Goal: Task Accomplishment & Management: Use online tool/utility

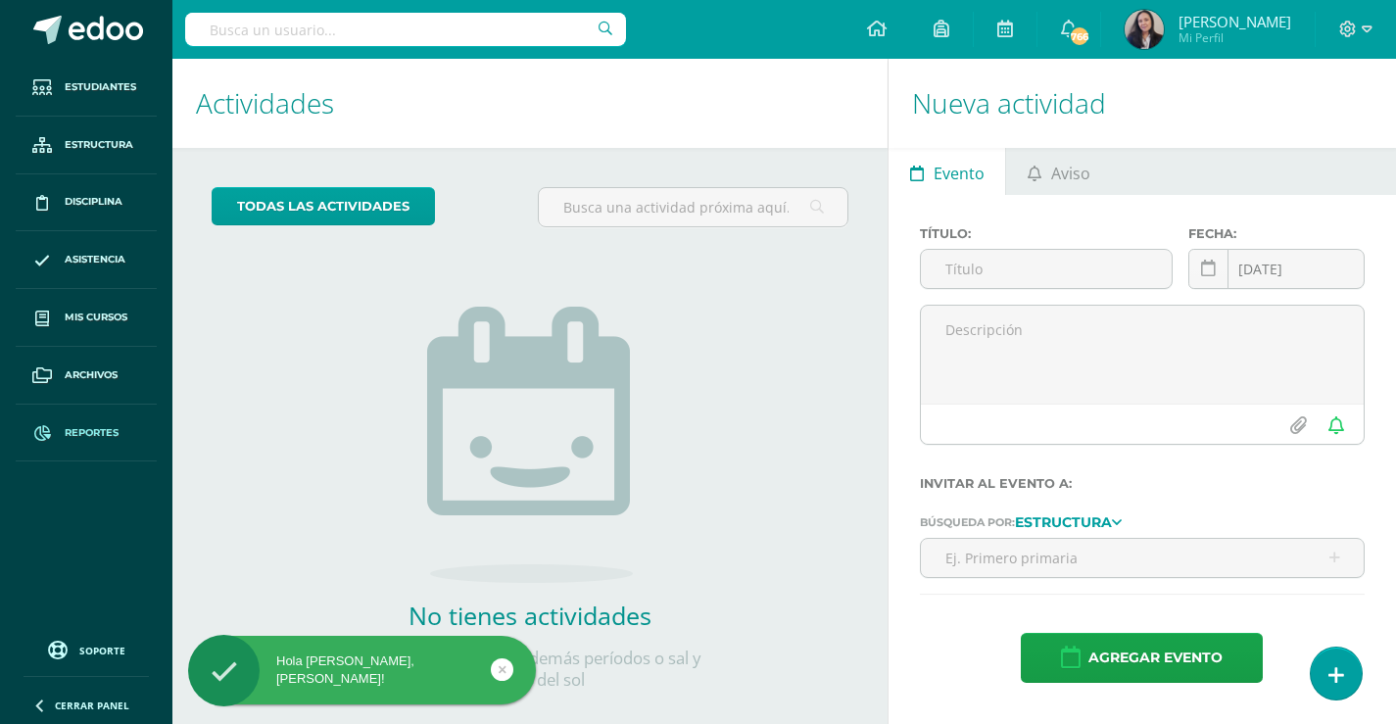
click at [94, 432] on span "Reportes" at bounding box center [92, 433] width 54 height 16
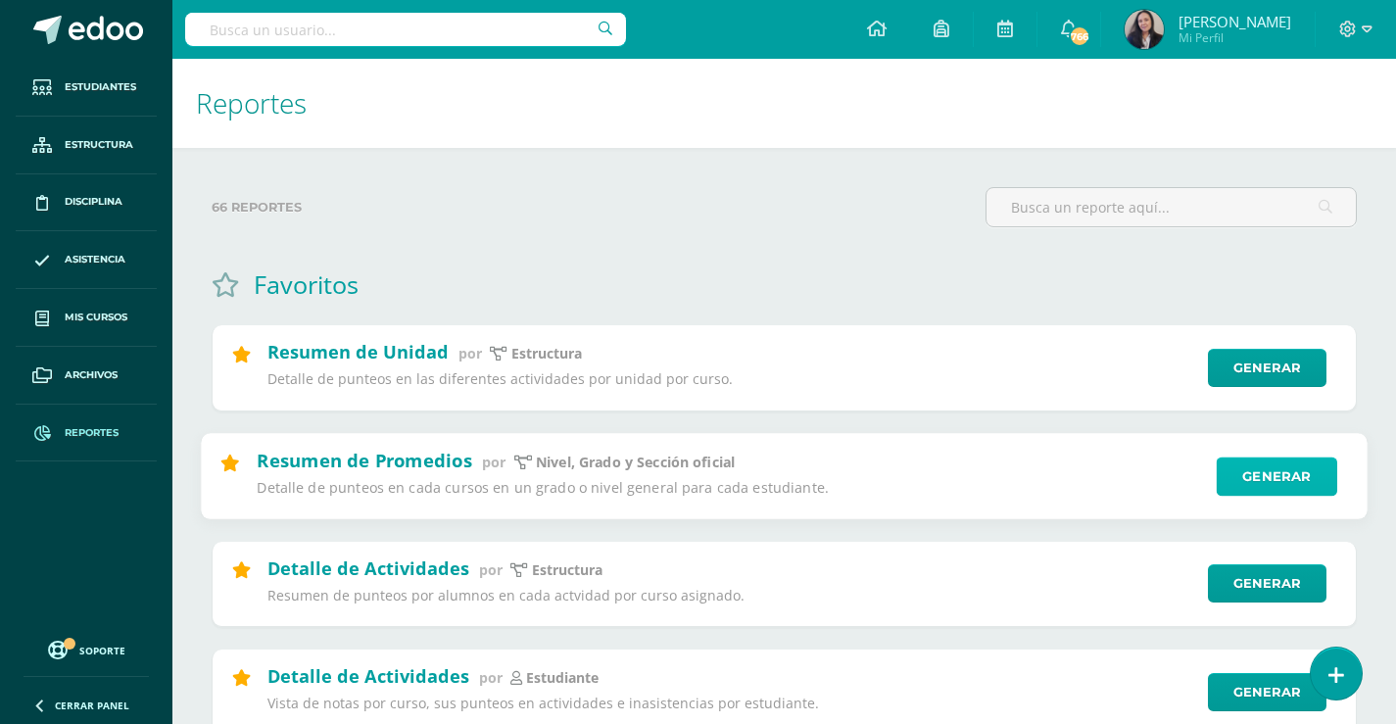
click at [1235, 456] on link "Generar" at bounding box center [1276, 475] width 120 height 39
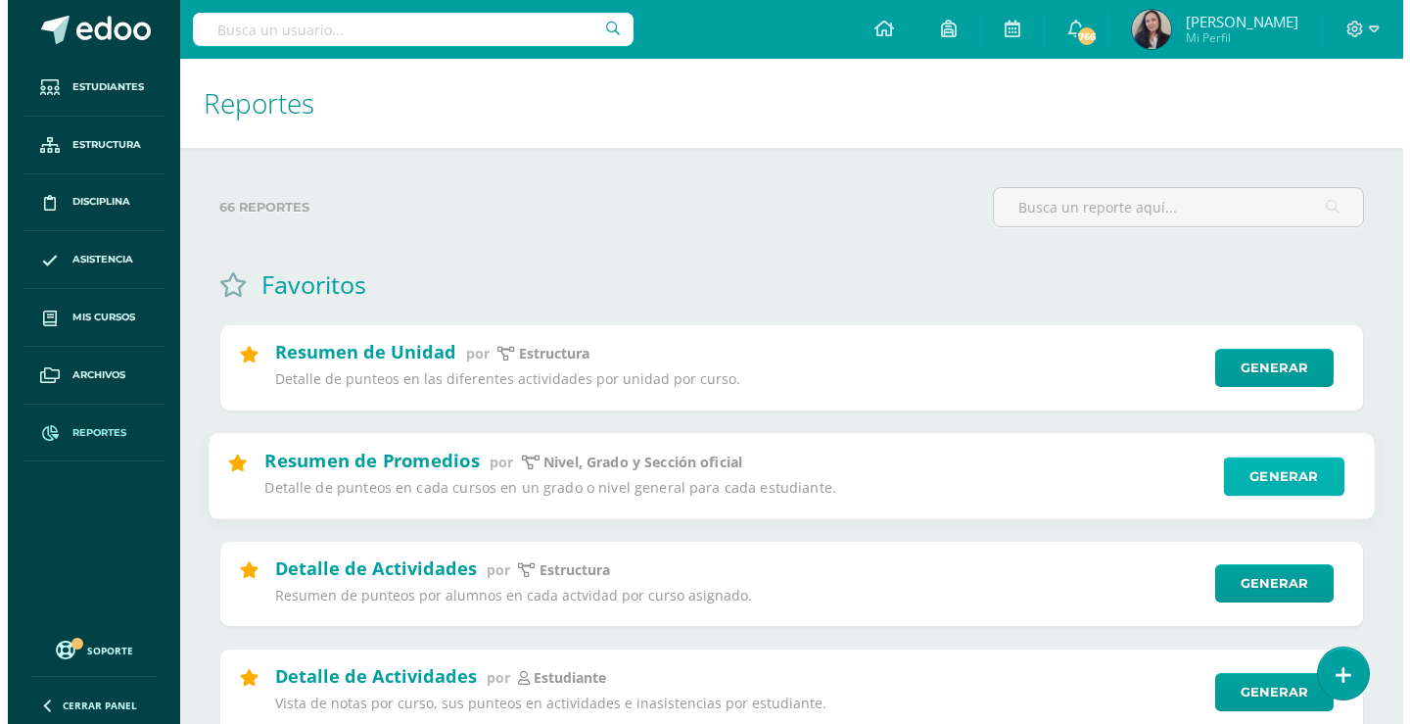
scroll to position [98, 0]
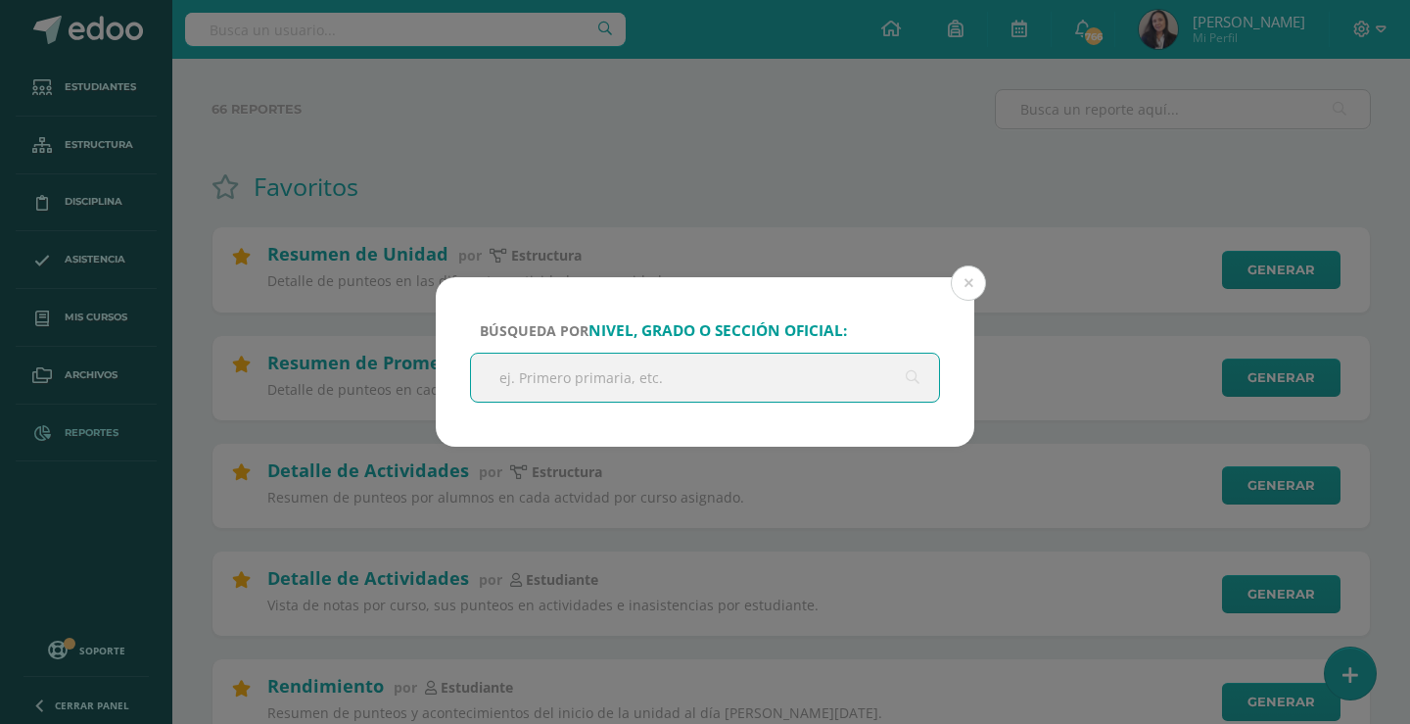
click at [758, 375] on input "text" at bounding box center [705, 378] width 468 height 48
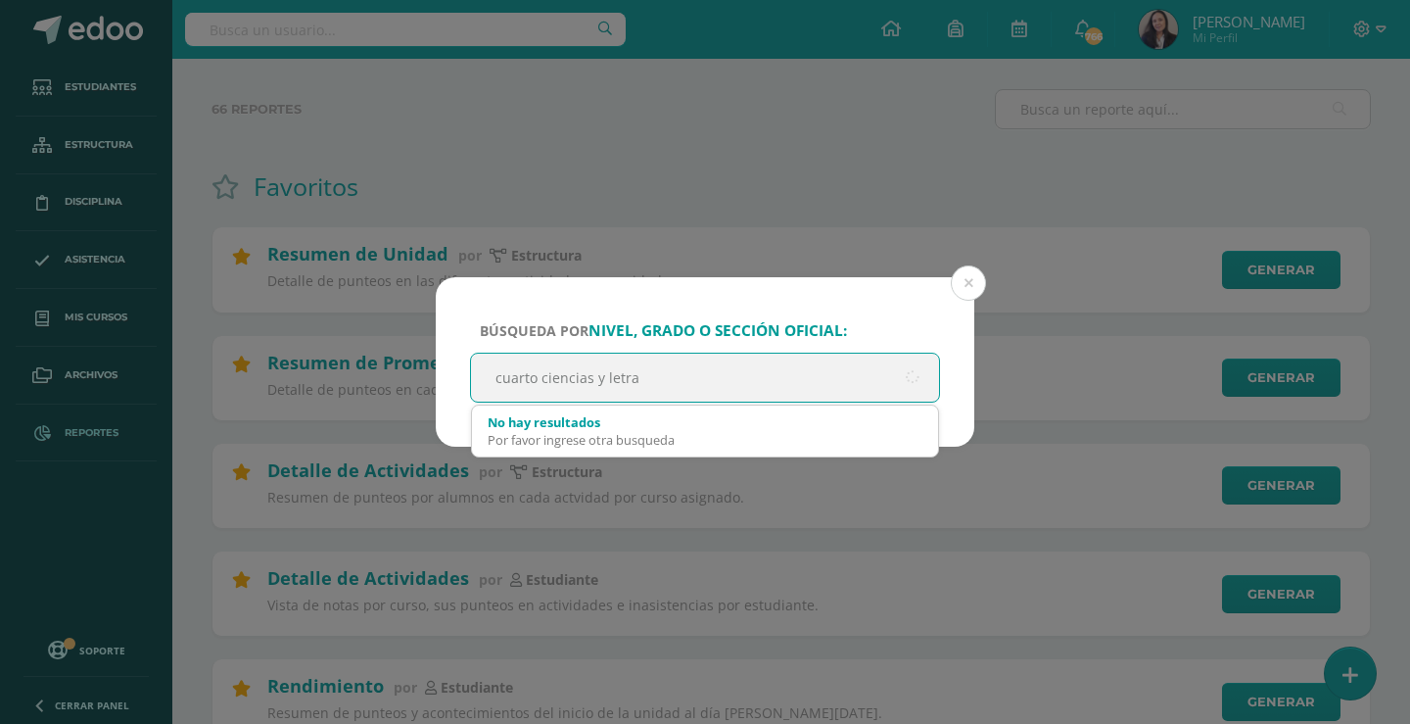
type input "cuarto ciencias y letras"
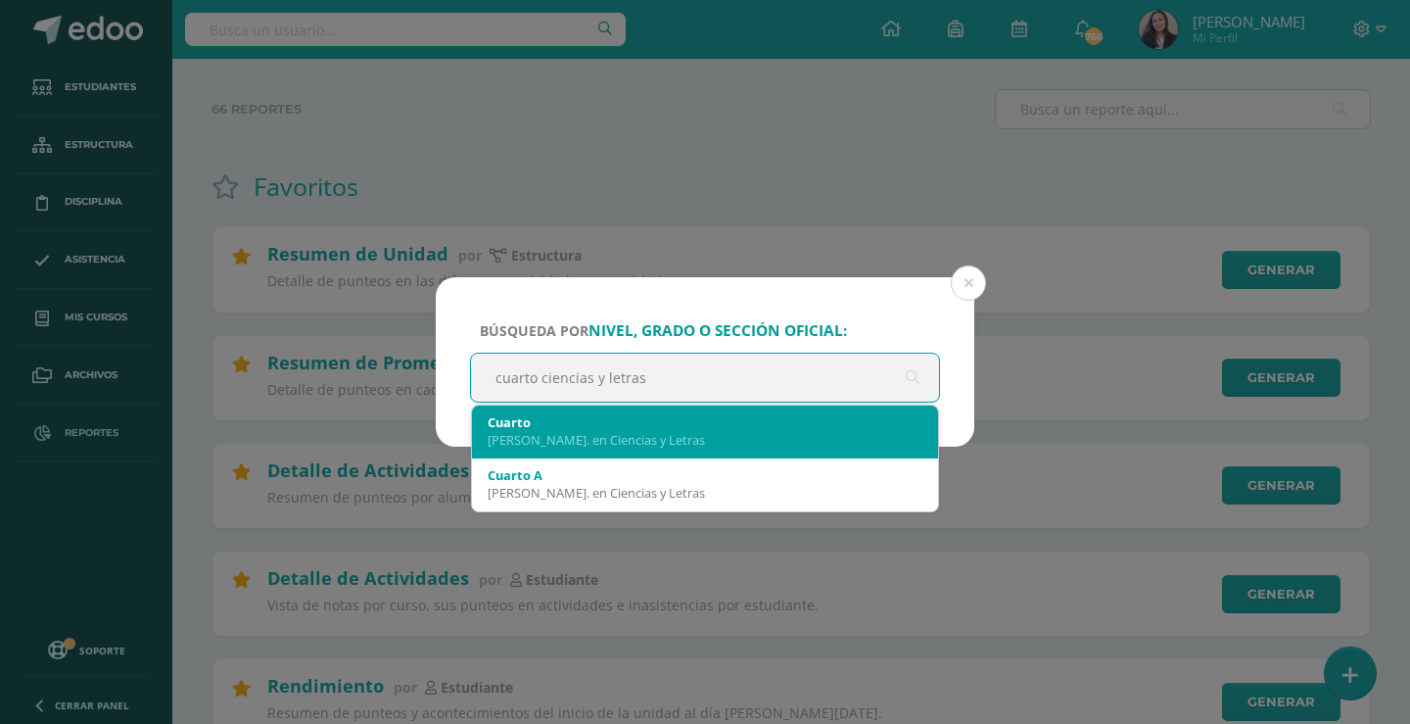
click at [631, 440] on div "[PERSON_NAME]. en Ciencias y Letras" at bounding box center [705, 440] width 435 height 18
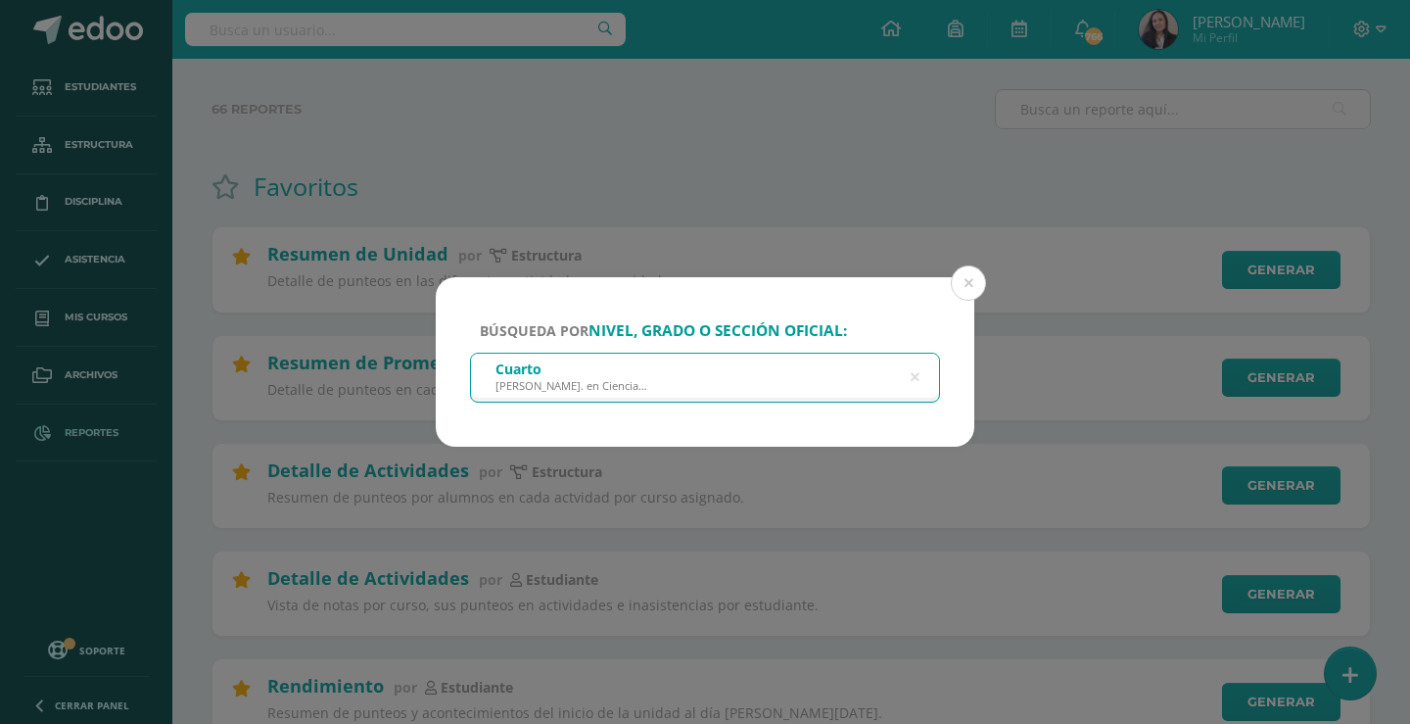
click at [724, 381] on div "Cuarto Bach. en Ciencias y Letras" at bounding box center [705, 376] width 468 height 44
click at [838, 372] on div "Cuarto Bach. en Ciencias y Letras" at bounding box center [705, 376] width 468 height 44
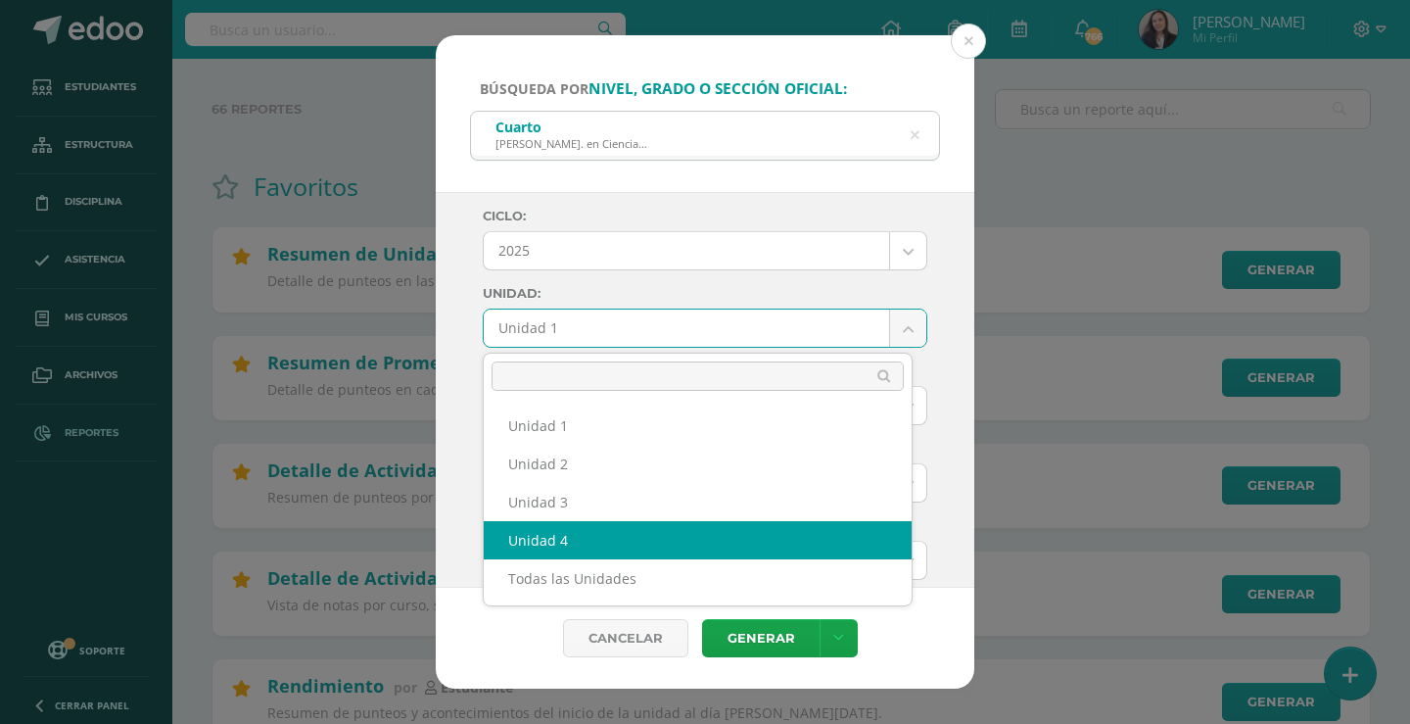
select select "Unidad 4"
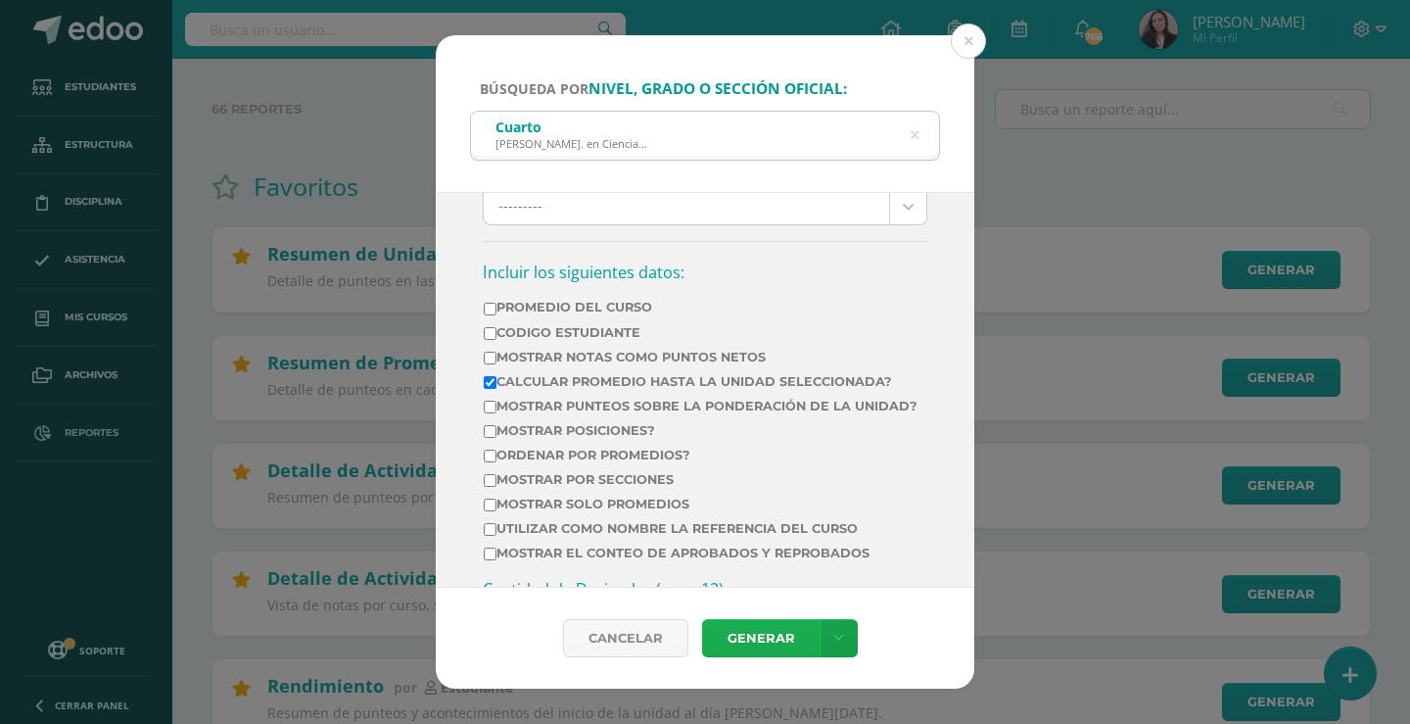
scroll to position [784, 0]
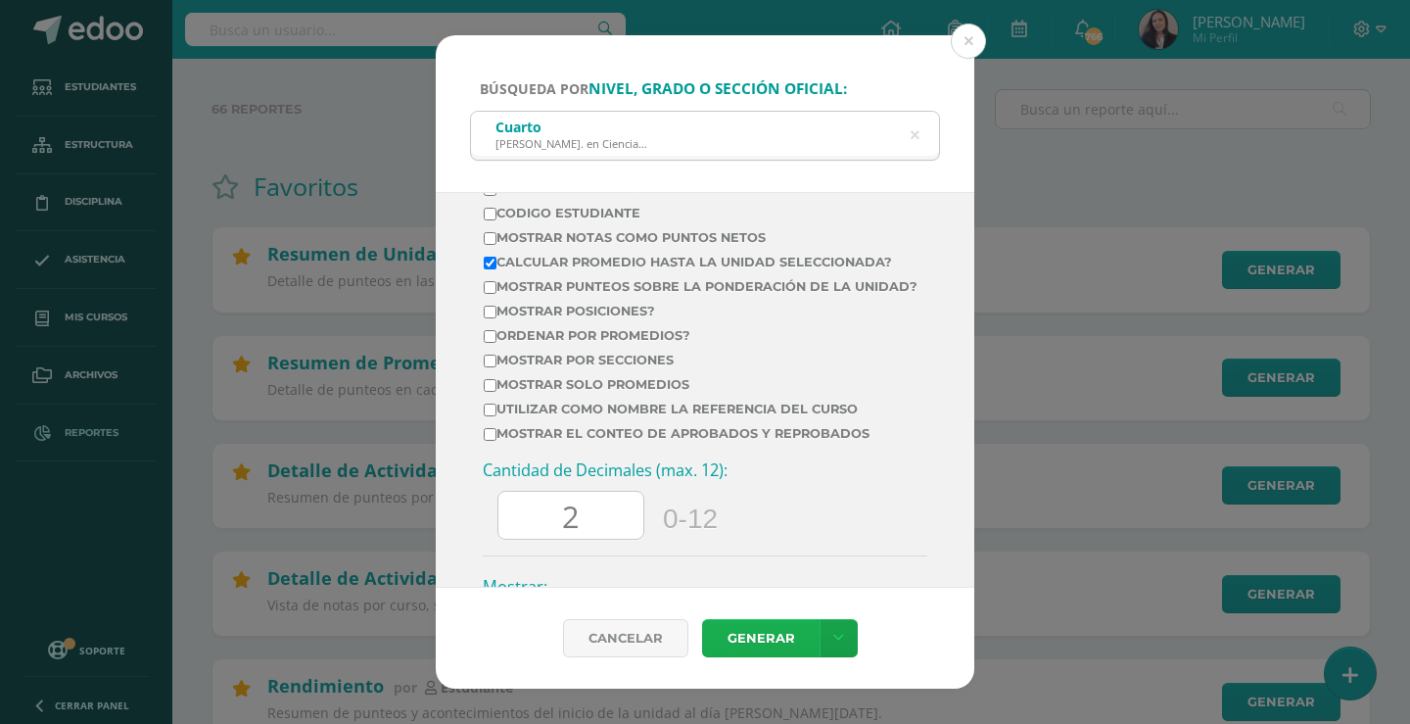
click at [734, 638] on link "Generar" at bounding box center [761, 638] width 118 height 38
click at [916, 135] on icon at bounding box center [915, 135] width 50 height 9
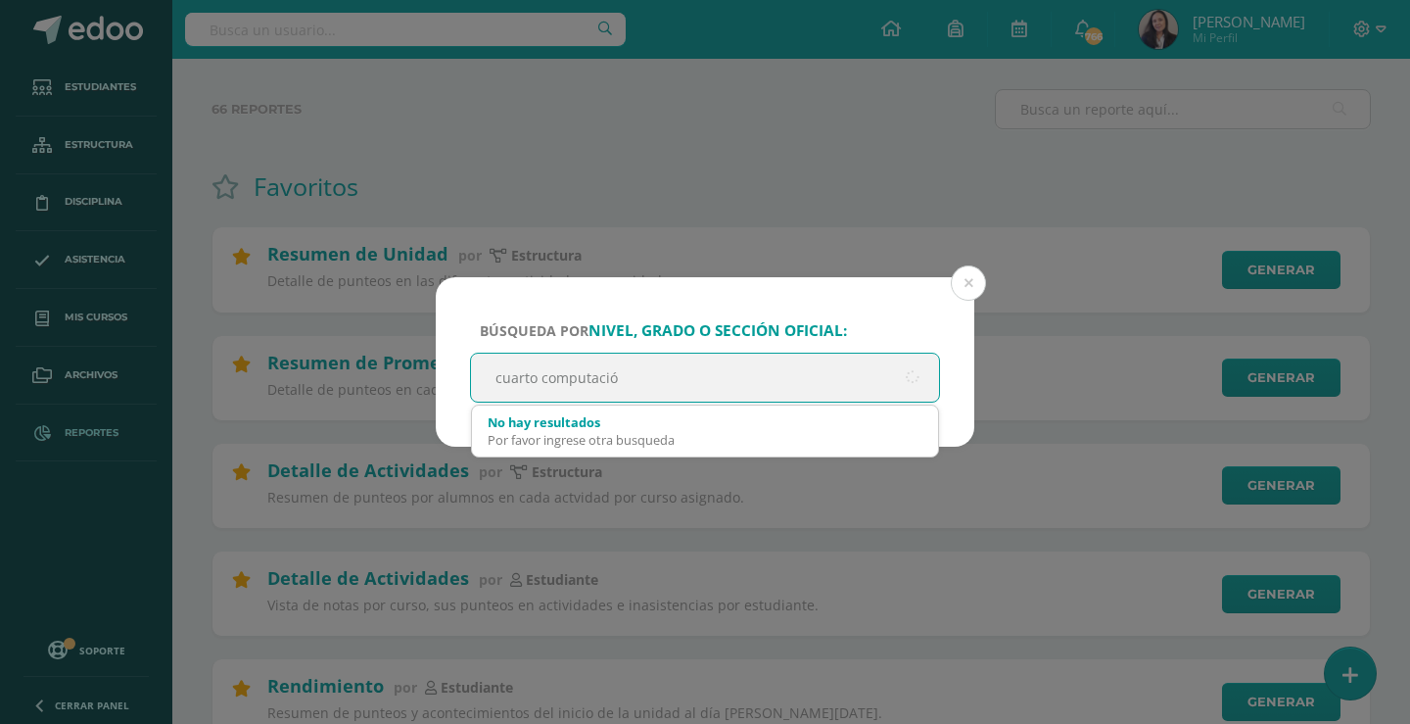
type input "cuarto computación"
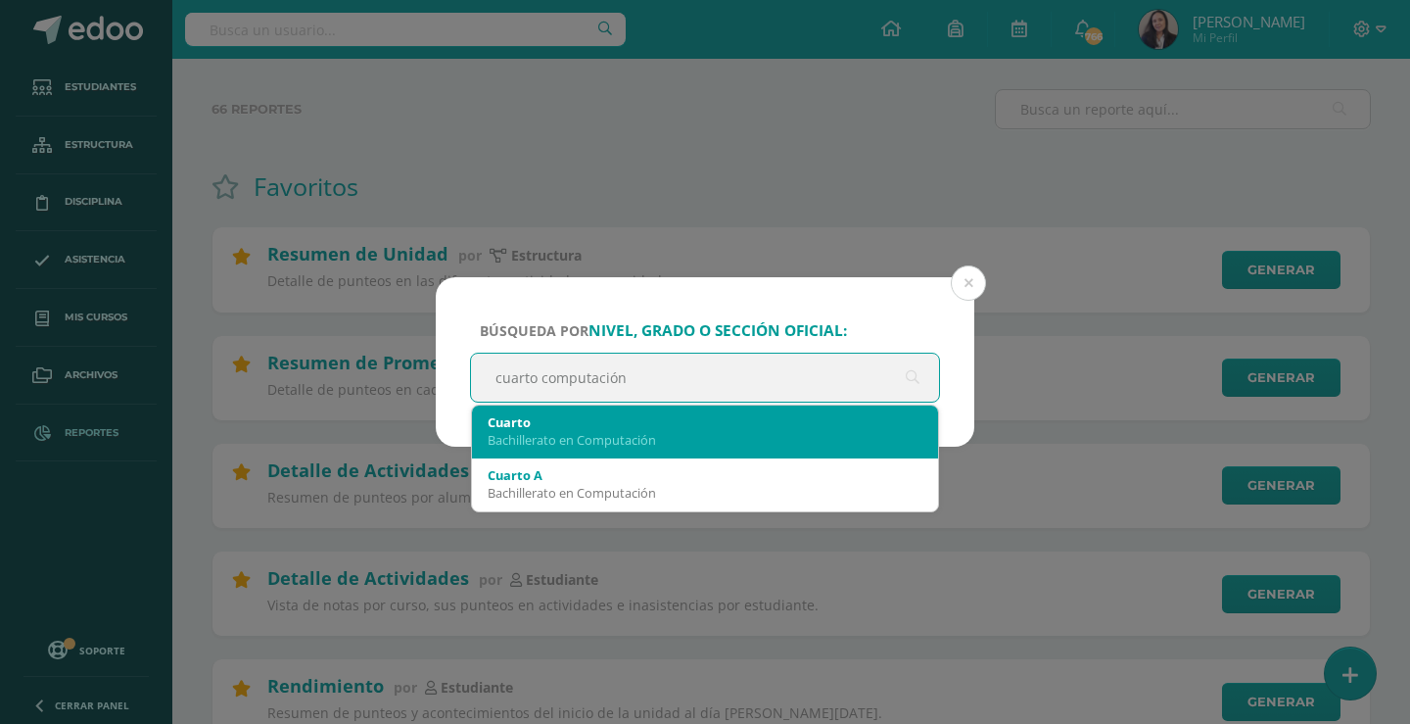
click at [631, 425] on div "Cuarto" at bounding box center [705, 422] width 435 height 18
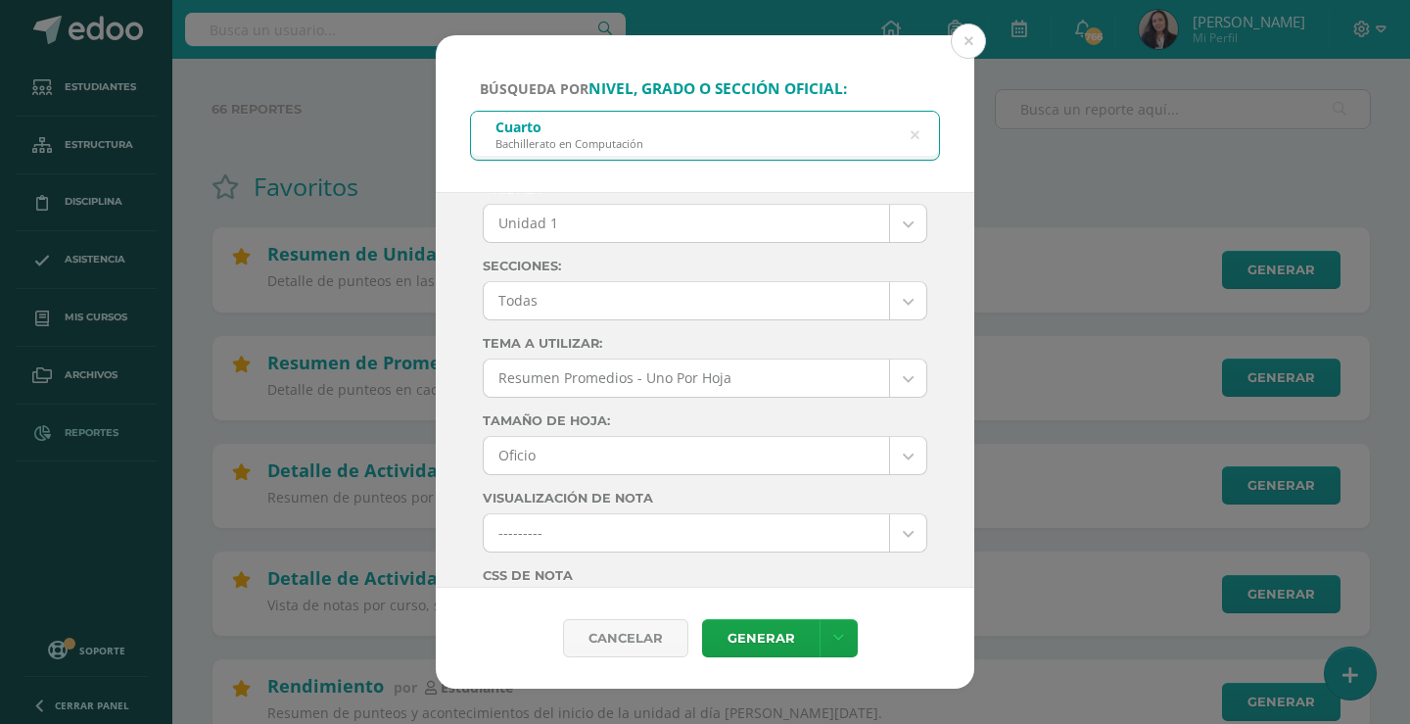
scroll to position [0, 0]
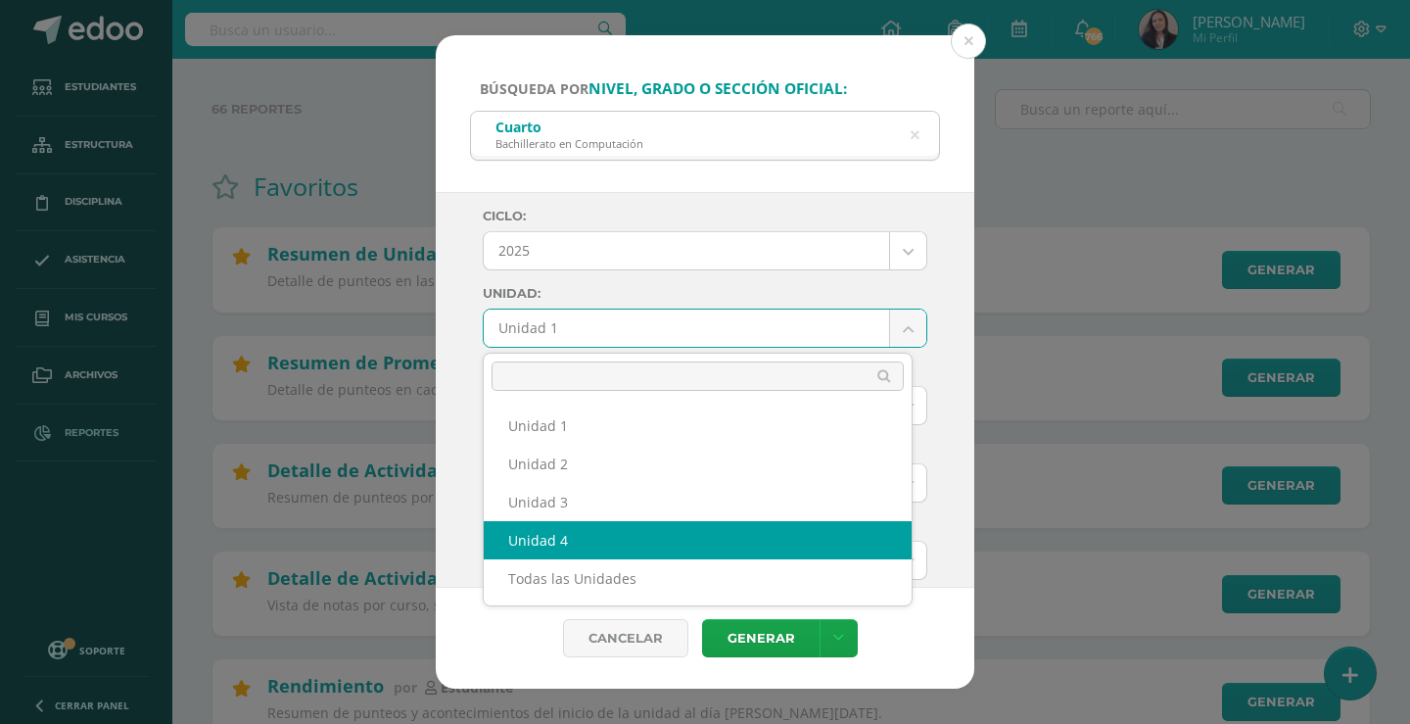
select select "Unidad 4"
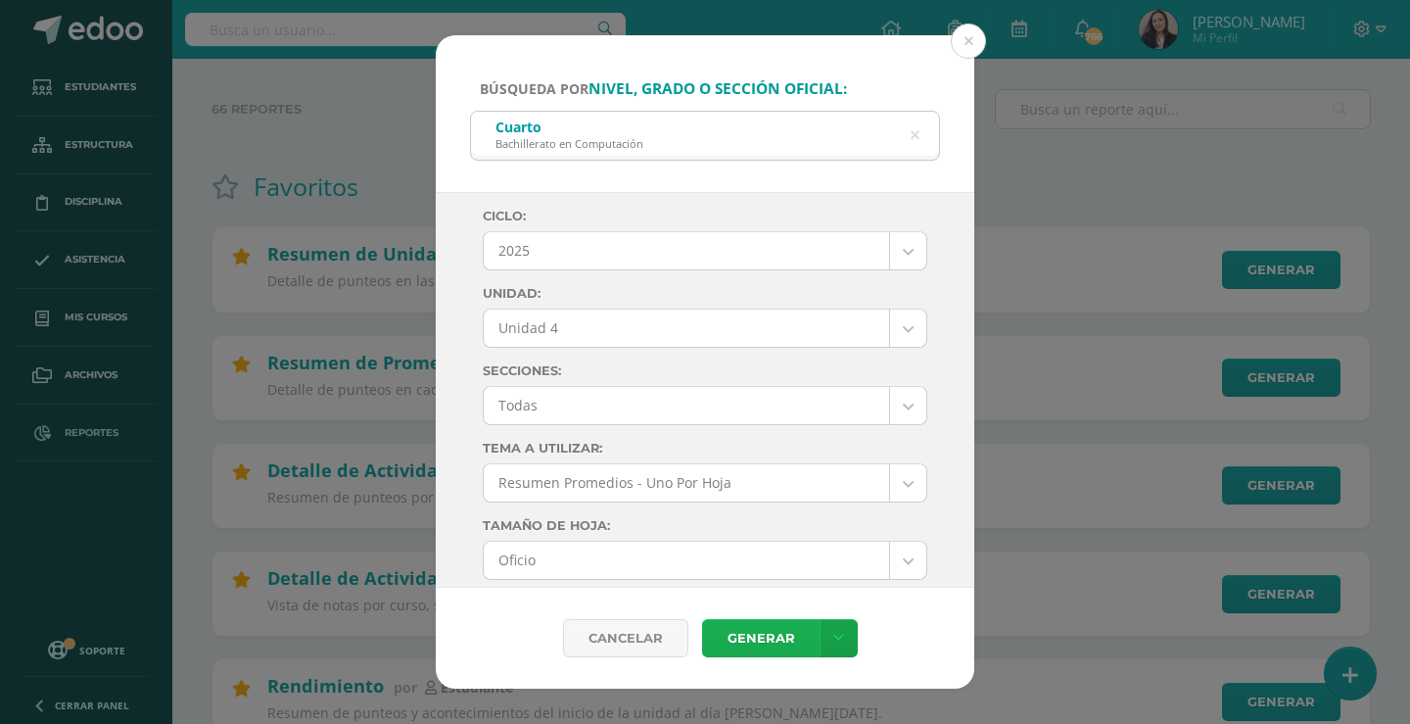
click at [775, 644] on link "Generar" at bounding box center [761, 638] width 118 height 38
click at [967, 44] on button at bounding box center [968, 41] width 35 height 35
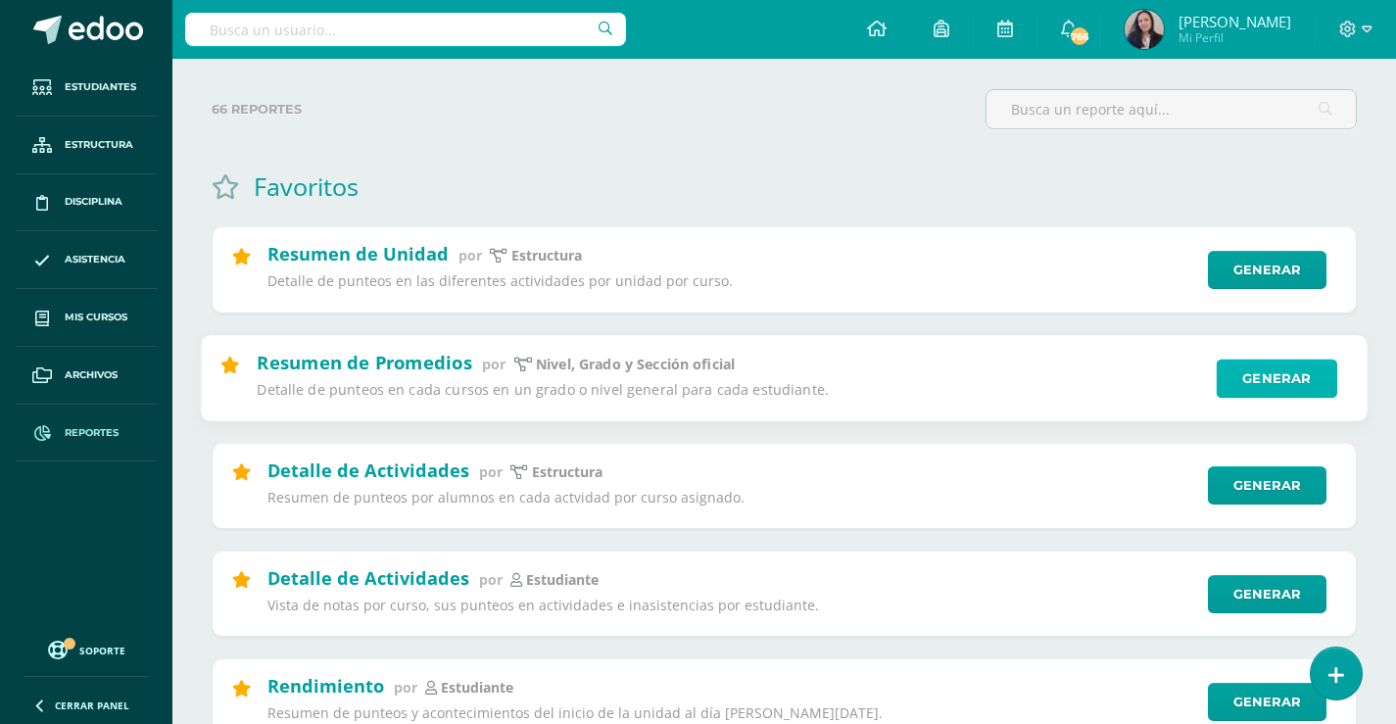
click at [1257, 373] on link "Generar" at bounding box center [1276, 377] width 120 height 39
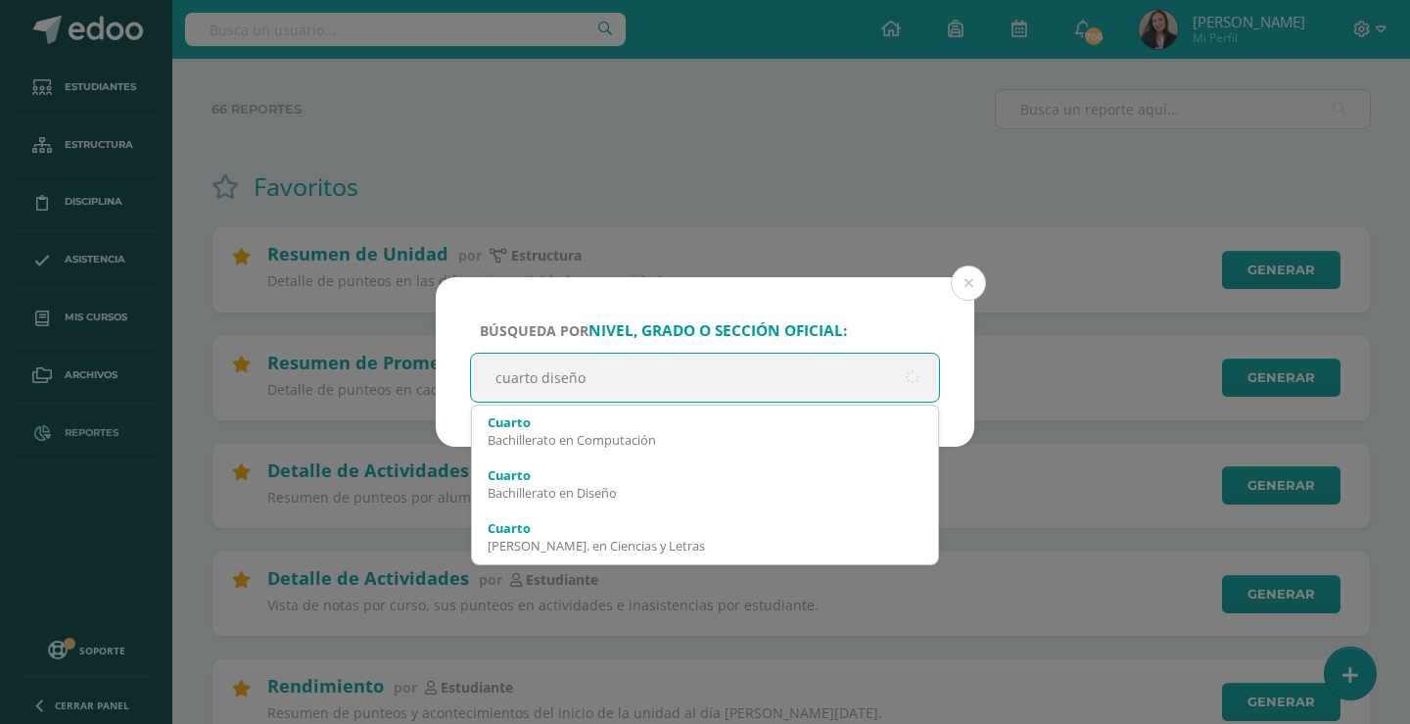
type input "cuarto diseño"
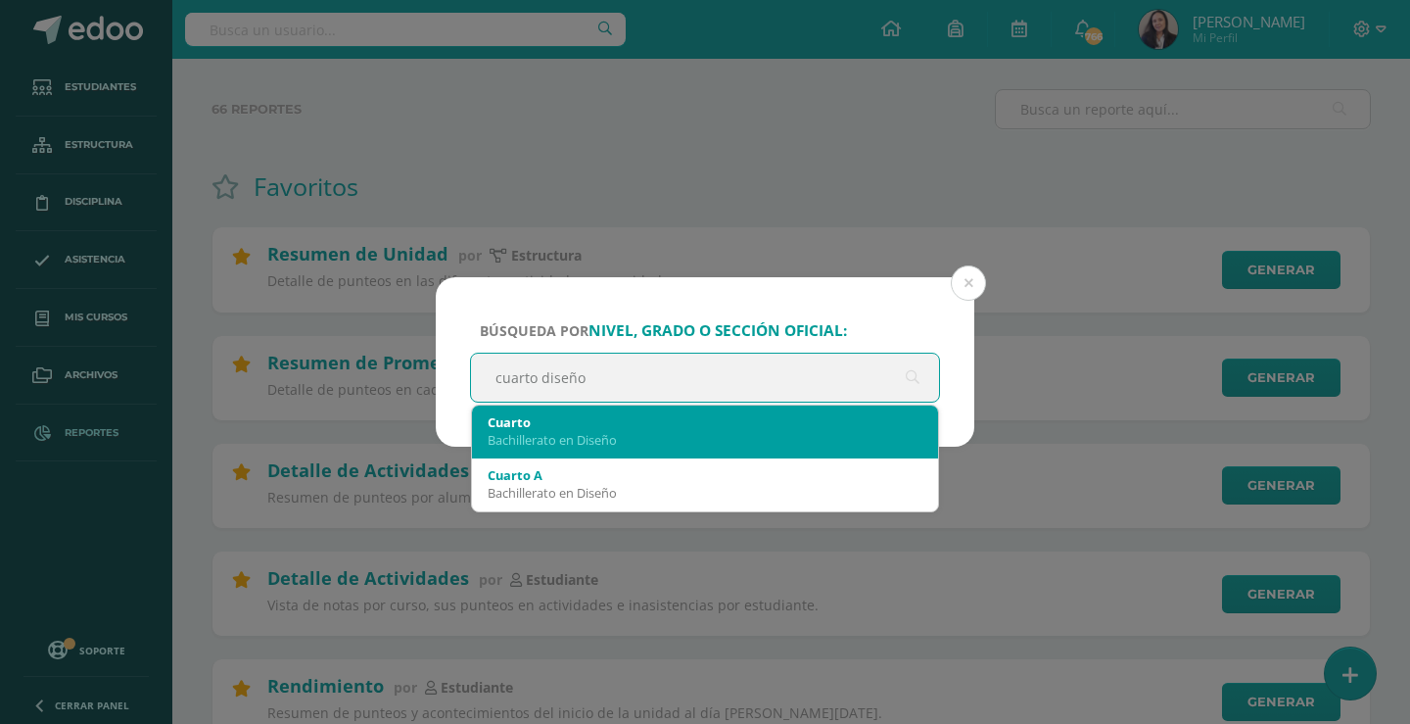
click at [630, 426] on div "Cuarto" at bounding box center [705, 422] width 435 height 18
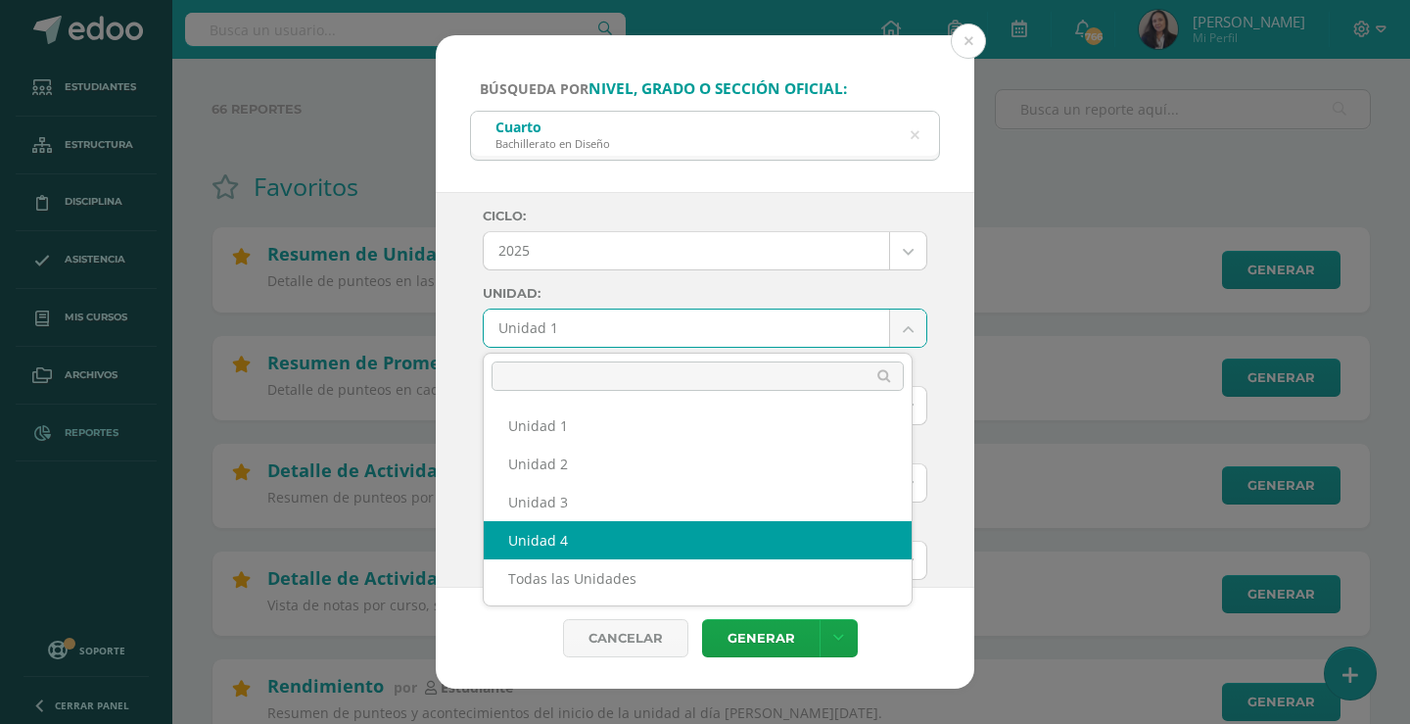
select select "Unidad 4"
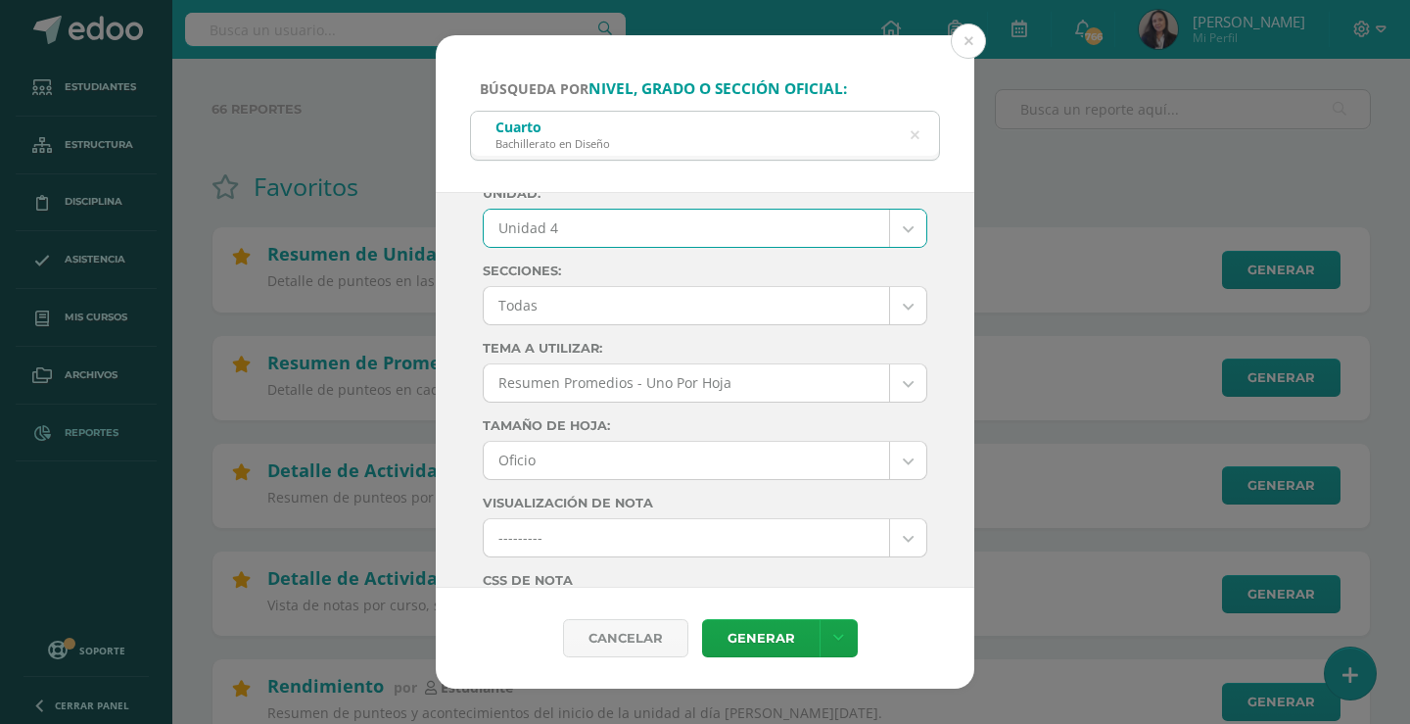
scroll to position [196, 0]
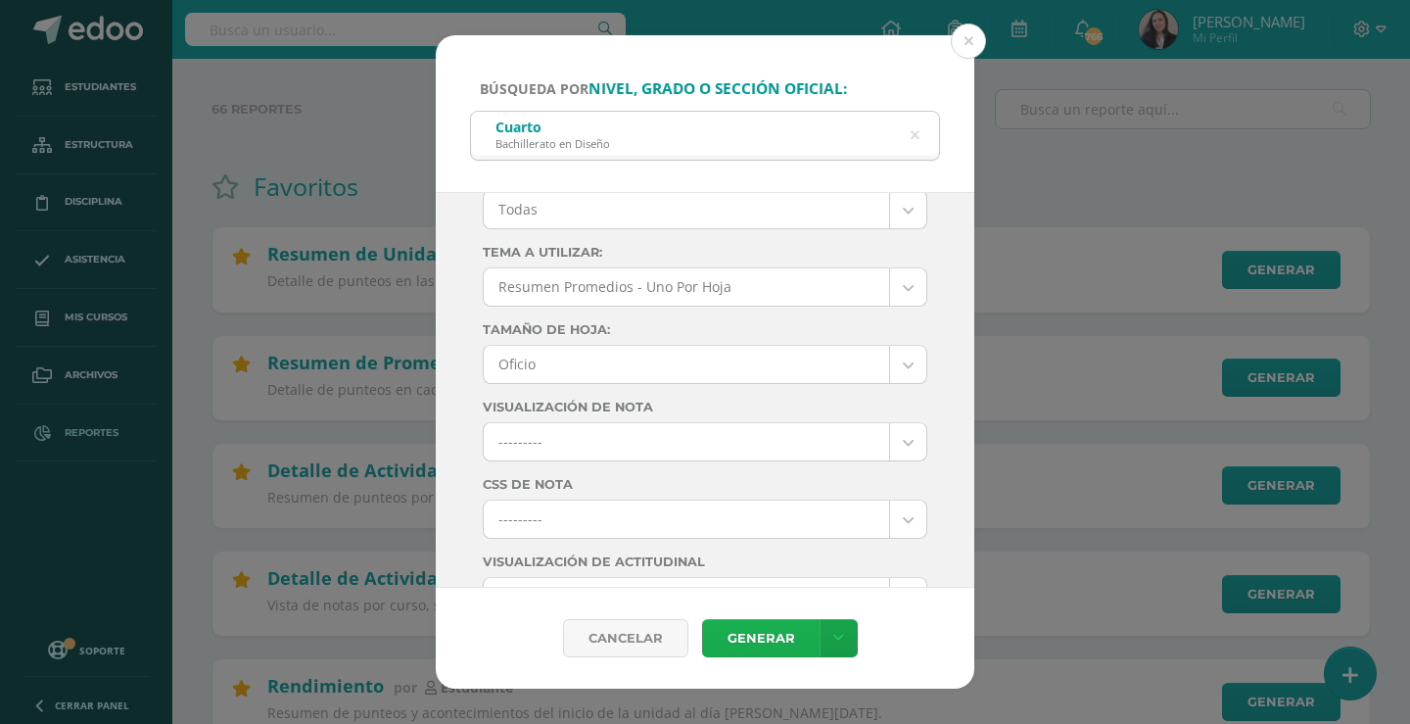
click at [764, 626] on link "Generar" at bounding box center [761, 638] width 118 height 38
click at [961, 48] on button at bounding box center [968, 41] width 35 height 35
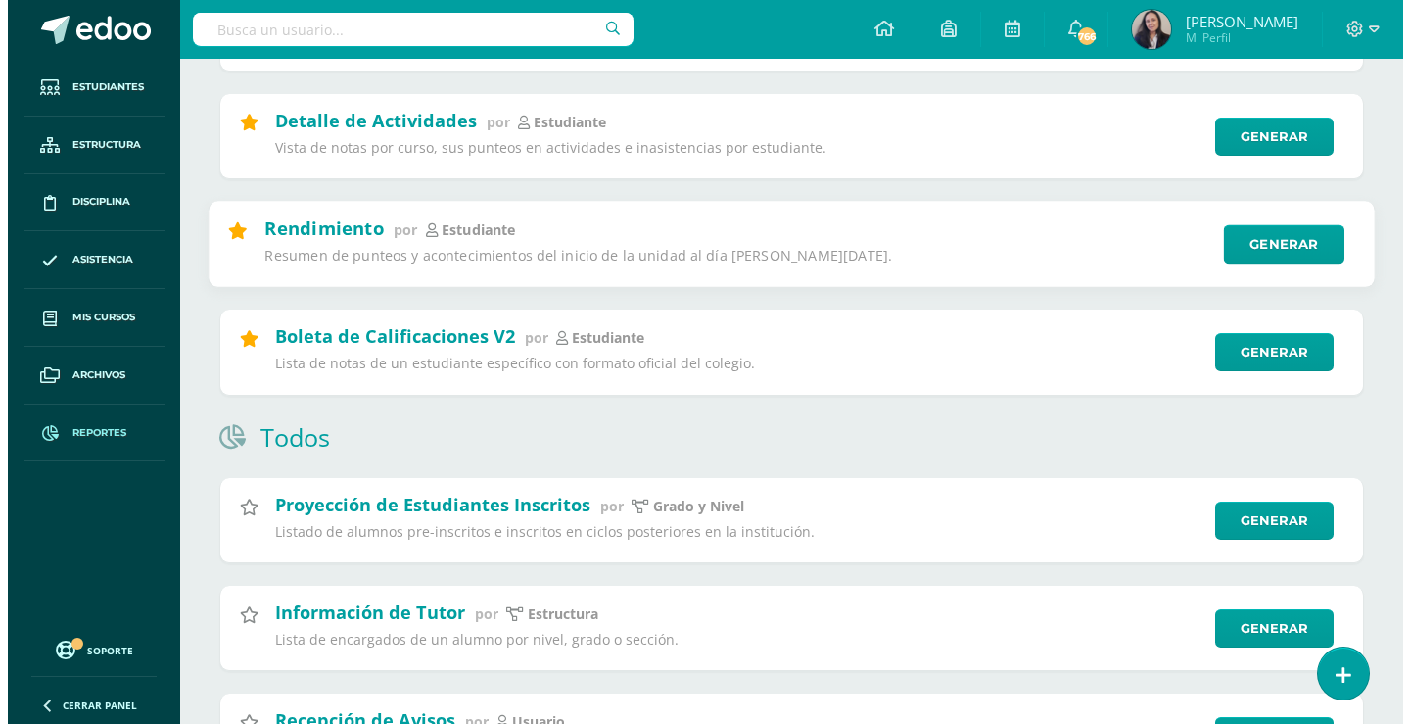
scroll to position [588, 0]
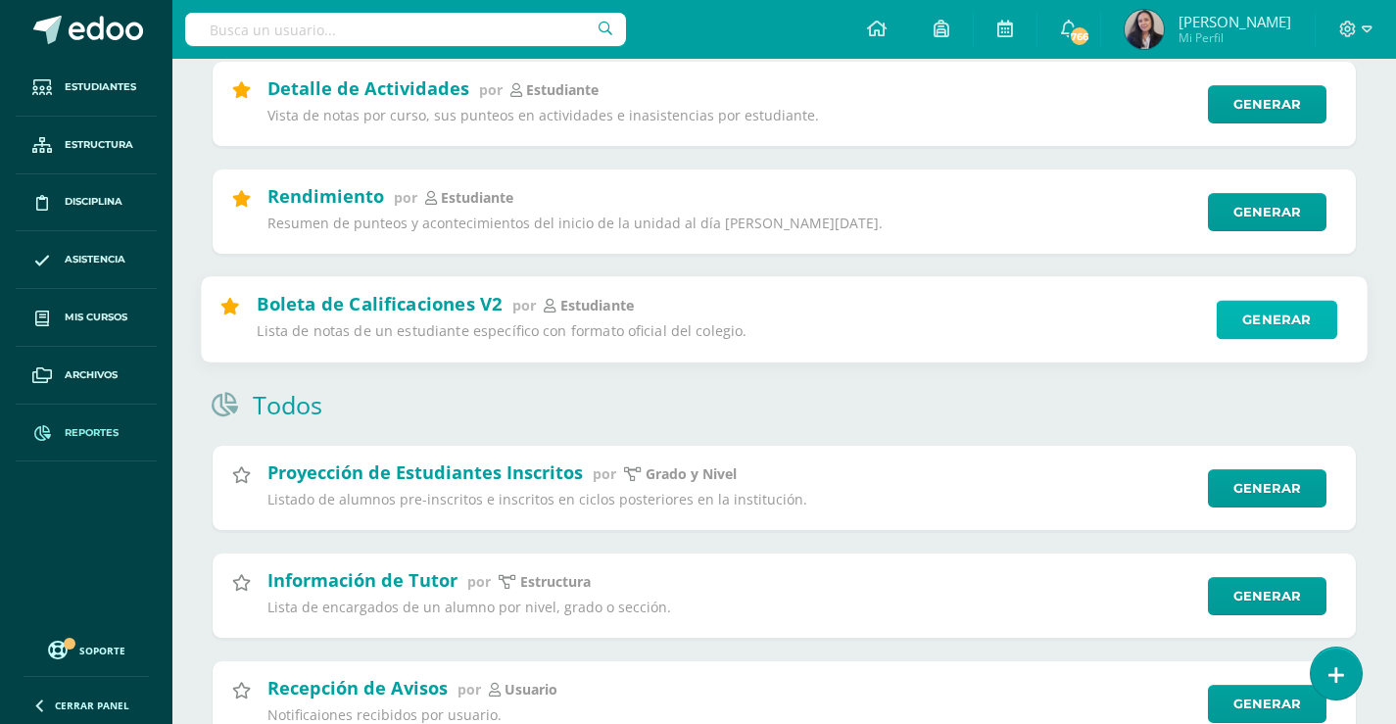
click at [1258, 325] on link "Generar" at bounding box center [1276, 320] width 120 height 39
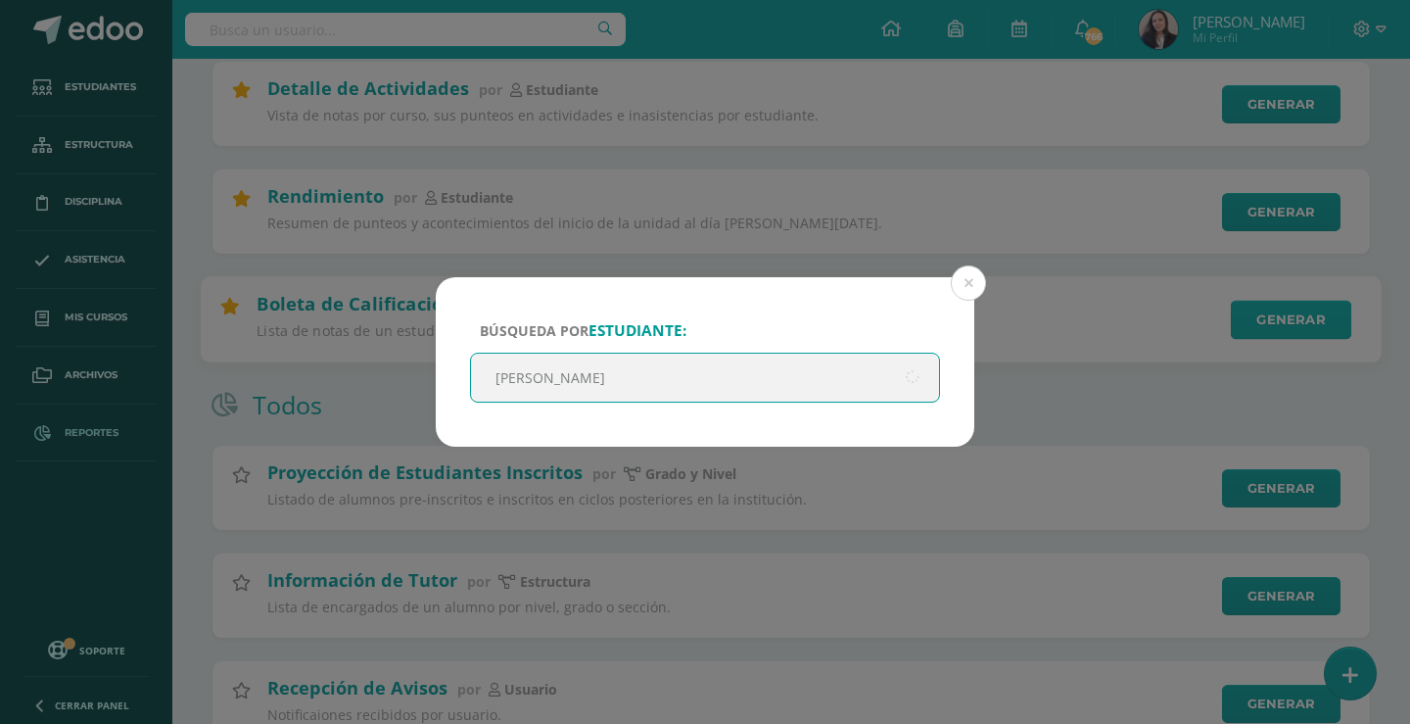
type input "Andrea nufio"
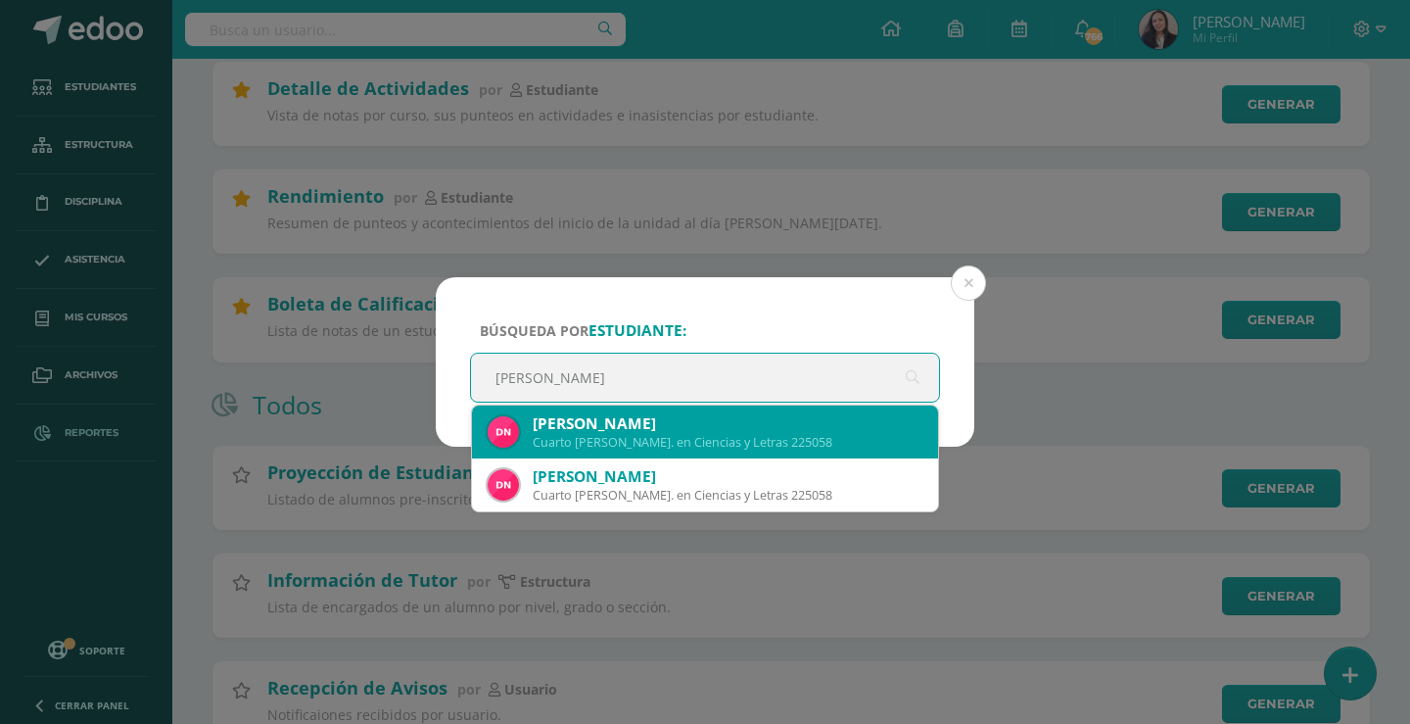
click at [715, 408] on div "Dulce Andrea Nufio Quiñonez Cuarto Bach. en Ciencias y Letras 225058" at bounding box center [705, 431] width 435 height 53
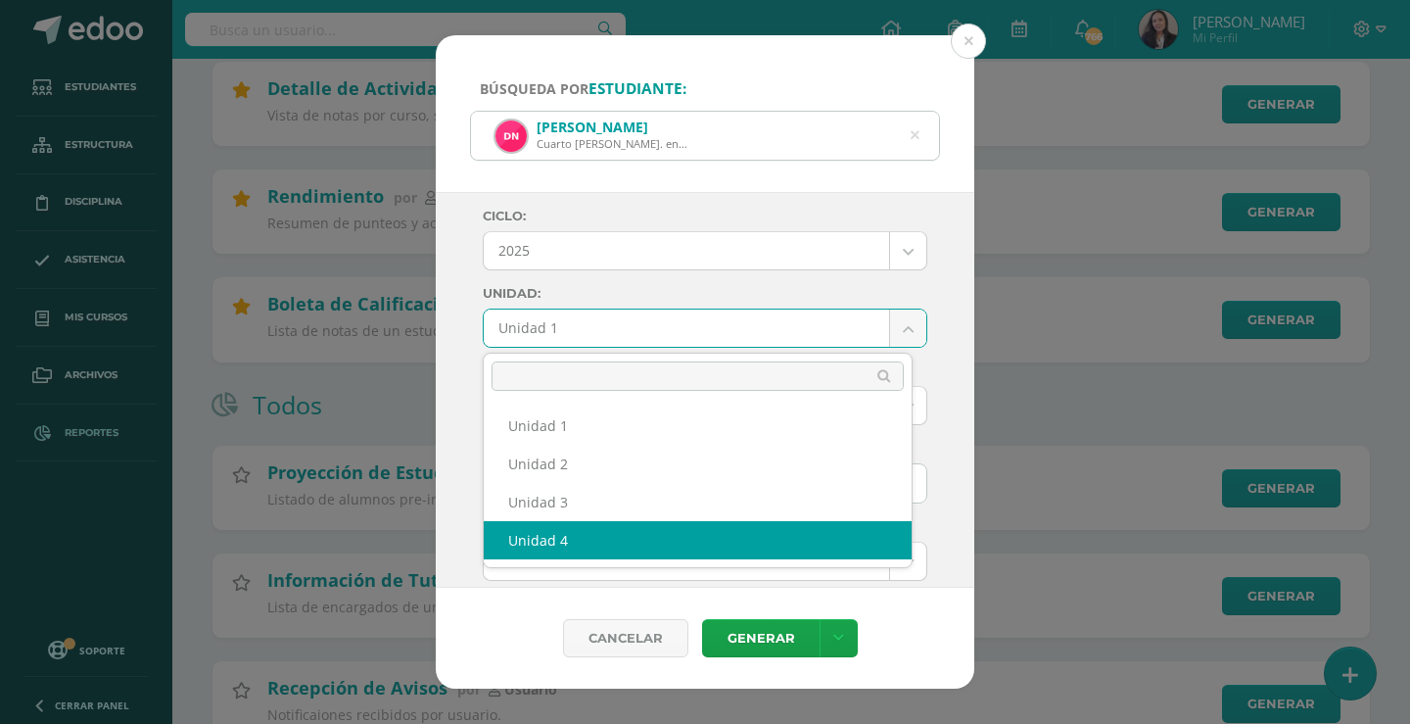
select select "Unidad 4"
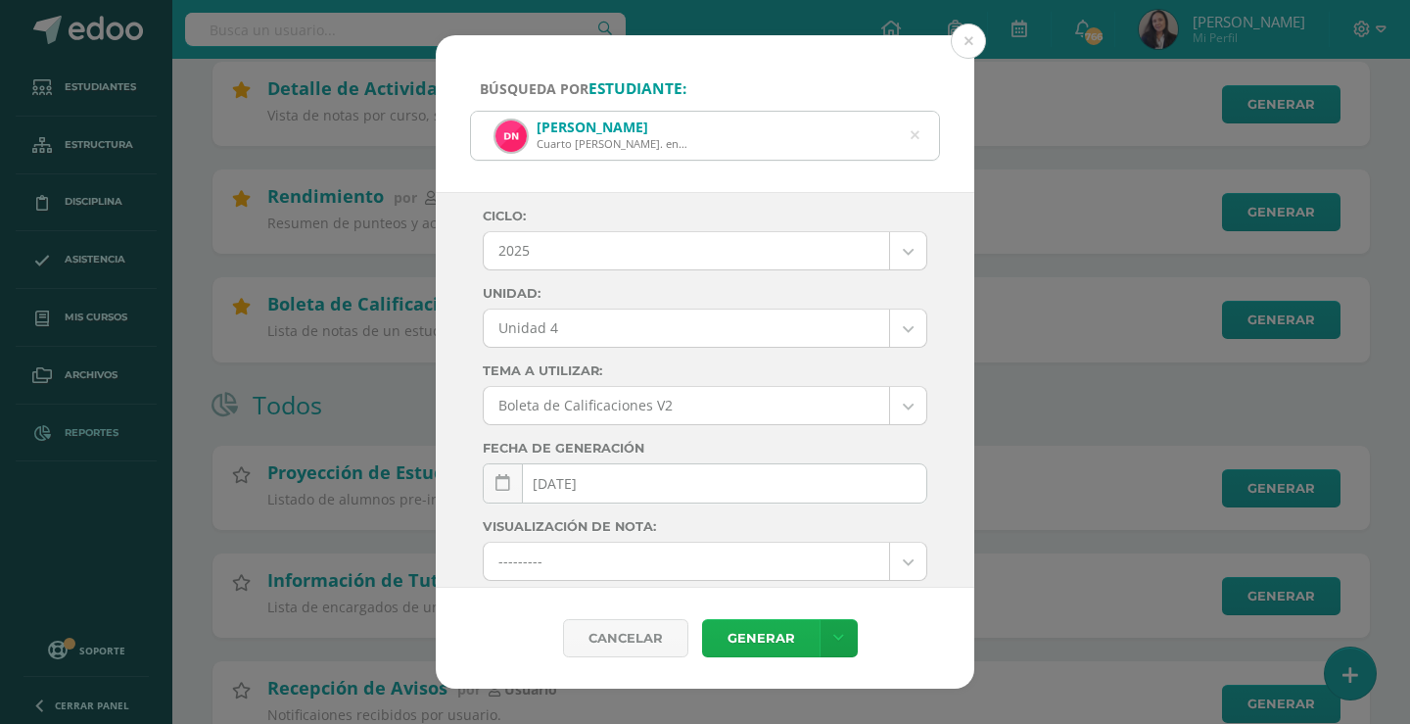
click at [759, 628] on link "Generar" at bounding box center [761, 638] width 118 height 38
click at [968, 46] on button at bounding box center [968, 41] width 35 height 35
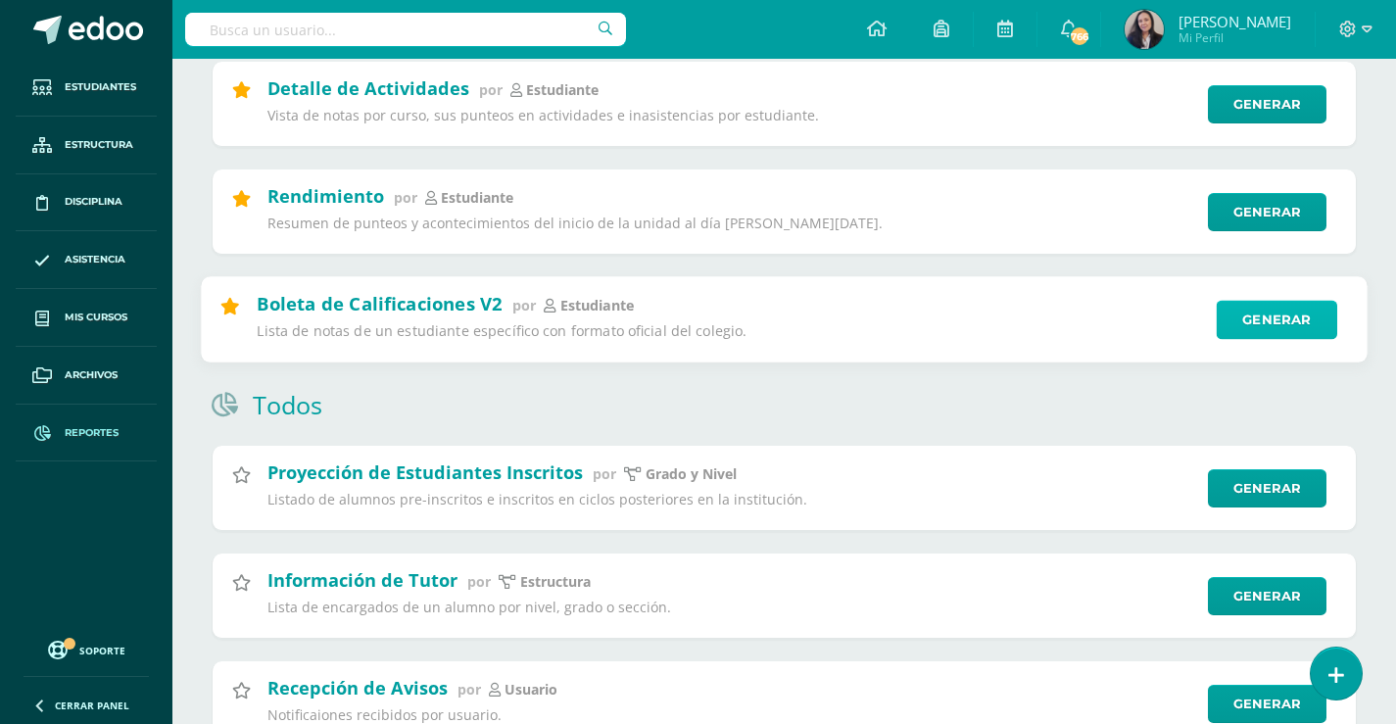
click at [1255, 320] on link "Generar" at bounding box center [1276, 320] width 120 height 39
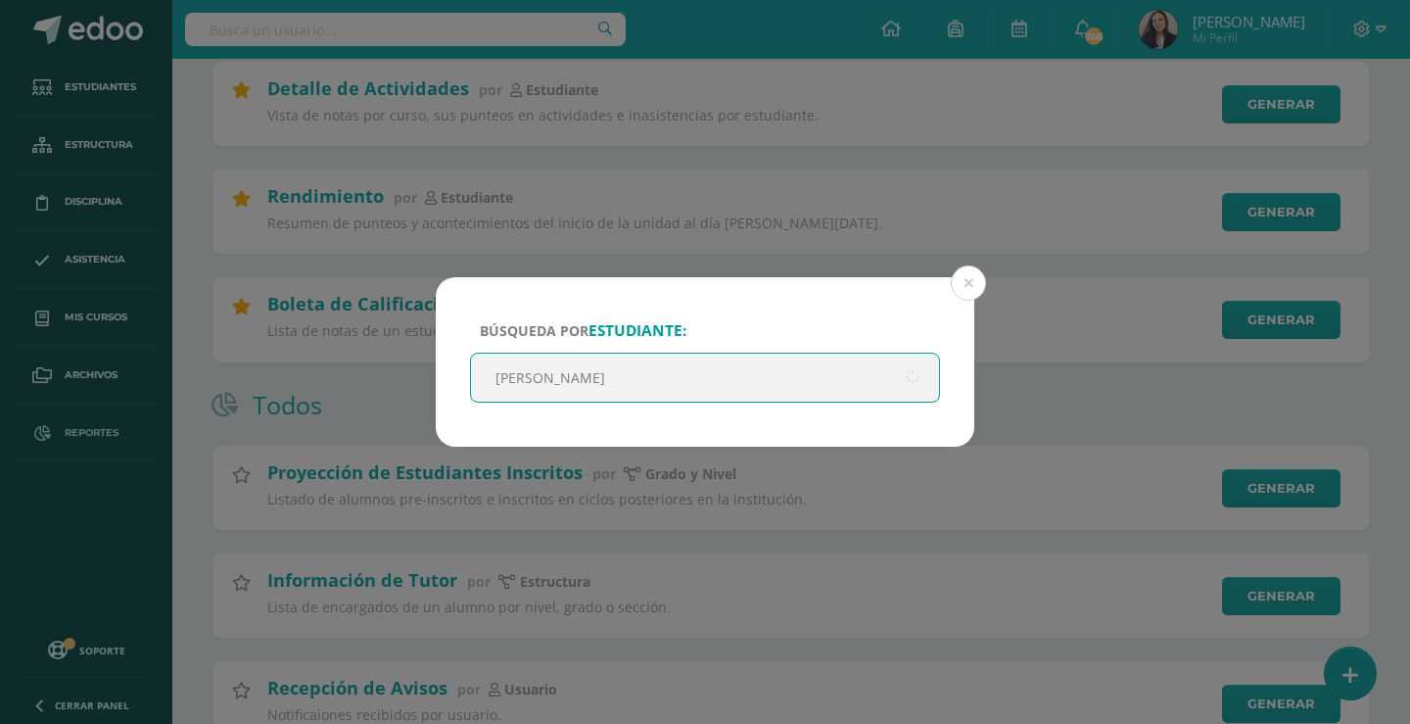
type input "Rosaura"
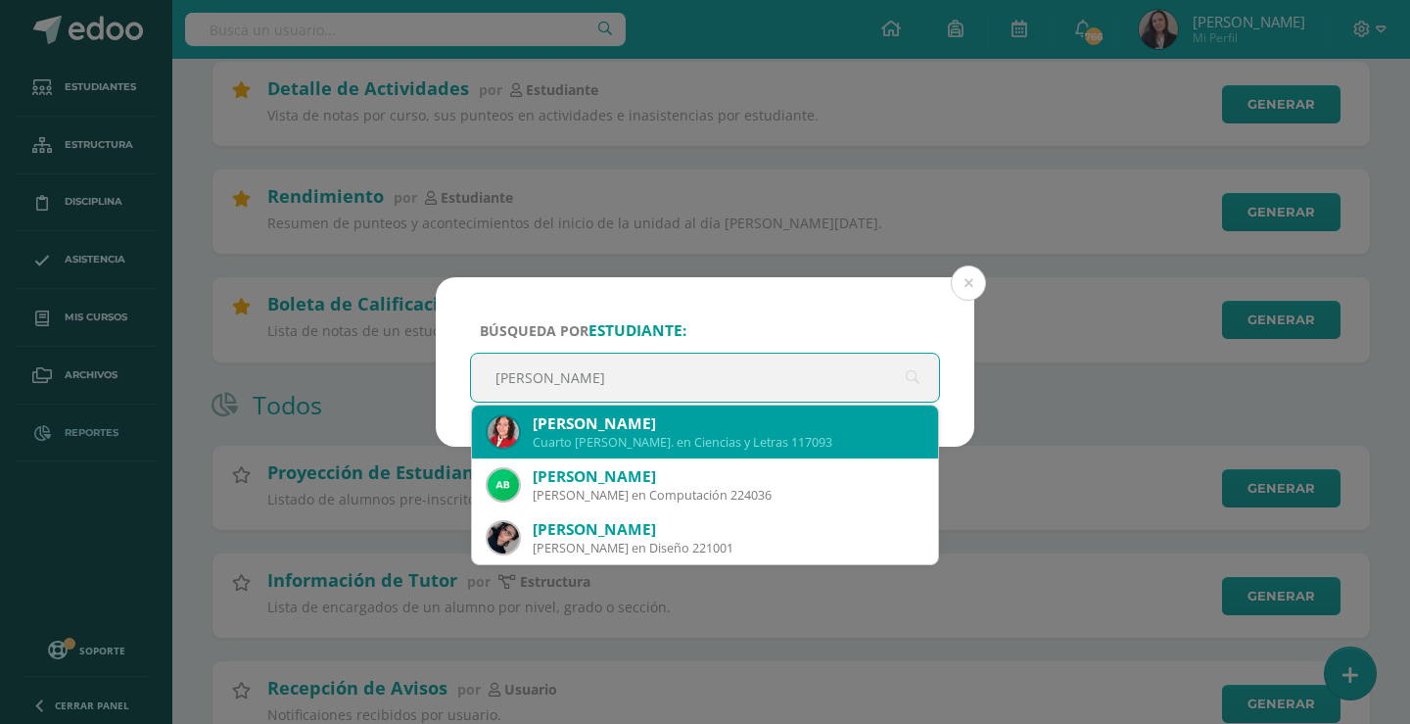
click at [750, 449] on div "Cuarto Bach. en Ciencias y Letras 117093" at bounding box center [728, 442] width 390 height 17
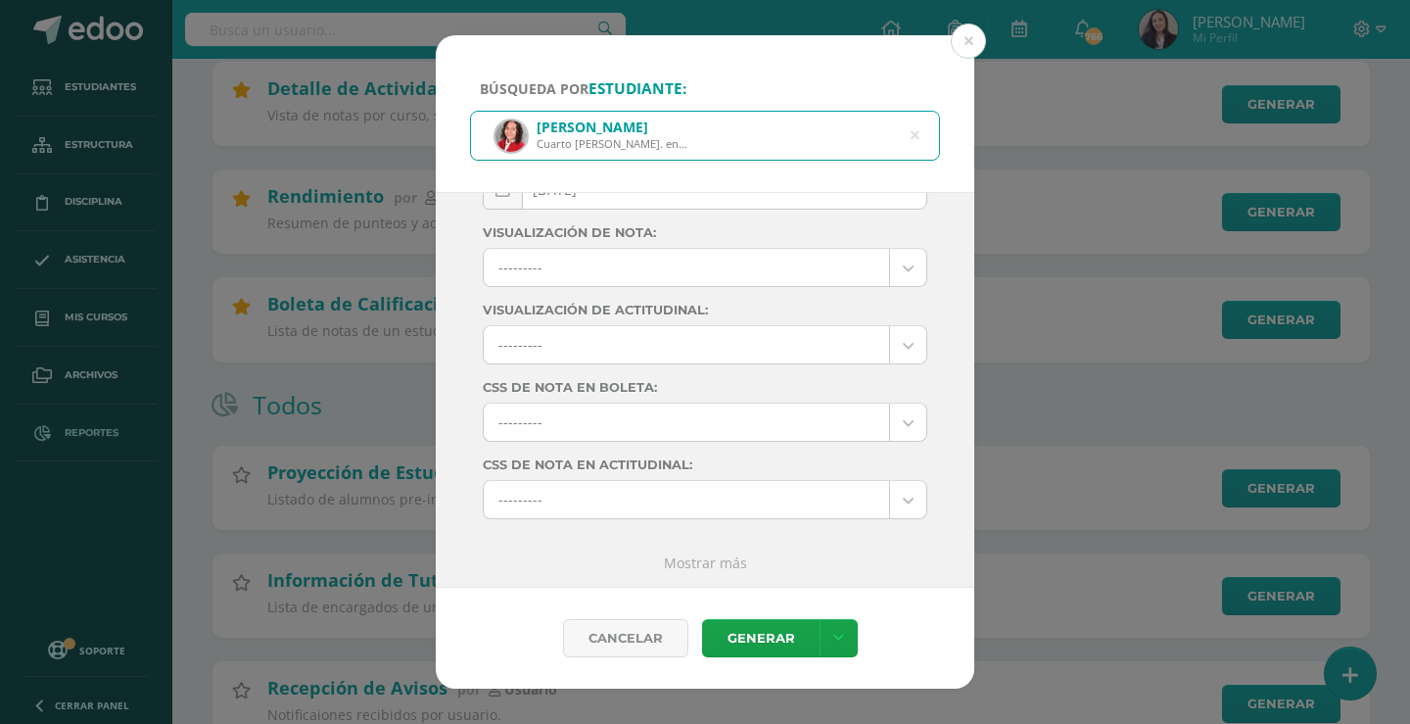
scroll to position [0, 0]
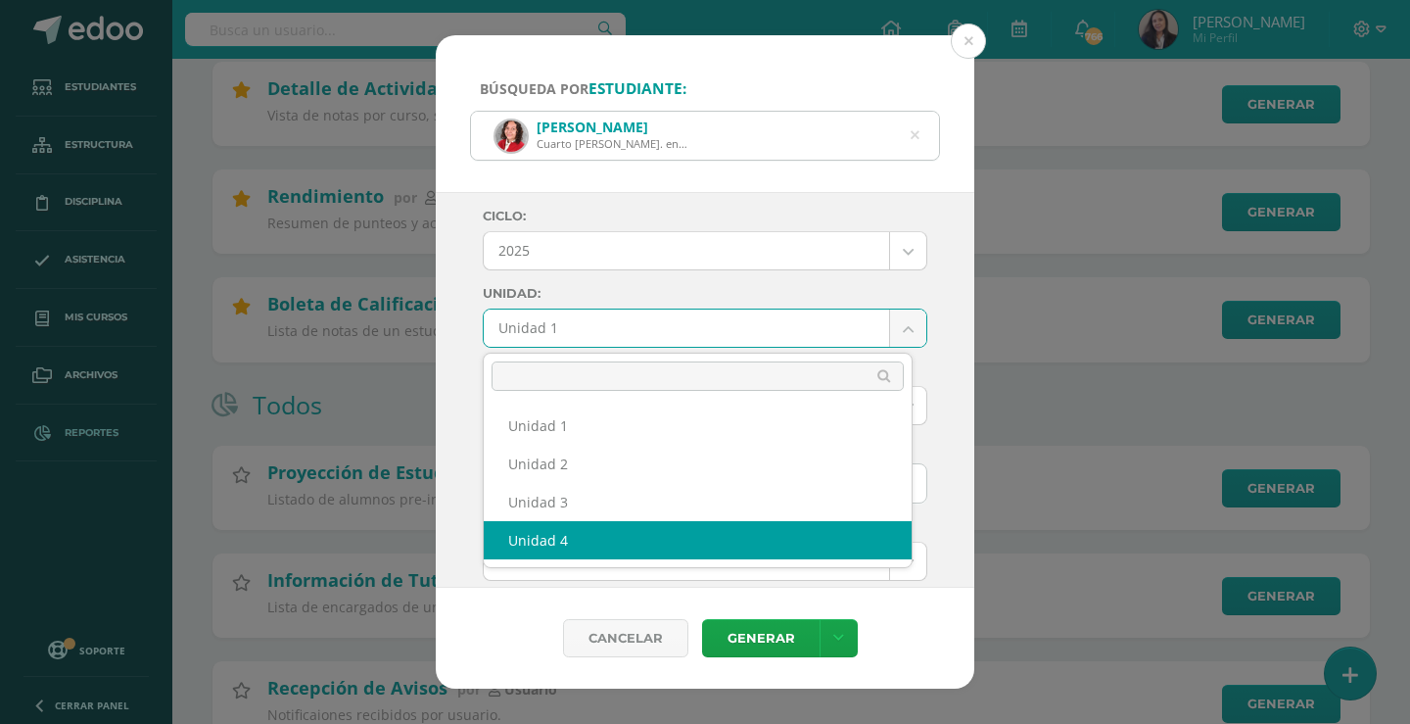
select select "Unidad 4"
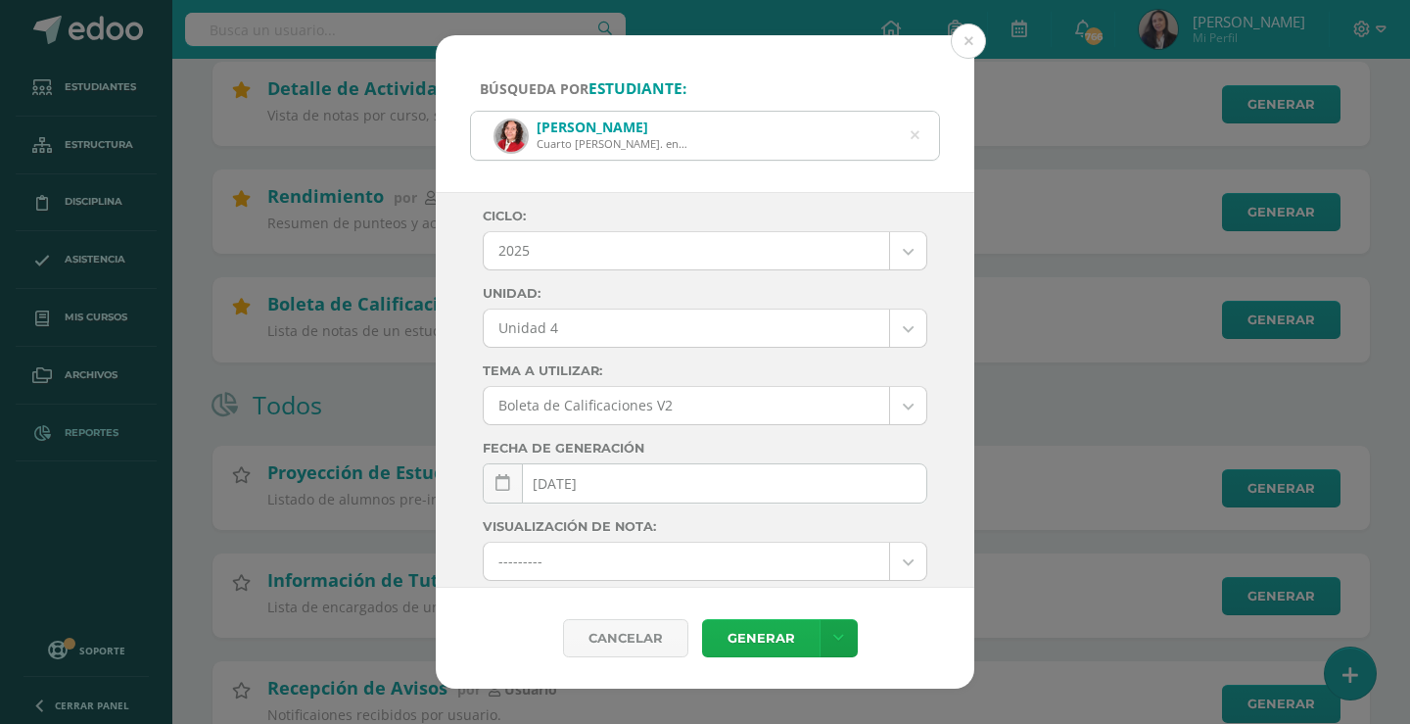
click at [779, 632] on link "Generar" at bounding box center [761, 638] width 118 height 38
click at [911, 132] on icon at bounding box center [914, 136] width 41 height 41
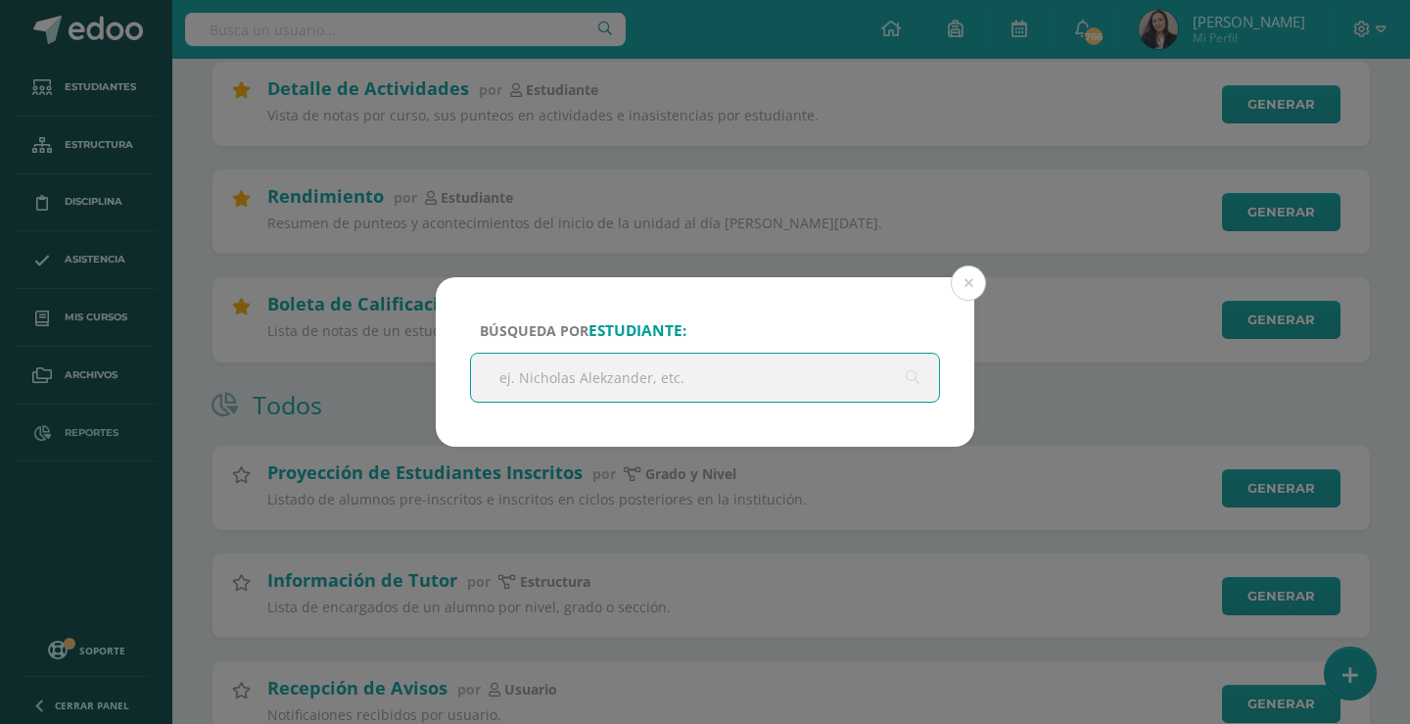
click at [635, 371] on input "text" at bounding box center [705, 378] width 468 height 48
type input "nicole perez"
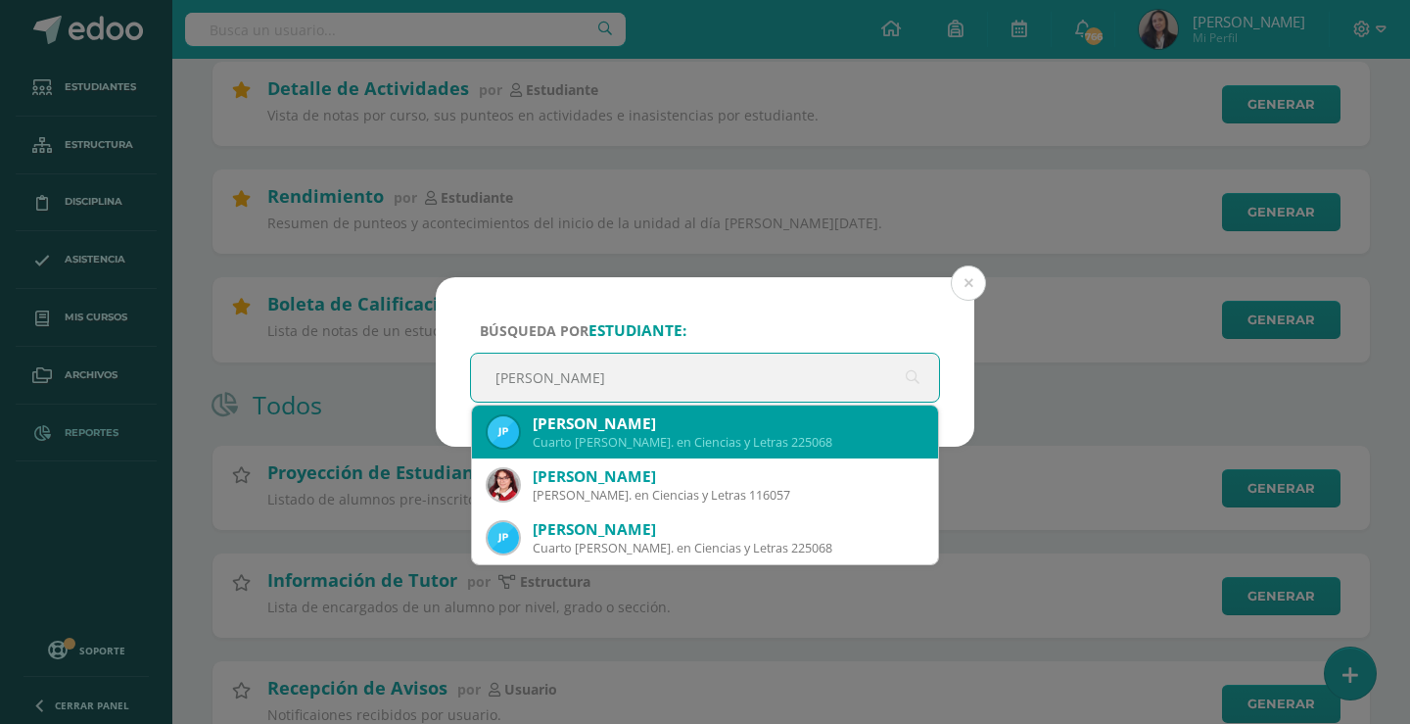
click at [588, 441] on div "Cuarto Bach. en Ciencias y Letras 225068" at bounding box center [728, 442] width 390 height 17
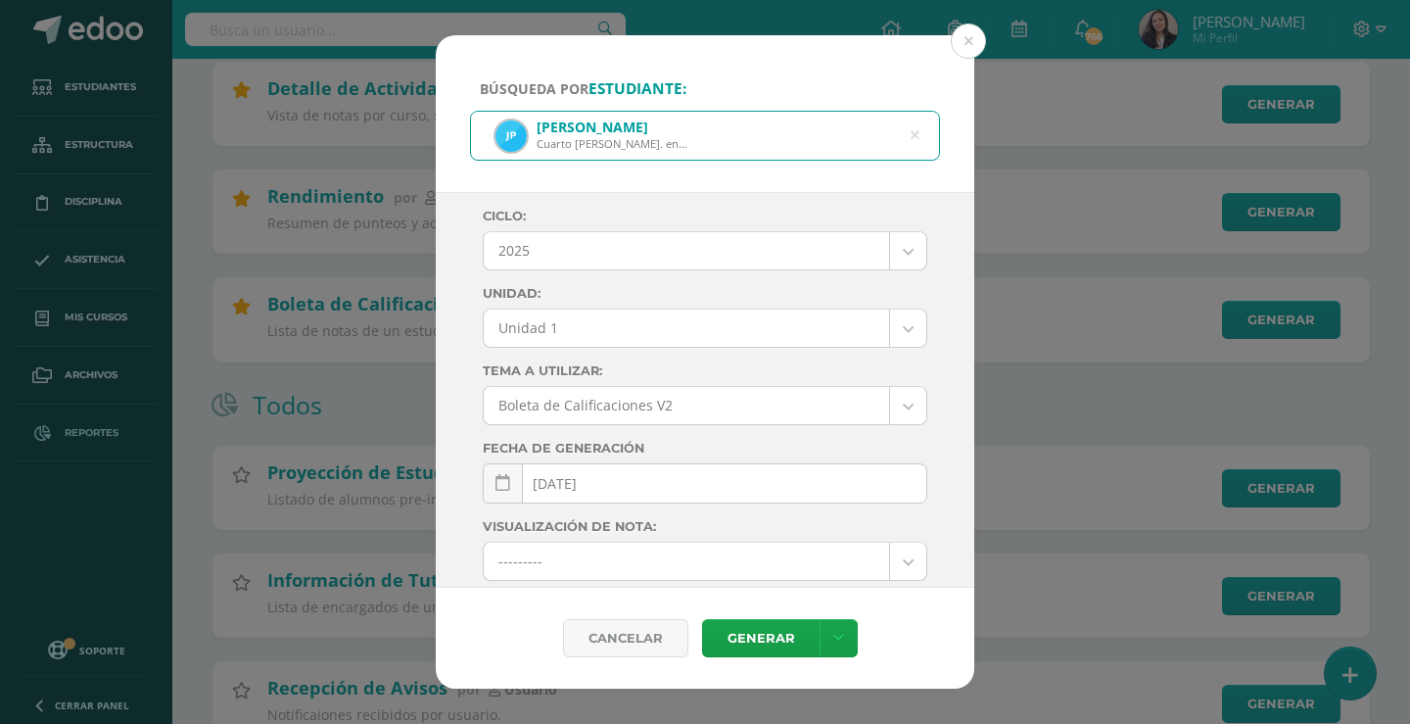
click at [687, 308] on div "Ciclo: 2025 2025 2024 2023 2022 2021 2020 2019 2018 2017 2016 2015 2014 2013 20…" at bounding box center [705, 537] width 445 height 657
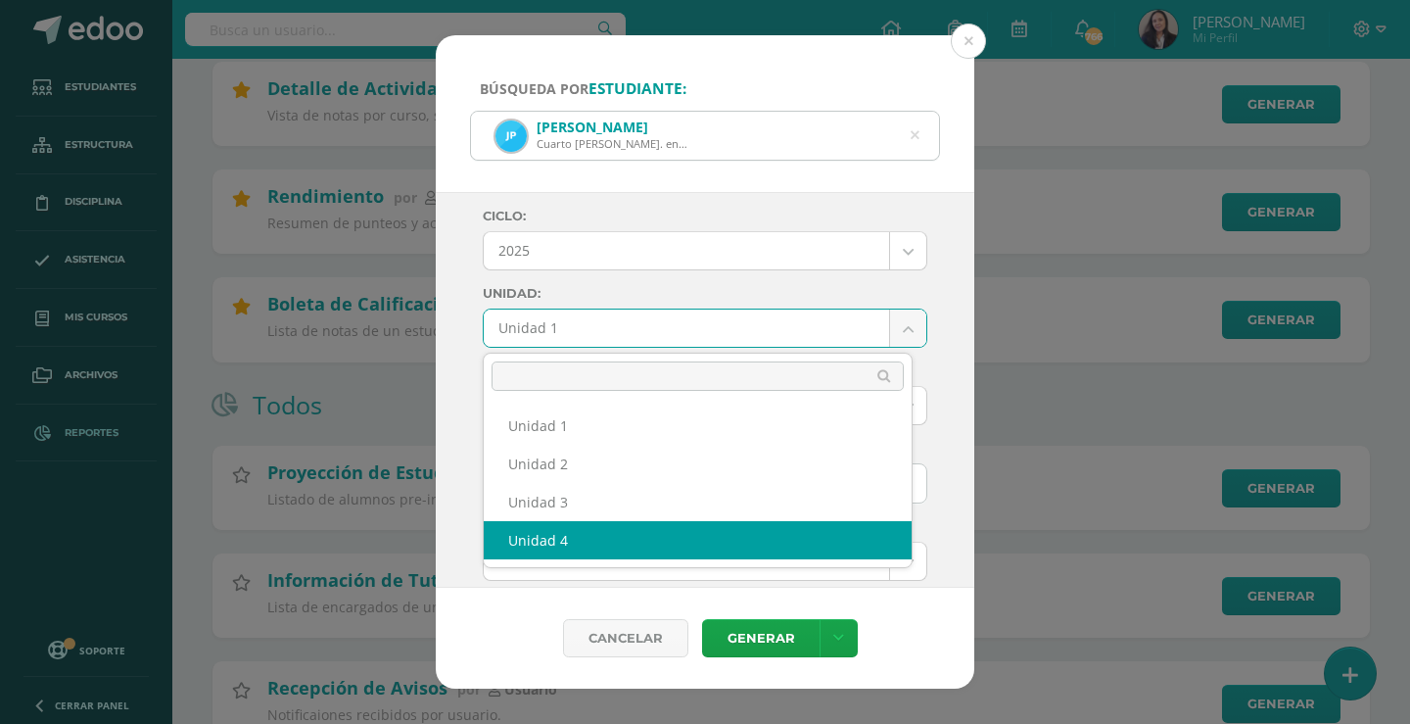
select select "Unidad 4"
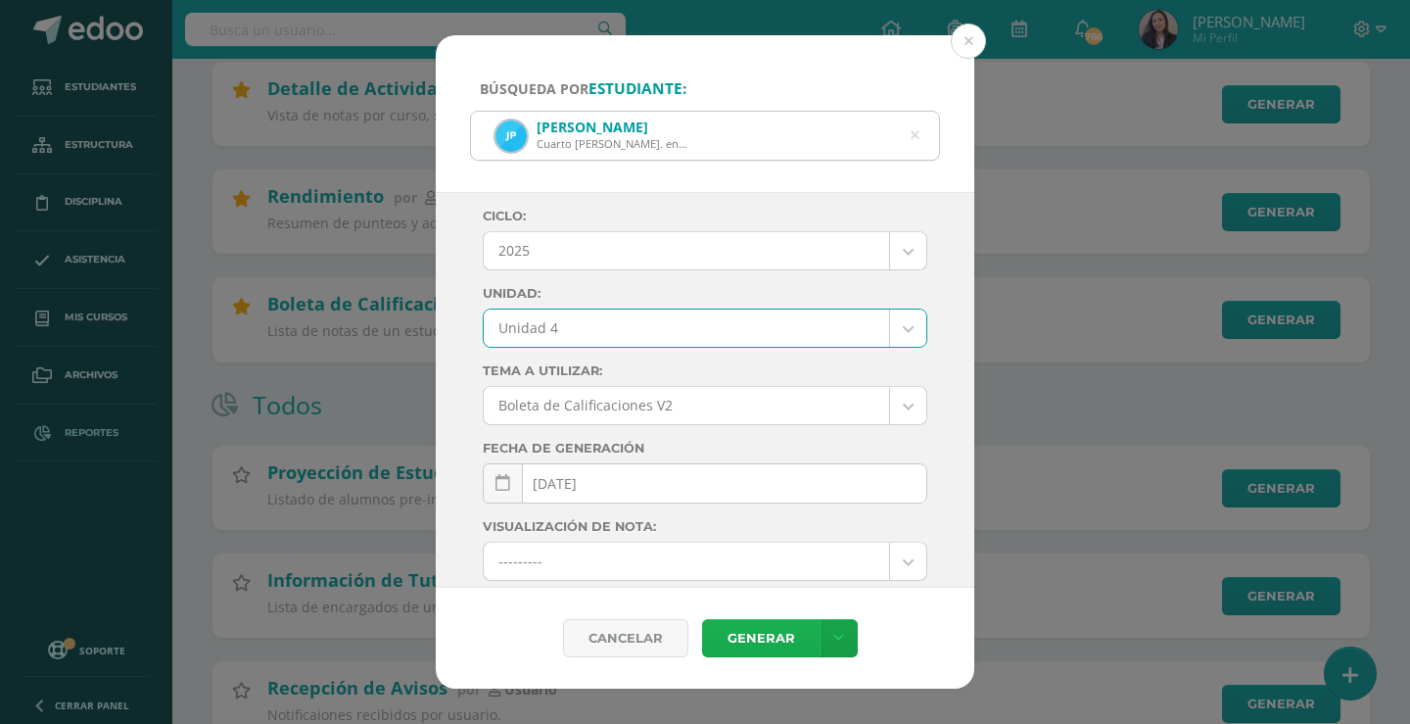
click at [731, 636] on link "Generar" at bounding box center [761, 638] width 118 height 38
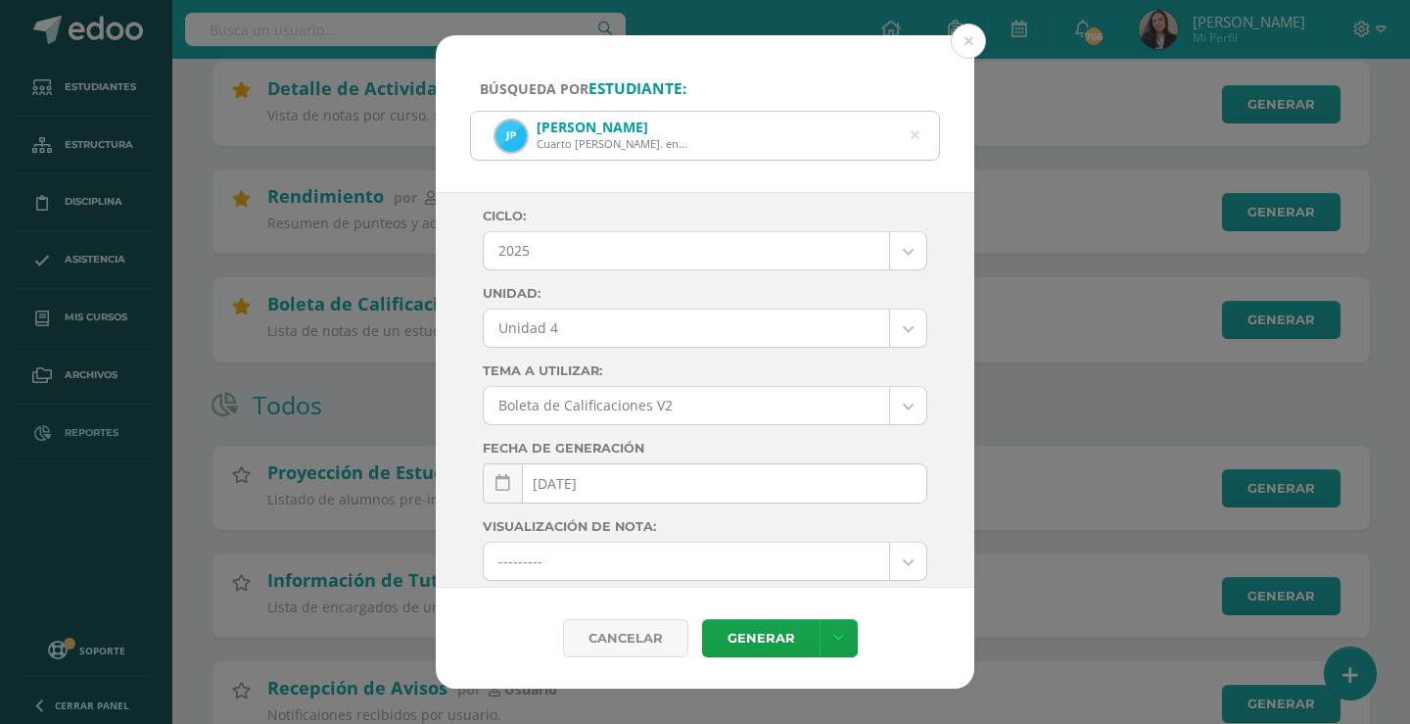
click at [910, 135] on div "Jessica Nicole Pérez Alvarado Cuarto Bach. en Ciencias y Letras 225068" at bounding box center [705, 136] width 468 height 48
click at [962, 40] on button at bounding box center [968, 41] width 35 height 35
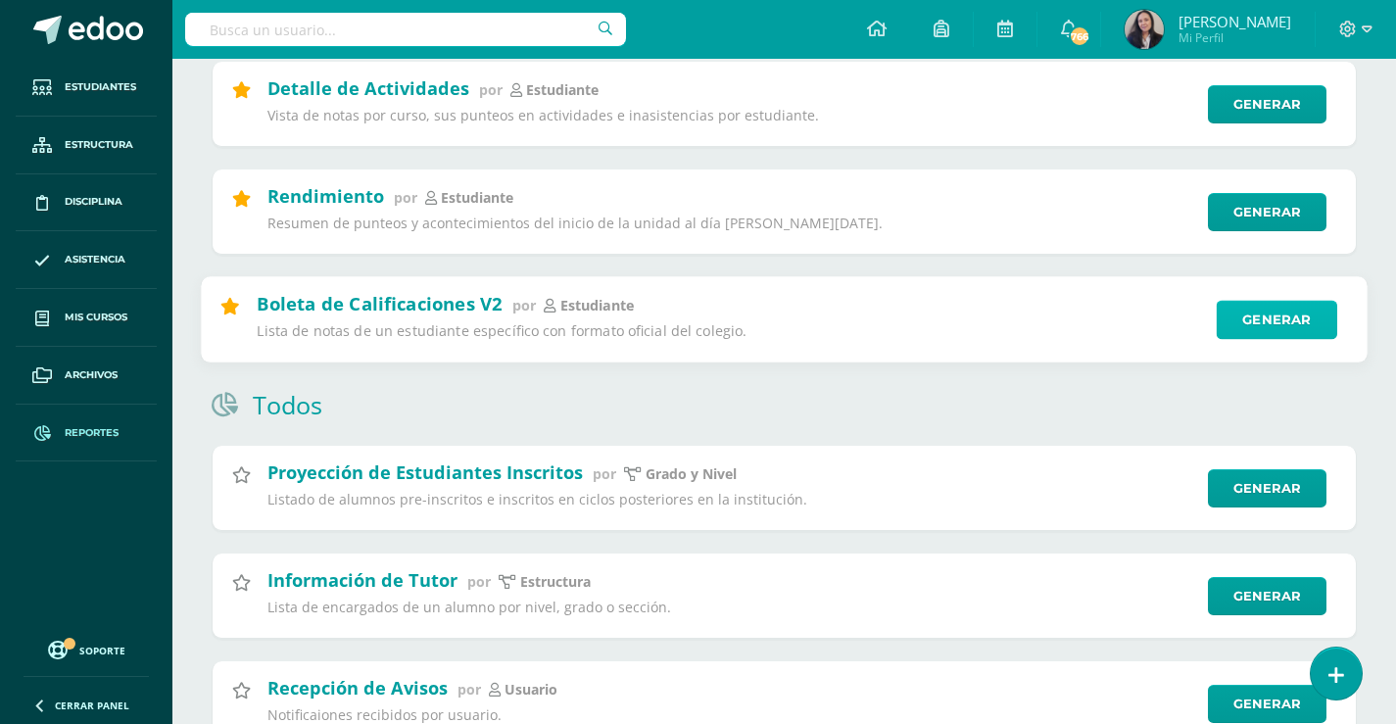
click at [1287, 318] on link "Generar" at bounding box center [1276, 320] width 120 height 39
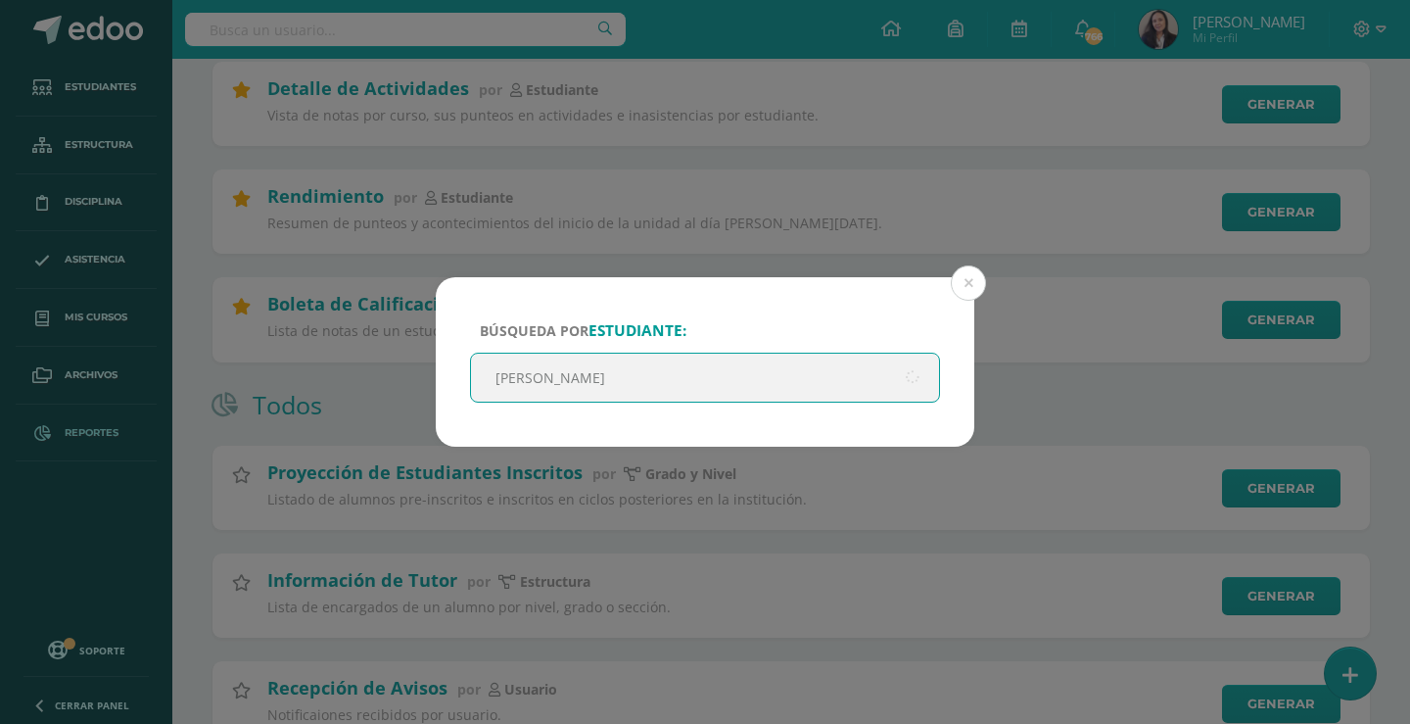
type input "Sofia pineda"
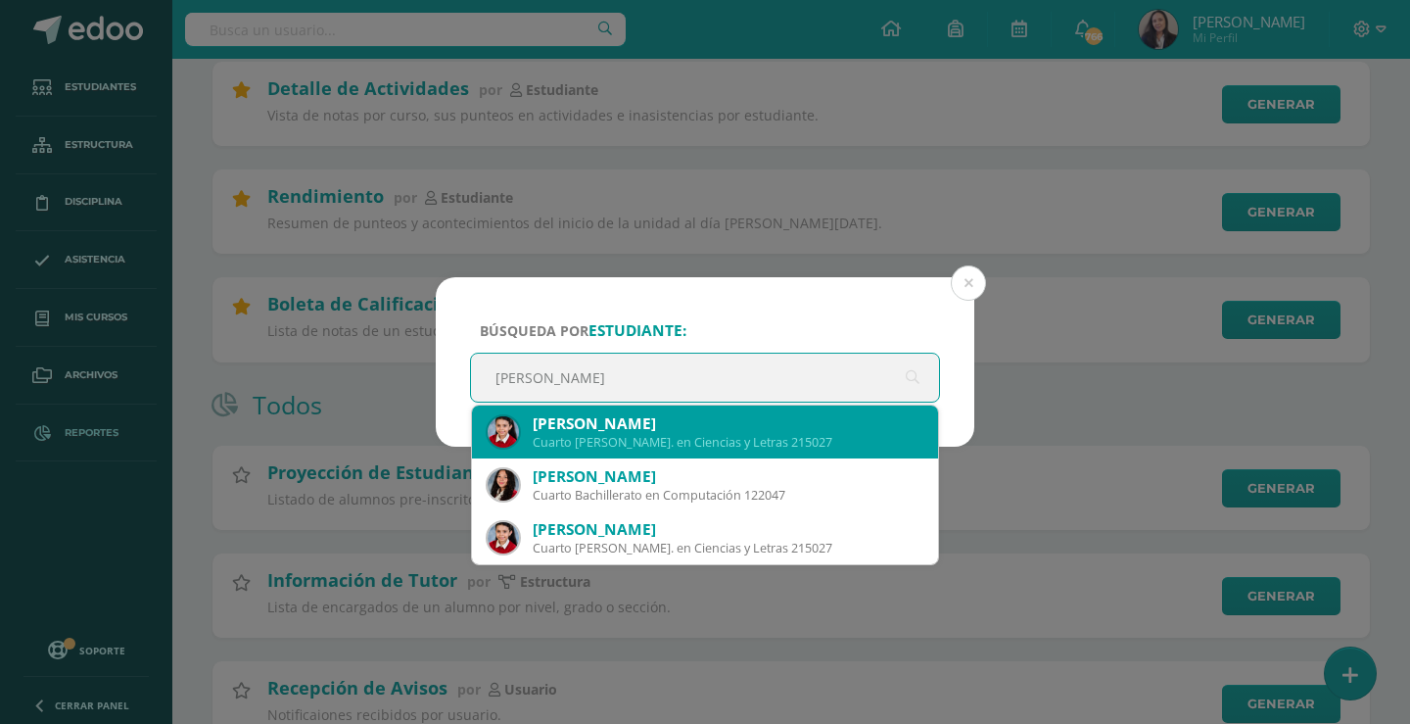
click at [597, 430] on div "Sofia Gabriela Pineda Girón" at bounding box center [728, 423] width 390 height 21
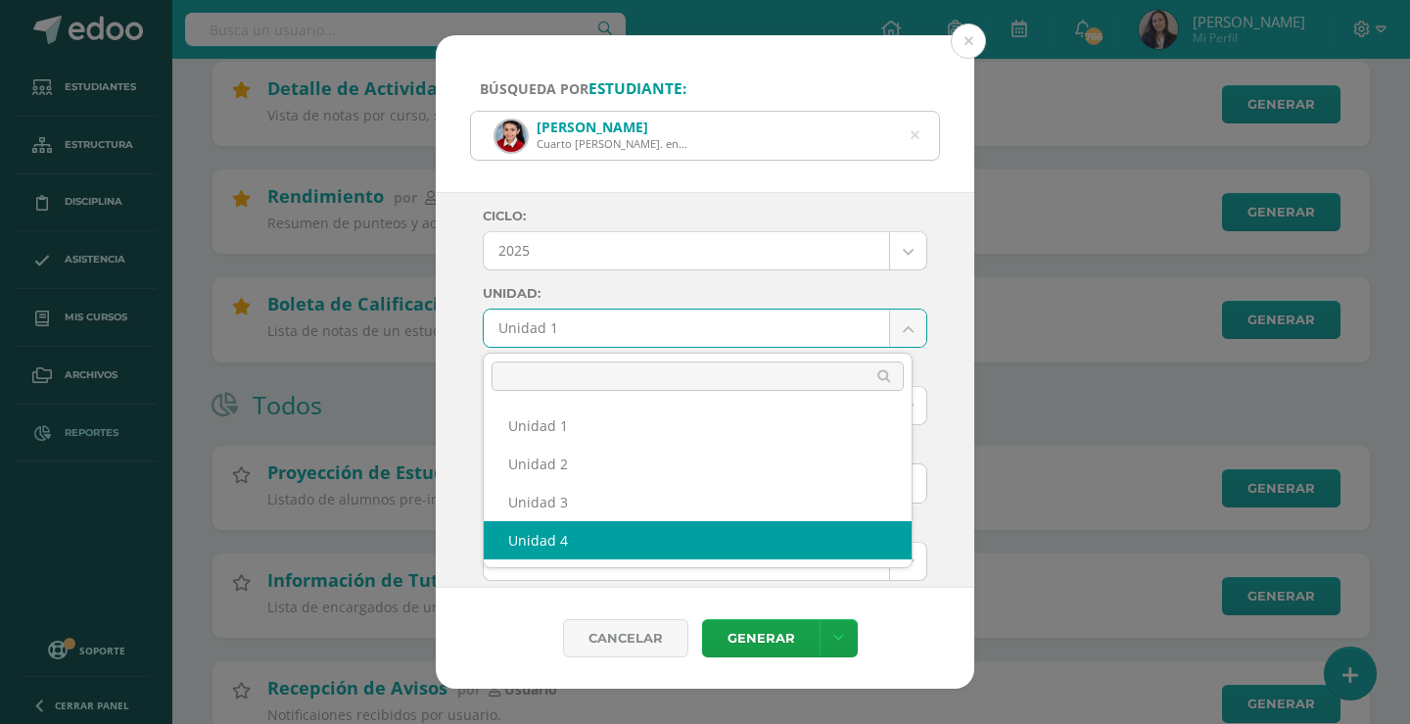
select select "Unidad 4"
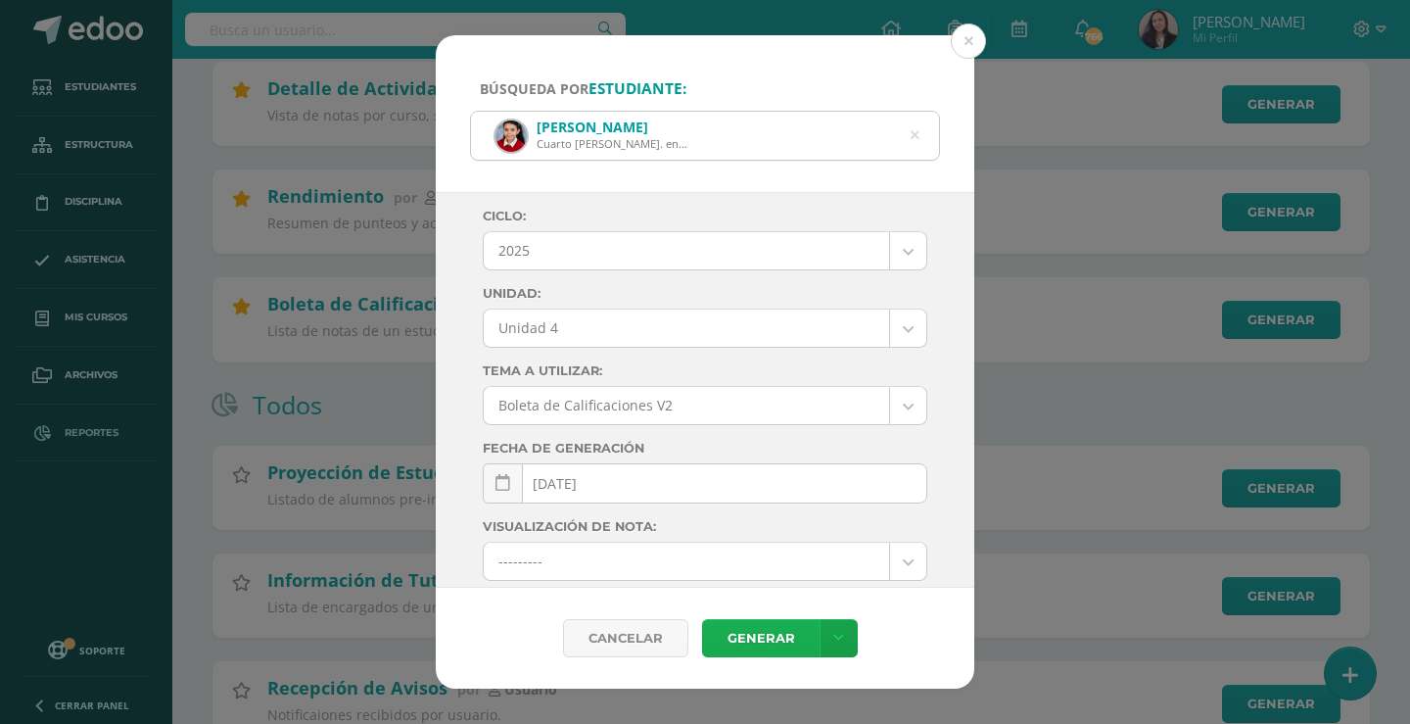
click at [755, 637] on link "Generar" at bounding box center [761, 638] width 118 height 38
click at [917, 141] on icon at bounding box center [915, 136] width 9 height 50
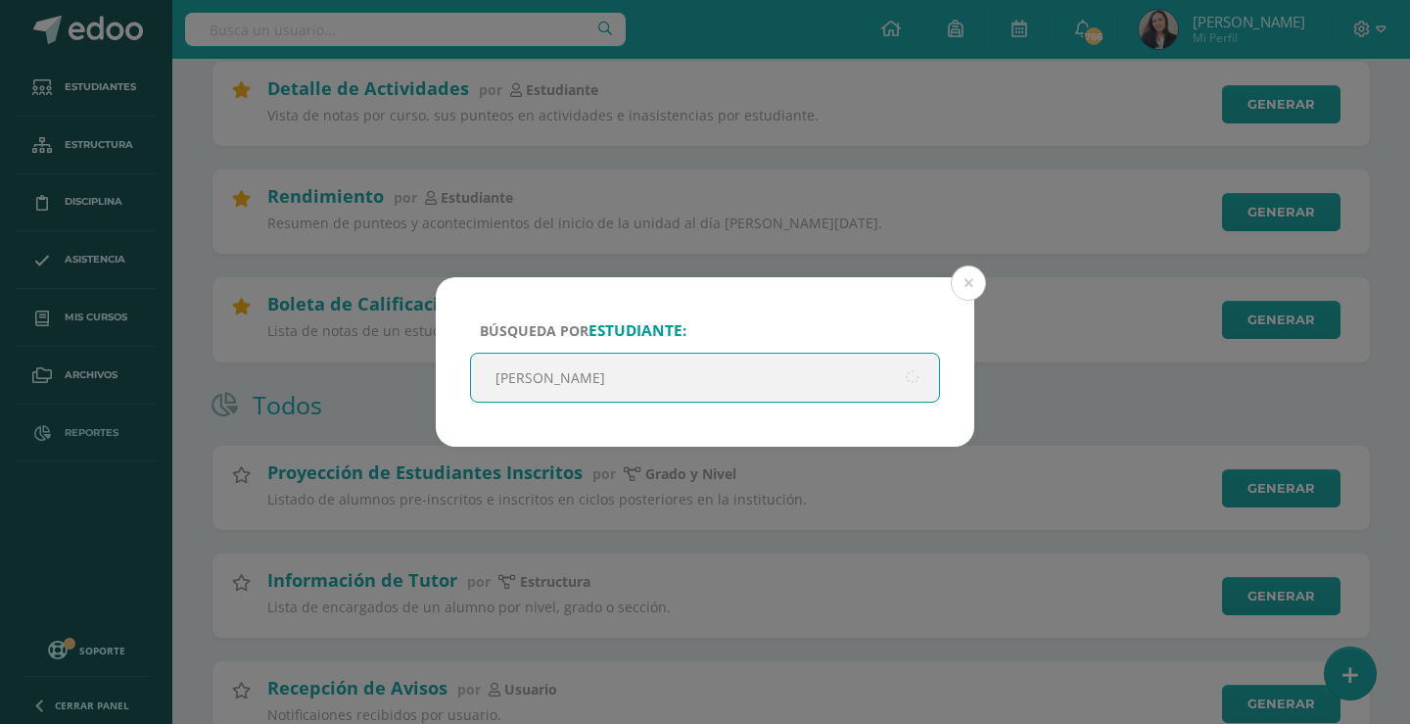
type input "zamboni"
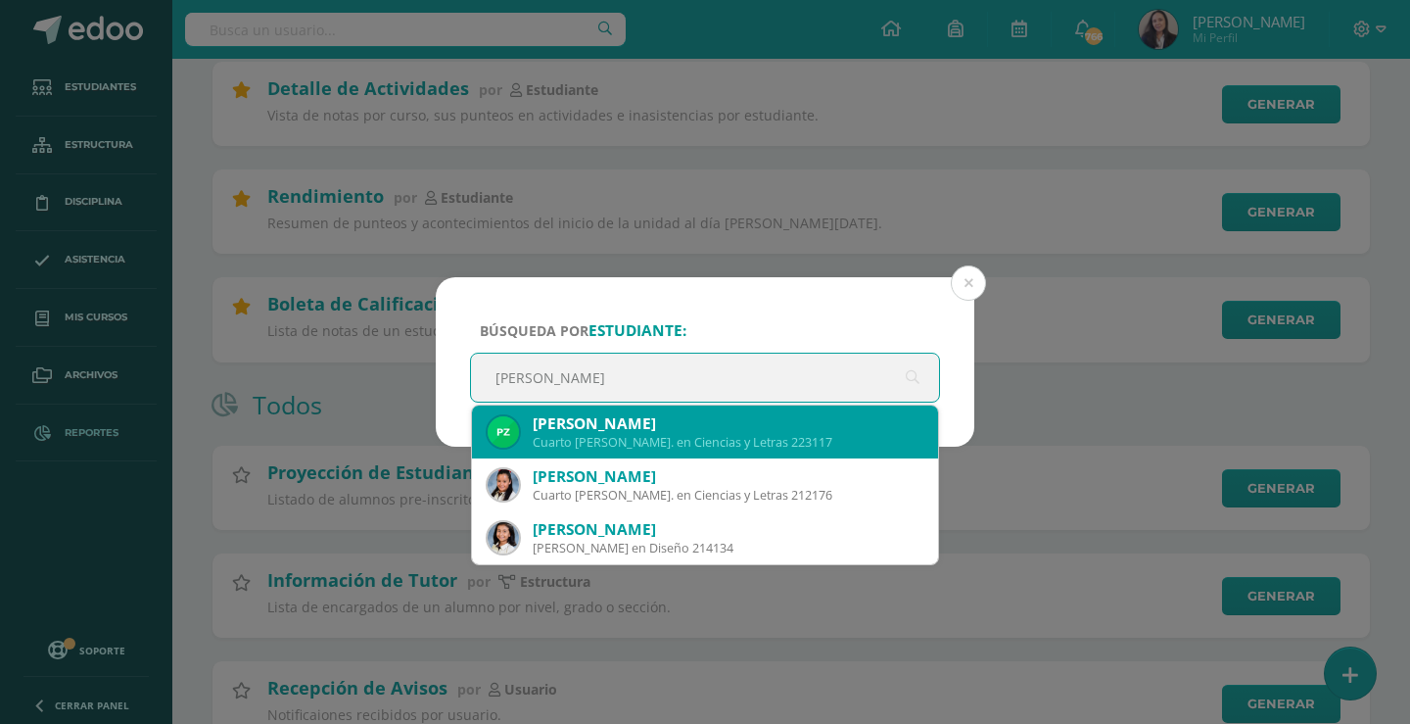
click at [760, 406] on div "Paula Alessandra Zamboni Mejía Cuarto Bach. en Ciencias y Letras 223117" at bounding box center [705, 431] width 435 height 53
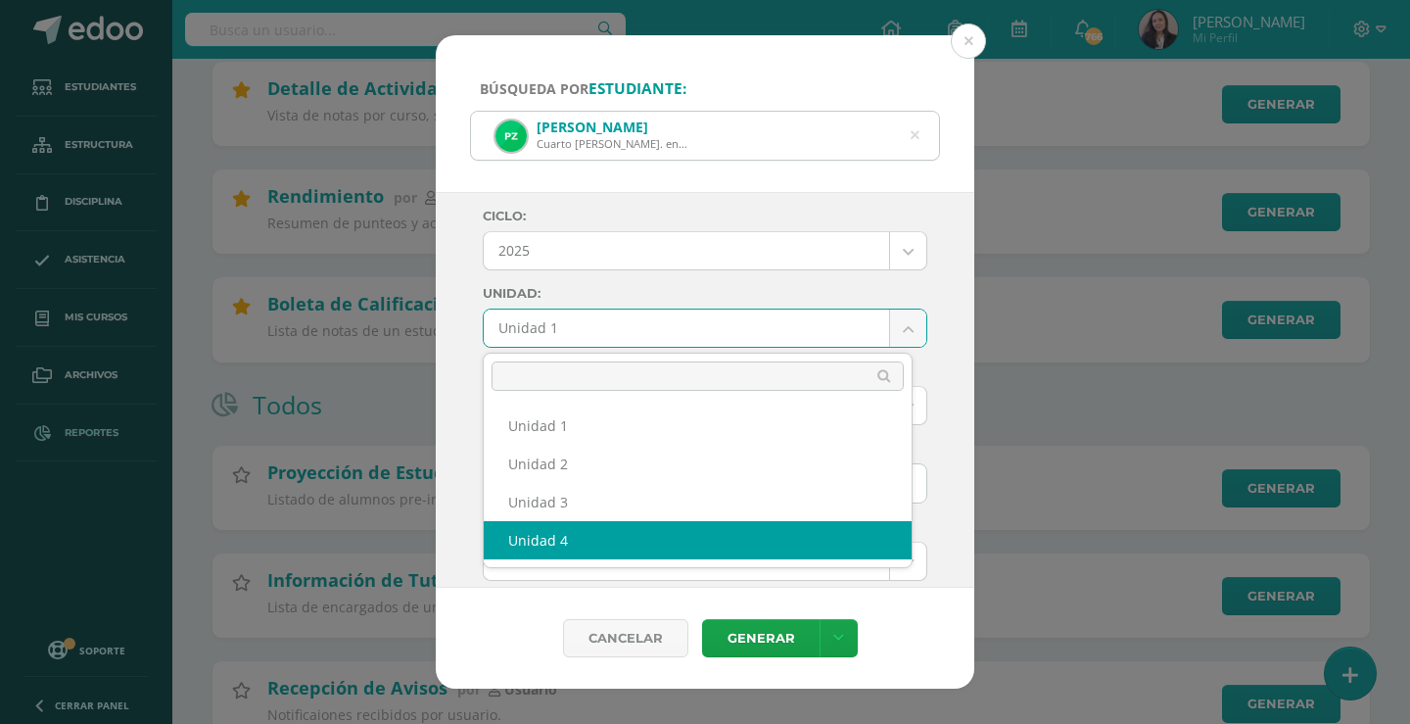
select select "Unidad 4"
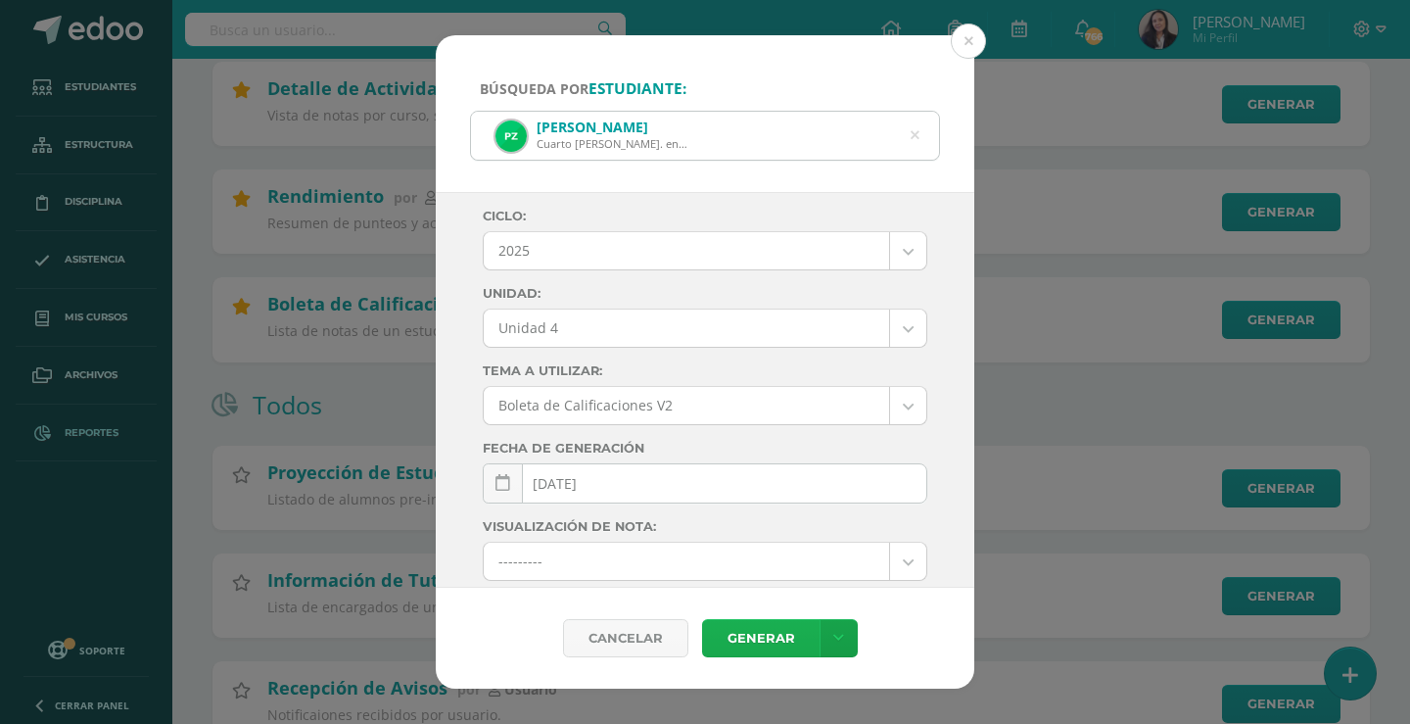
click at [755, 637] on link "Generar" at bounding box center [761, 638] width 118 height 38
click at [968, 59] on button at bounding box center [968, 41] width 35 height 35
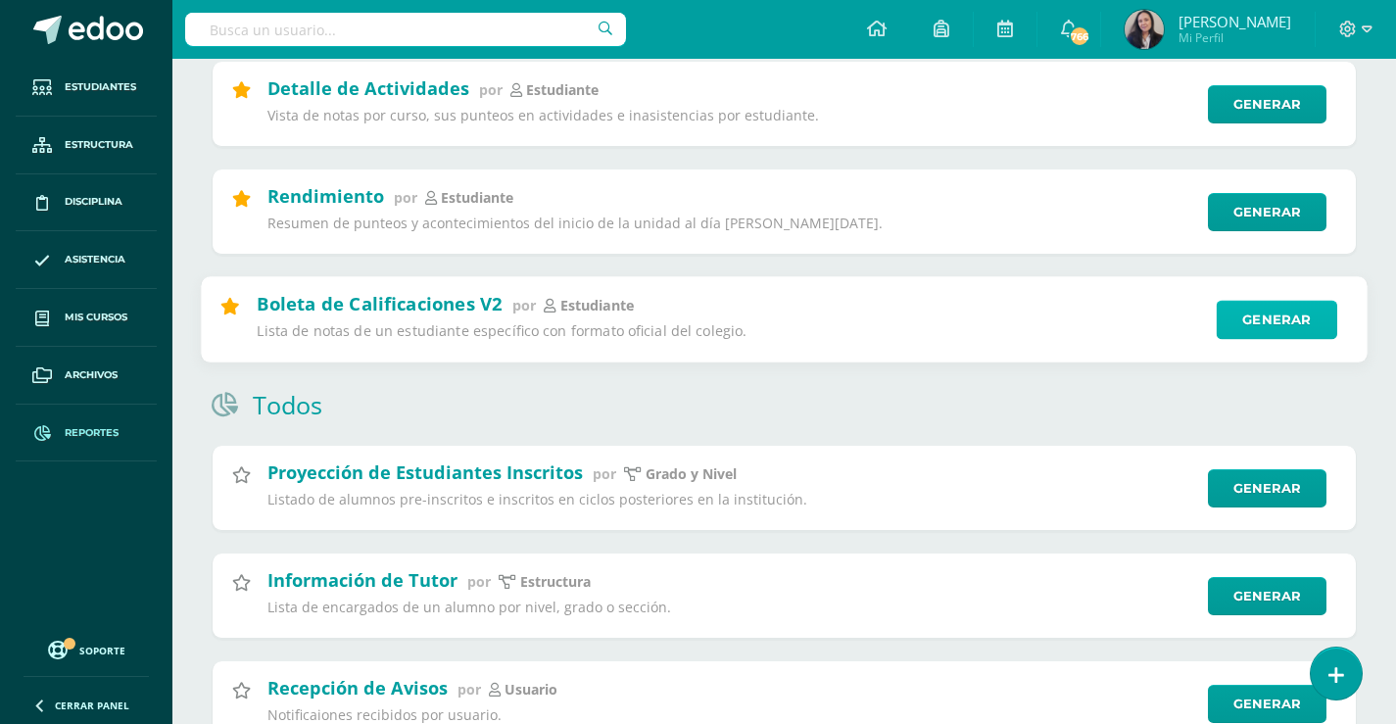
click at [1278, 306] on link "Generar" at bounding box center [1276, 320] width 120 height 39
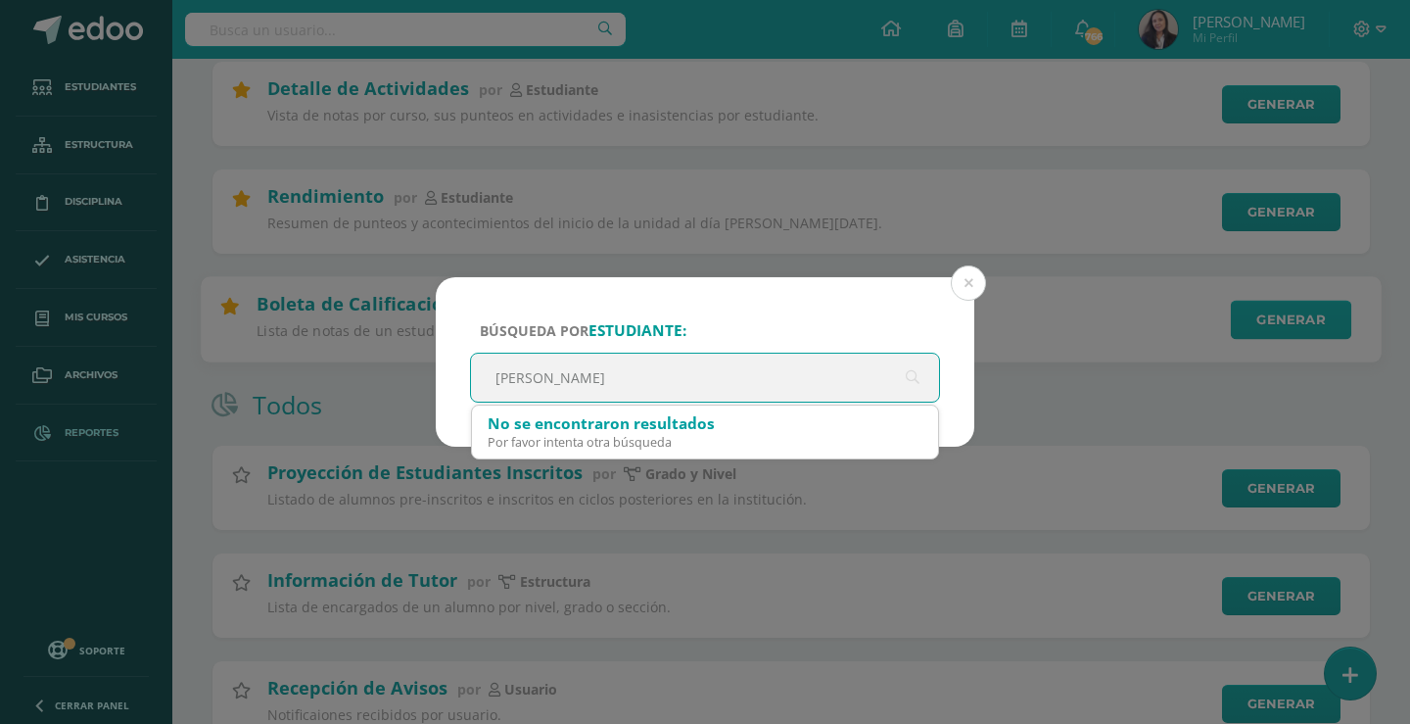
type input "morena f"
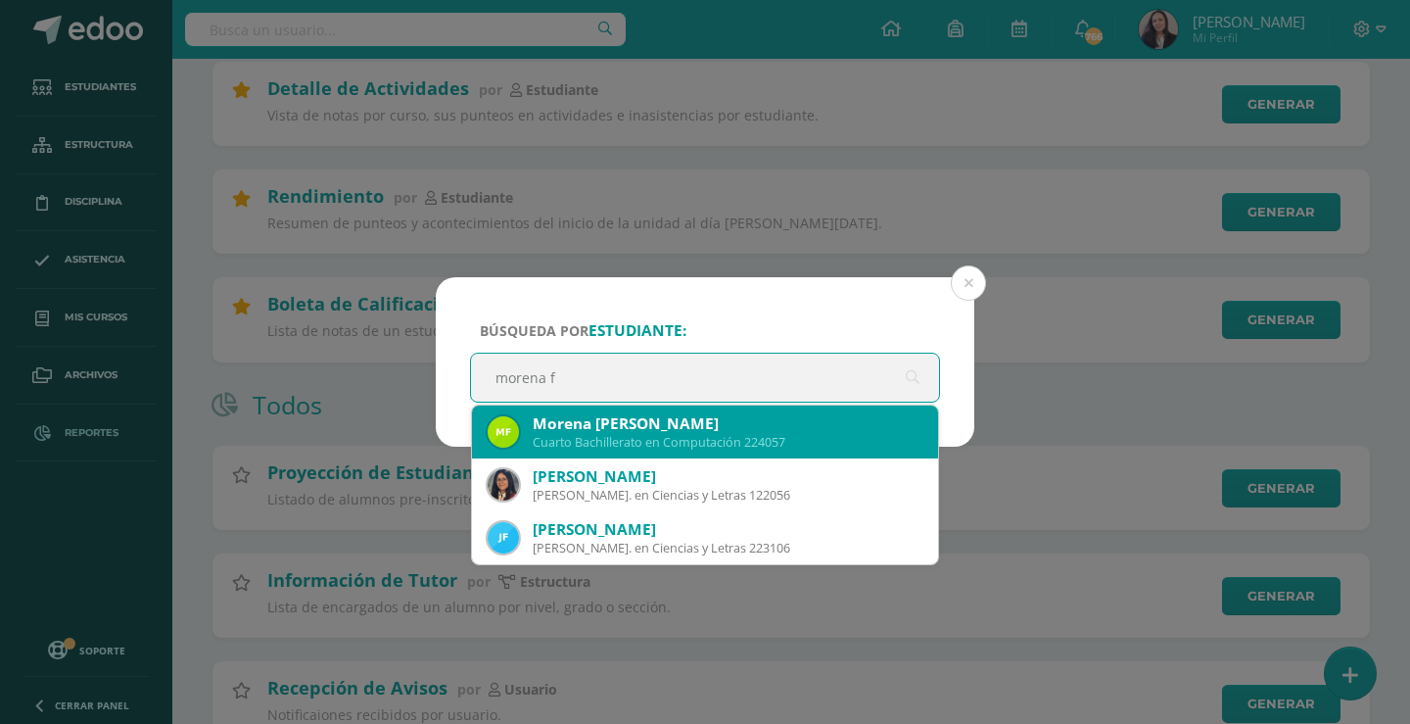
click at [774, 416] on div "Morena Ana Valentina Figueróa Carrascosa" at bounding box center [728, 423] width 390 height 21
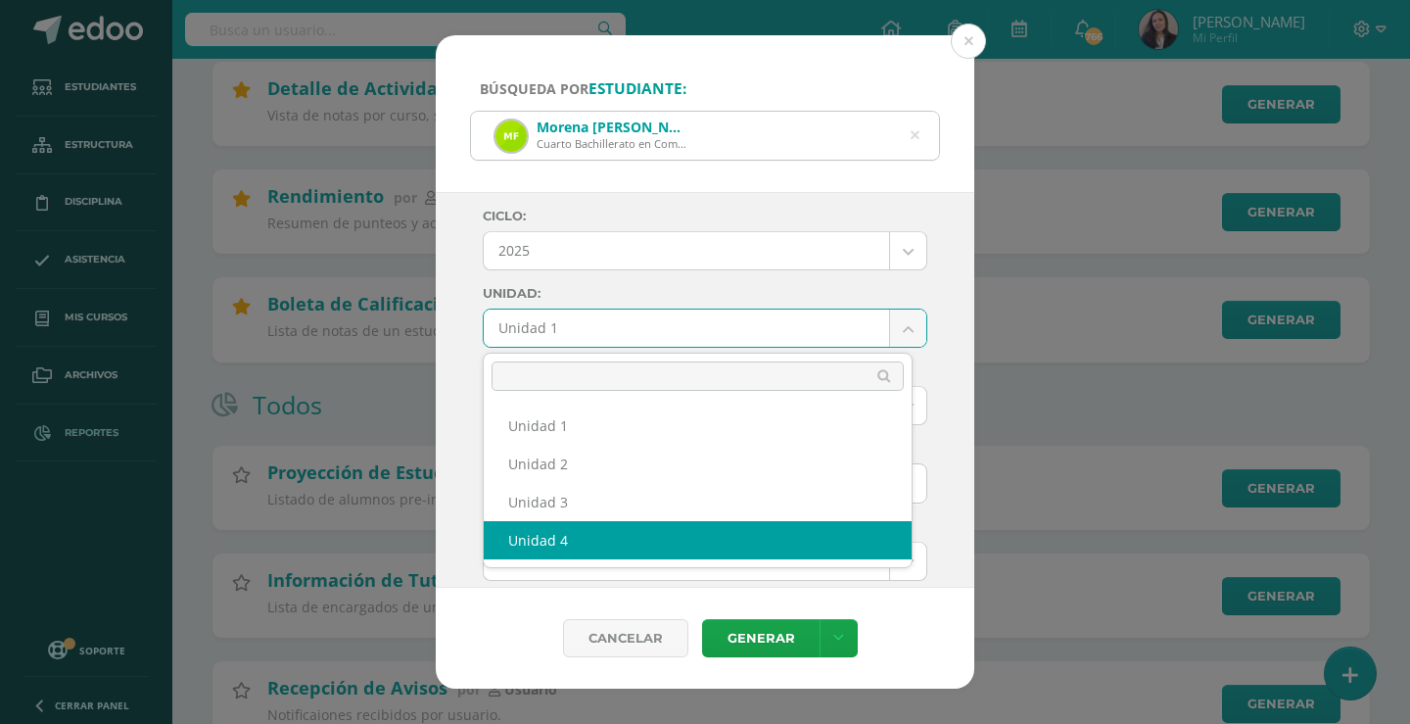
select select "Unidad 4"
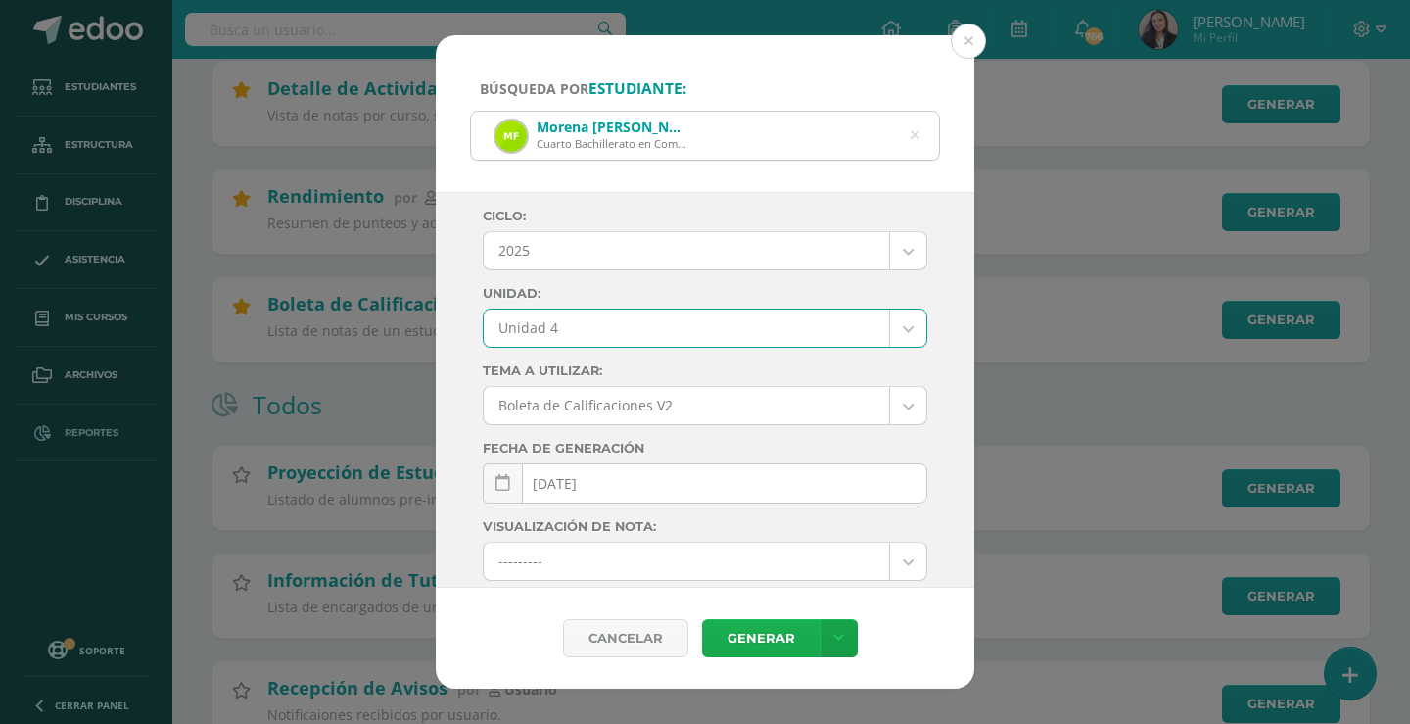
click at [745, 633] on link "Generar" at bounding box center [761, 638] width 118 height 38
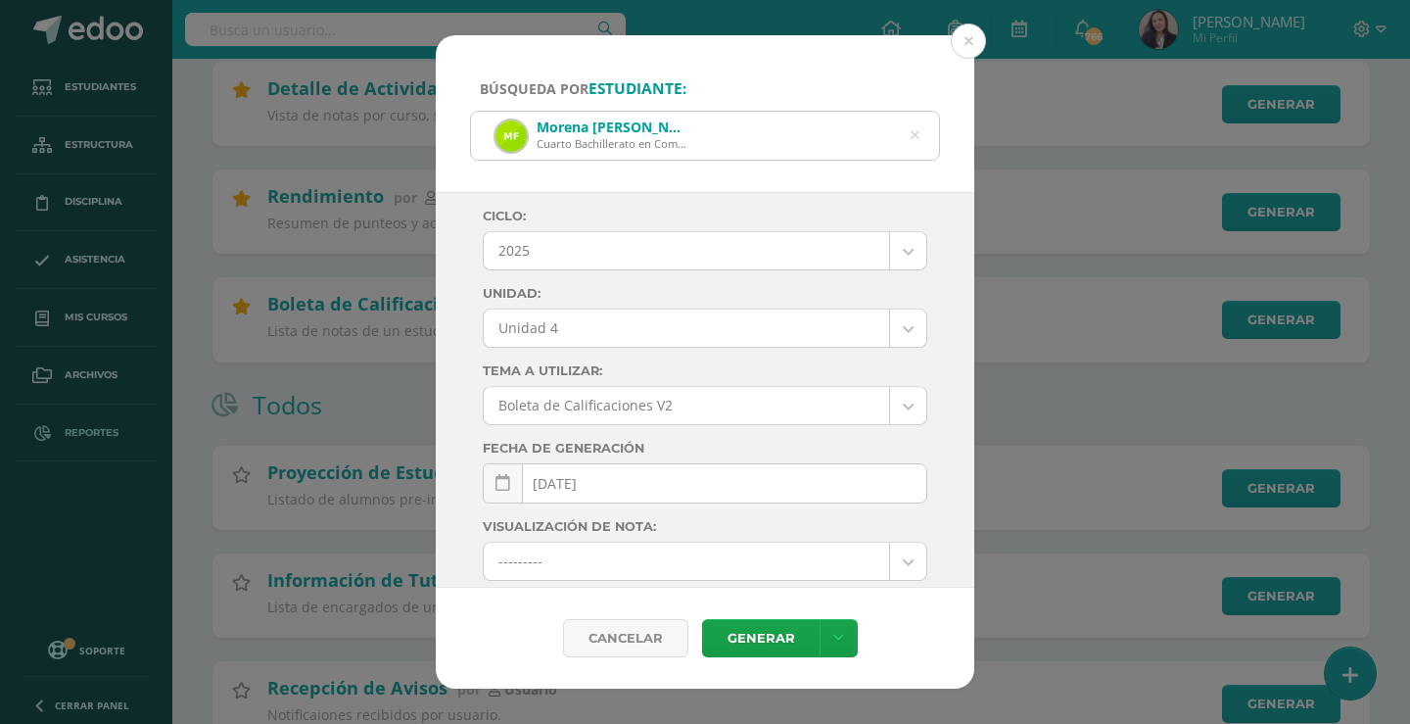
click at [919, 130] on icon at bounding box center [915, 136] width 9 height 50
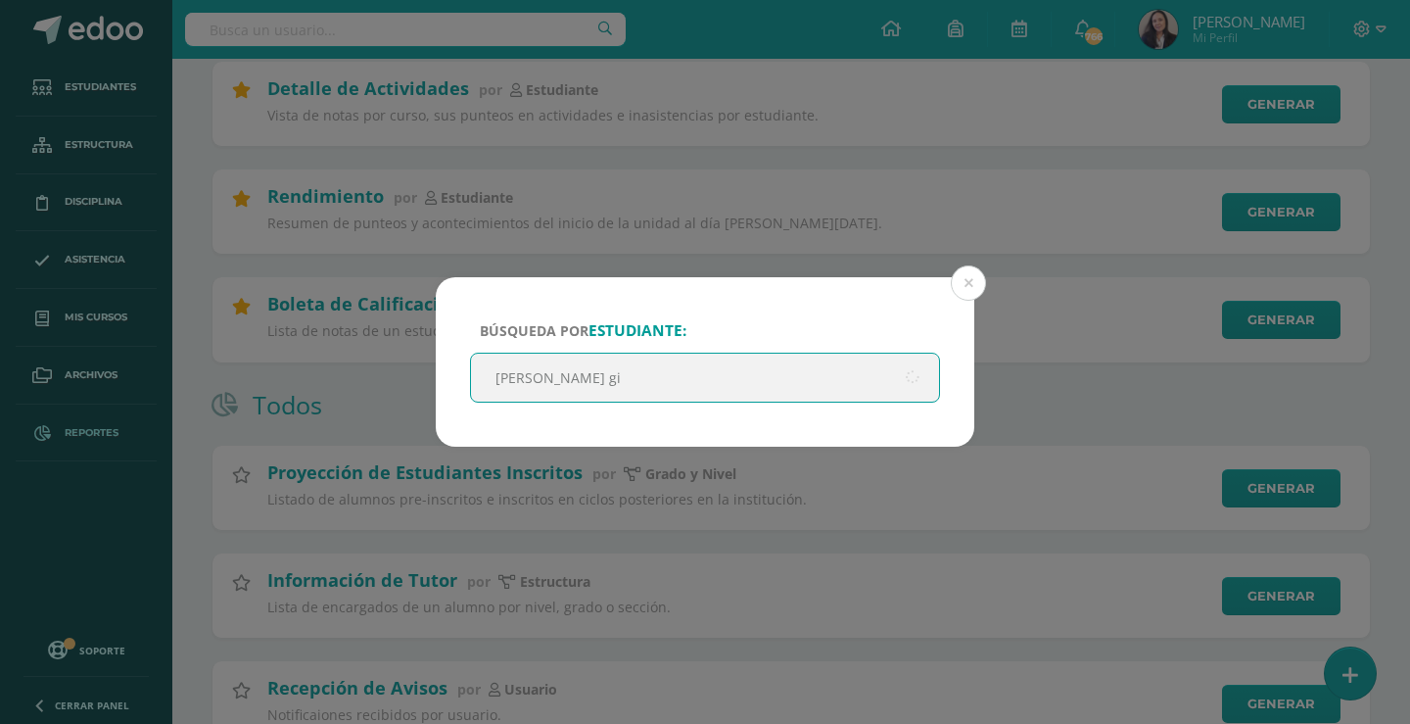
type input "fatima gil"
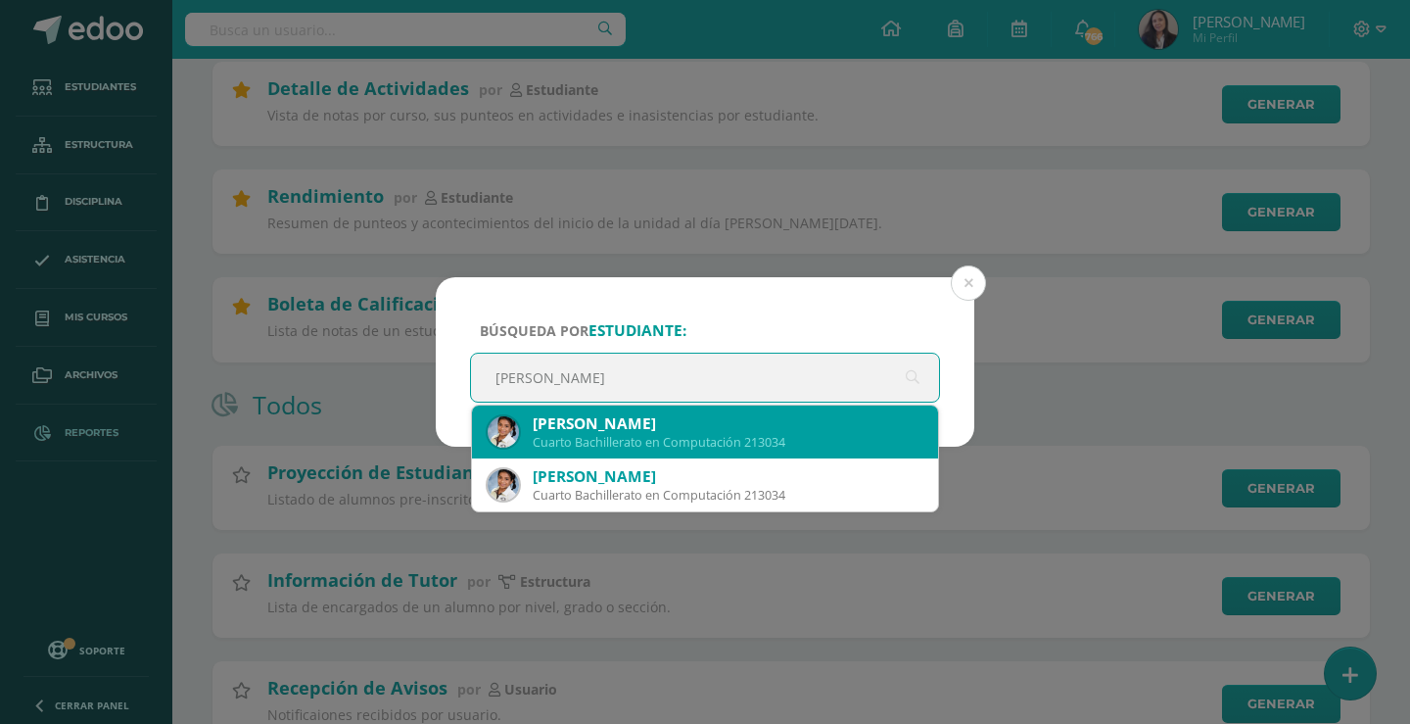
click at [659, 449] on div "Cuarto Bachillerato en Computación 213034" at bounding box center [728, 442] width 390 height 17
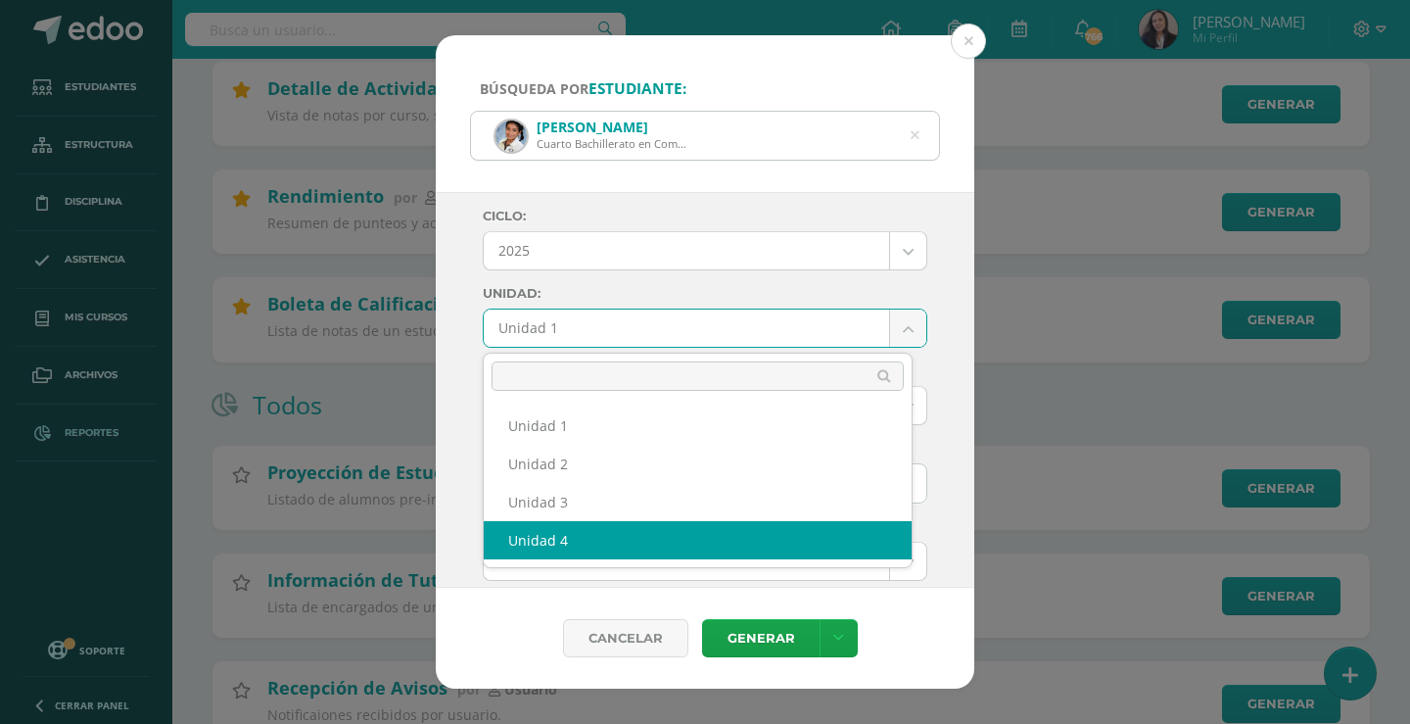
drag, startPoint x: 702, startPoint y: 540, endPoint x: 709, endPoint y: 573, distance: 34.0
select select "Unidad 4"
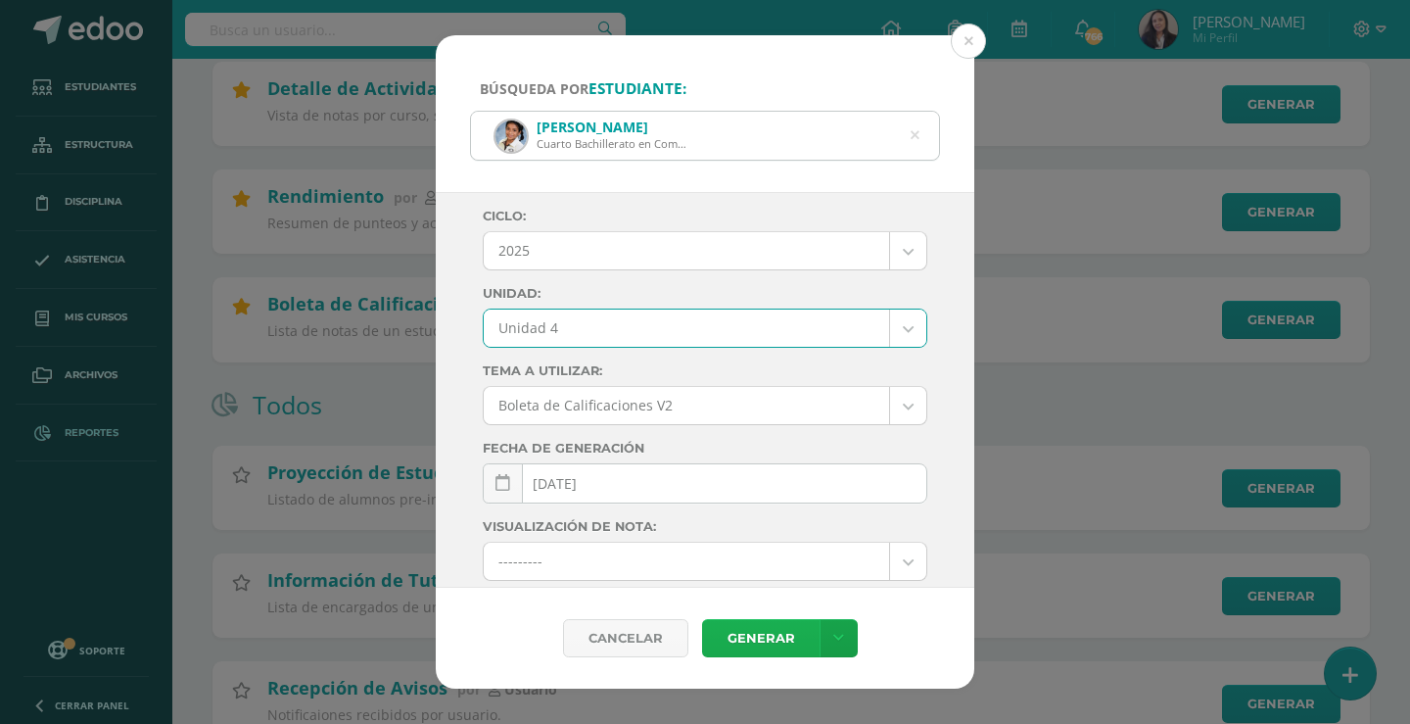
click at [757, 631] on link "Generar" at bounding box center [761, 638] width 118 height 38
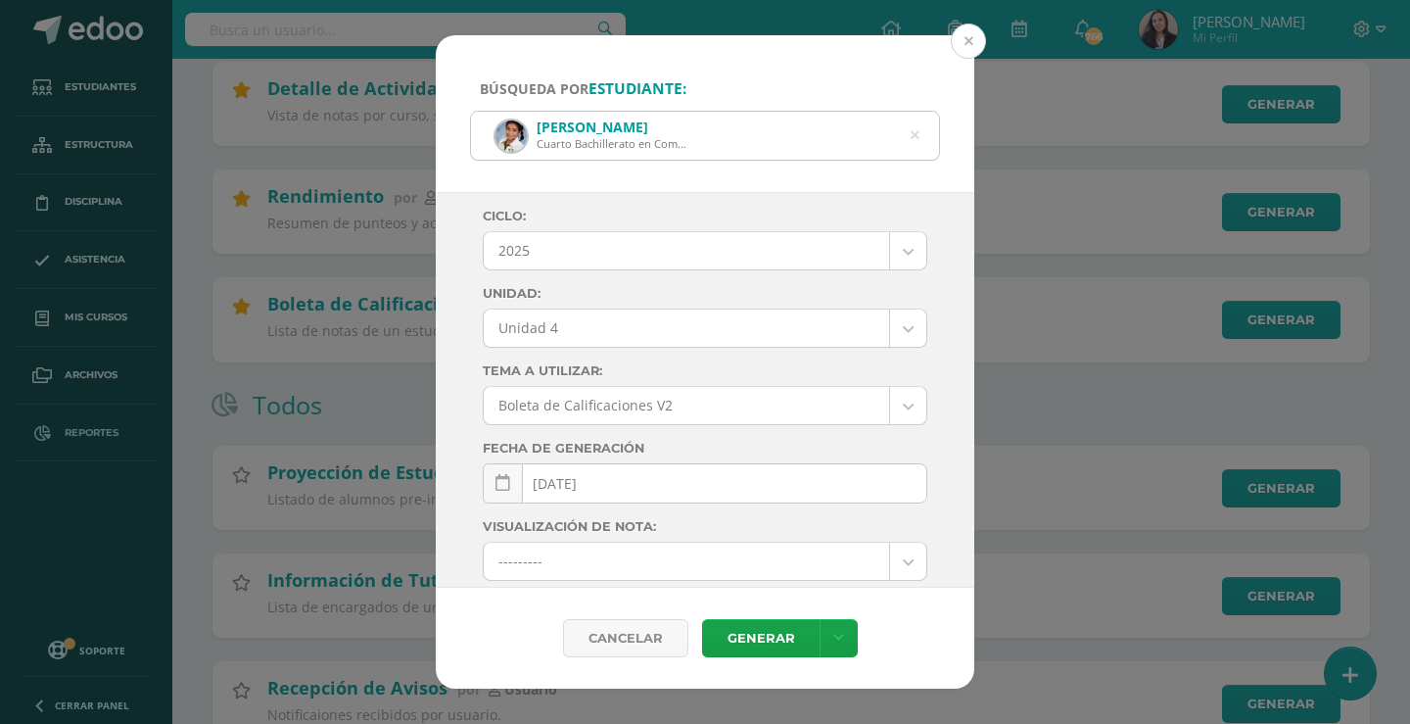
click at [977, 50] on button at bounding box center [968, 41] width 35 height 35
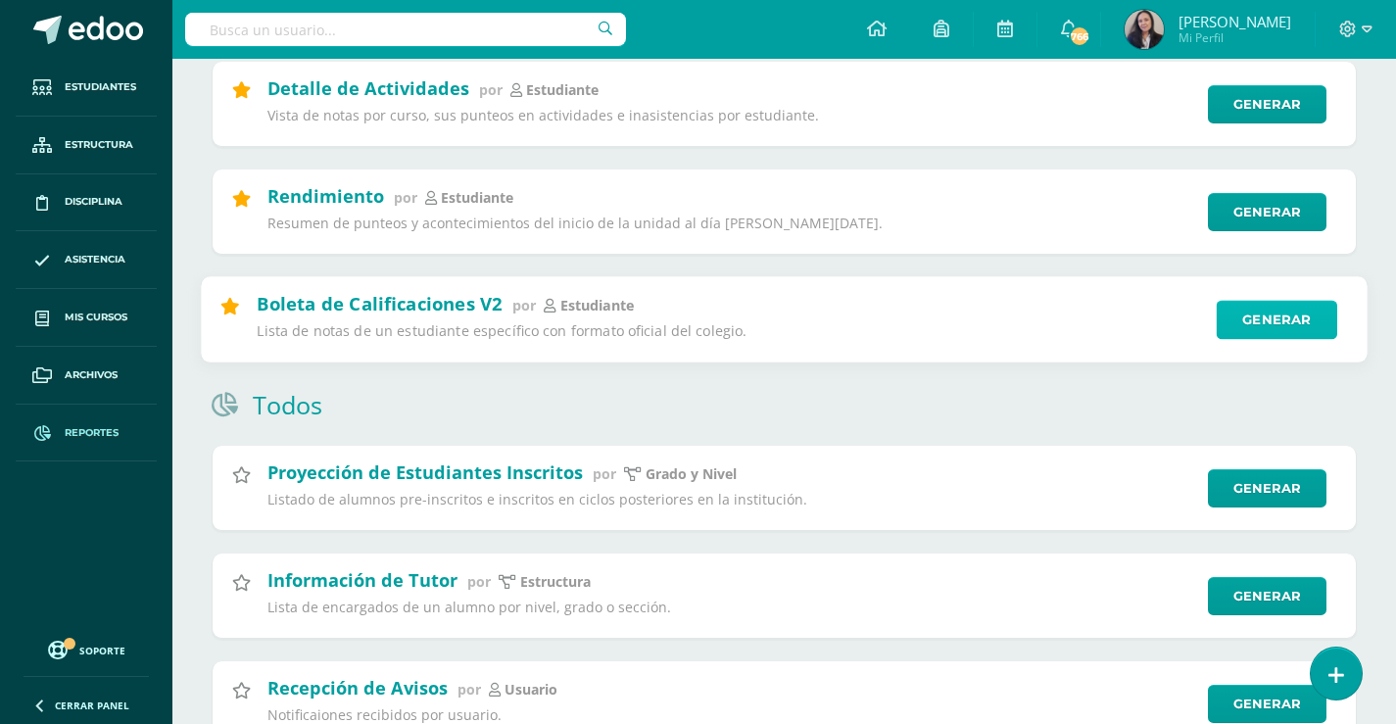
click at [1269, 319] on link "Generar" at bounding box center [1276, 320] width 120 height 39
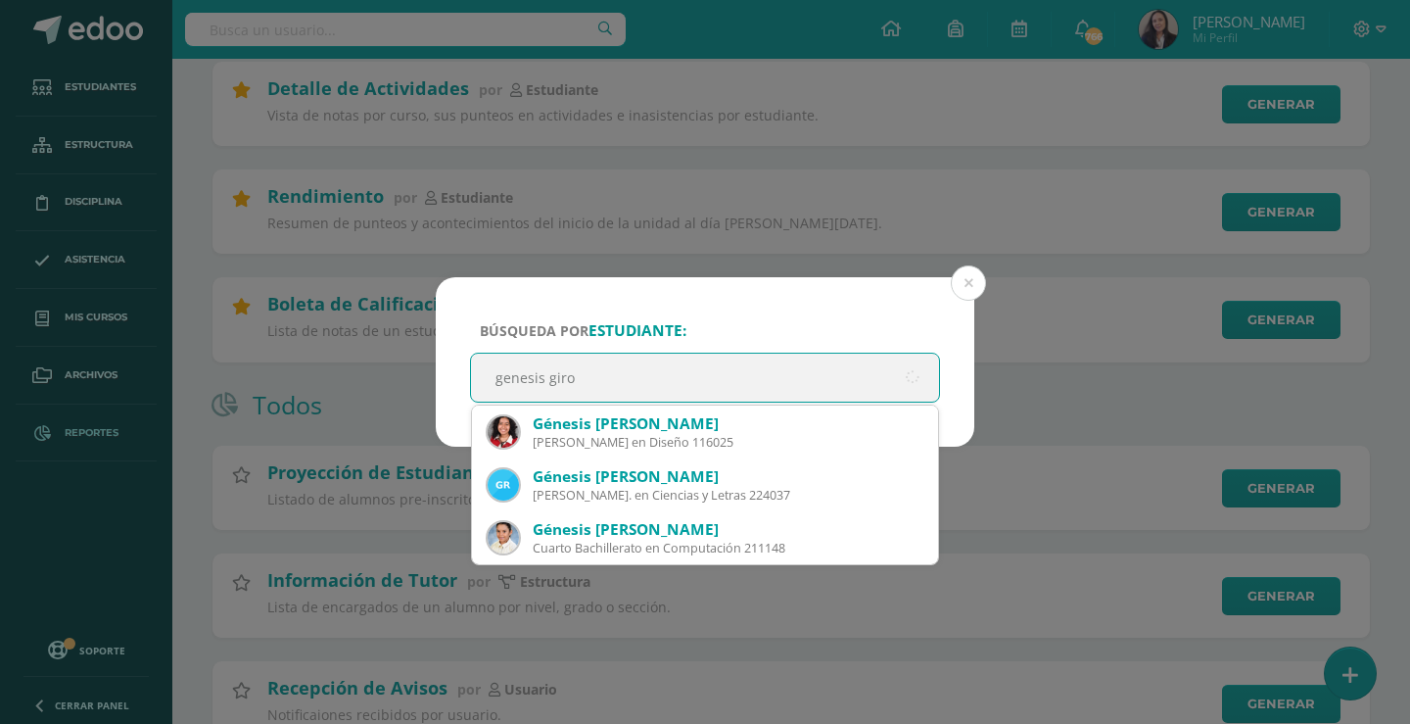
type input "genesis giron"
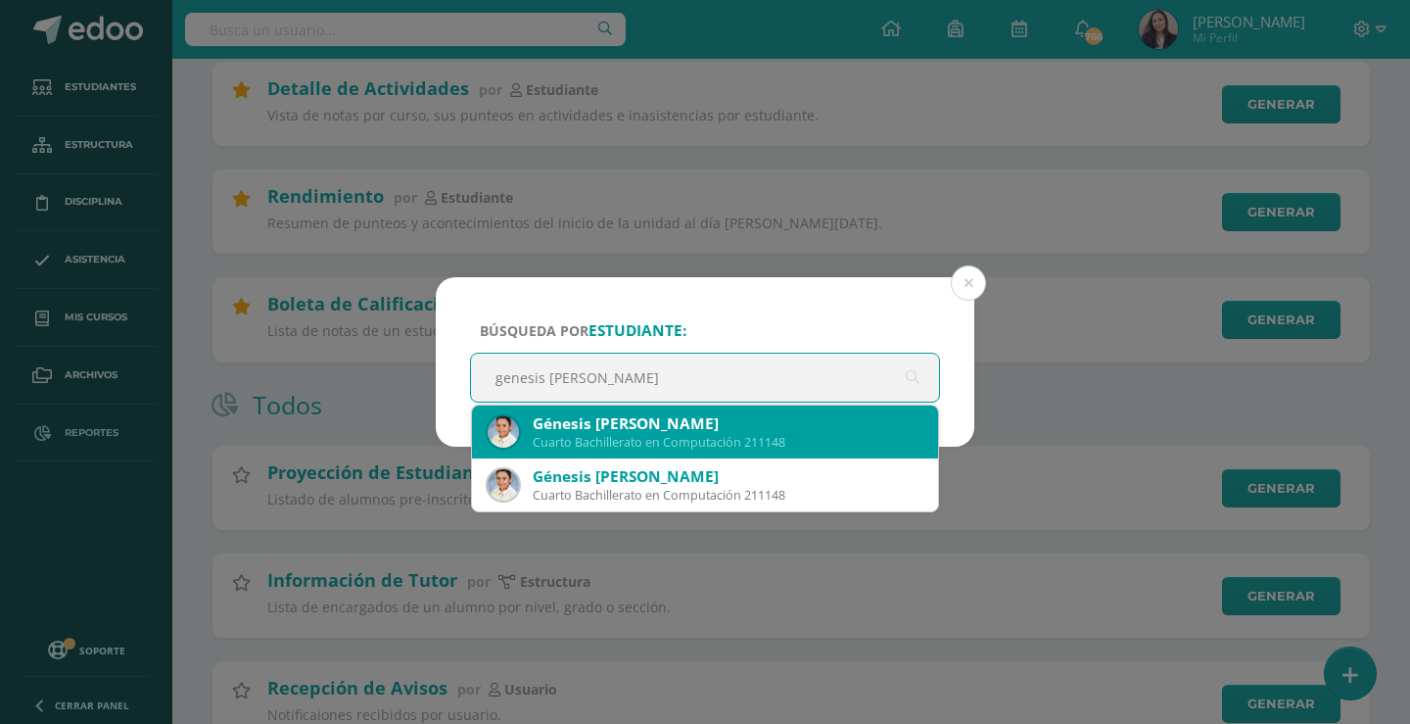
click at [681, 437] on div "Cuarto Bachillerato en Computación 211148" at bounding box center [728, 442] width 390 height 17
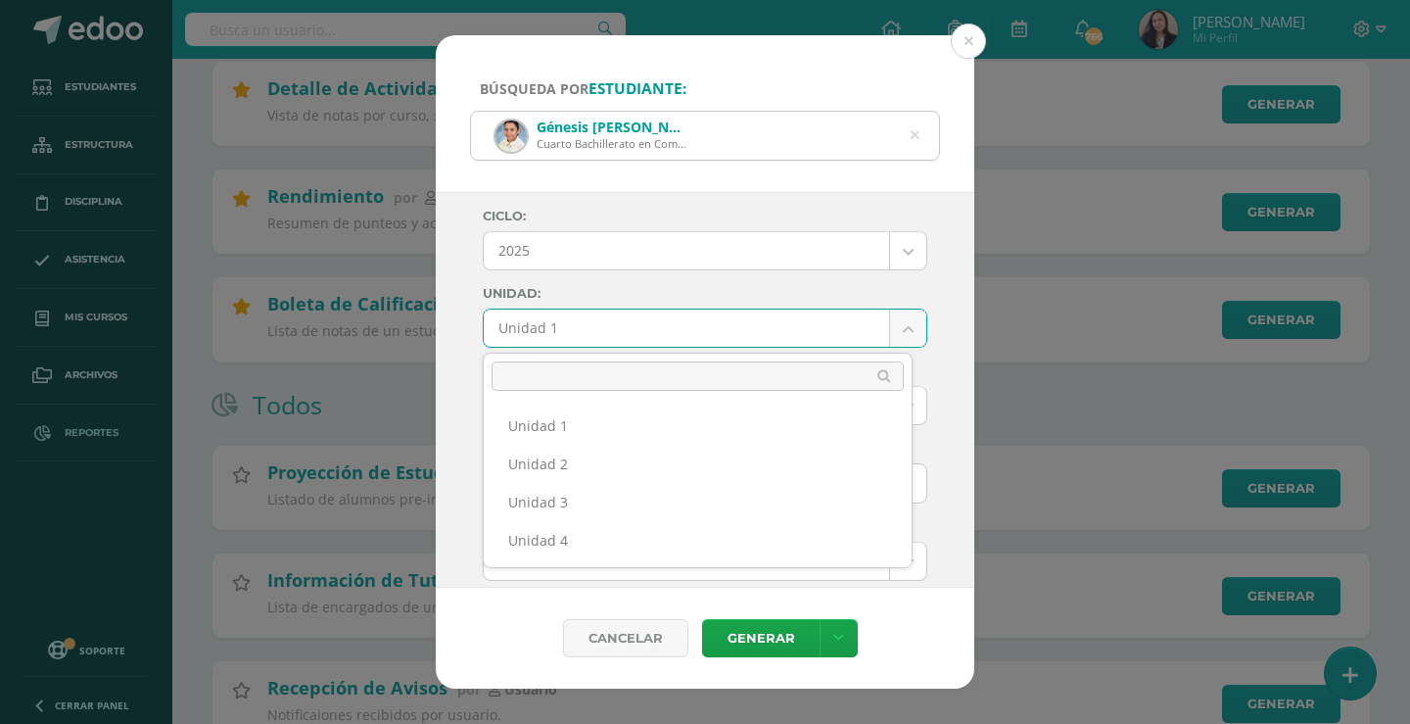
click at [618, 560] on ul "Unidad 1 Unidad 2 Unidad 3 Unidad 4" at bounding box center [698, 483] width 428 height 168
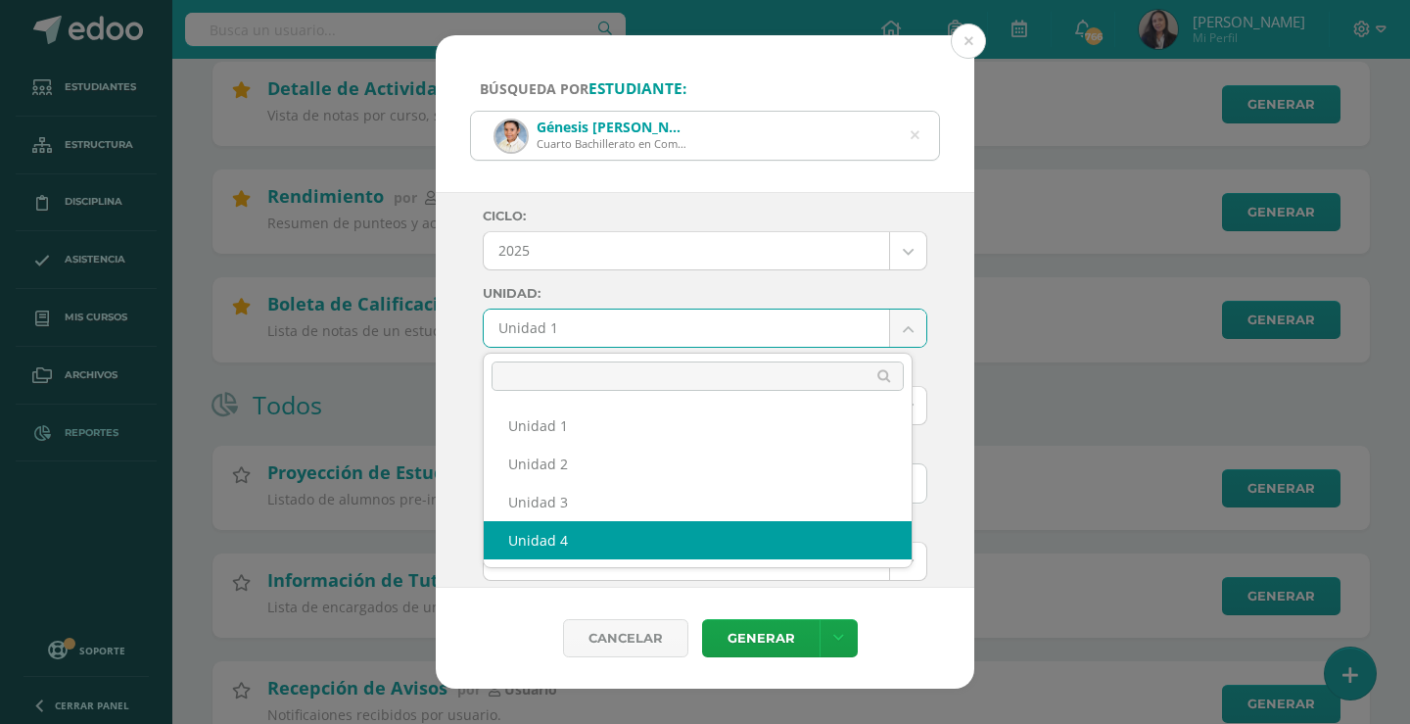
drag, startPoint x: 606, startPoint y: 542, endPoint x: 705, endPoint y: 600, distance: 115.1
select select "Unidad 4"
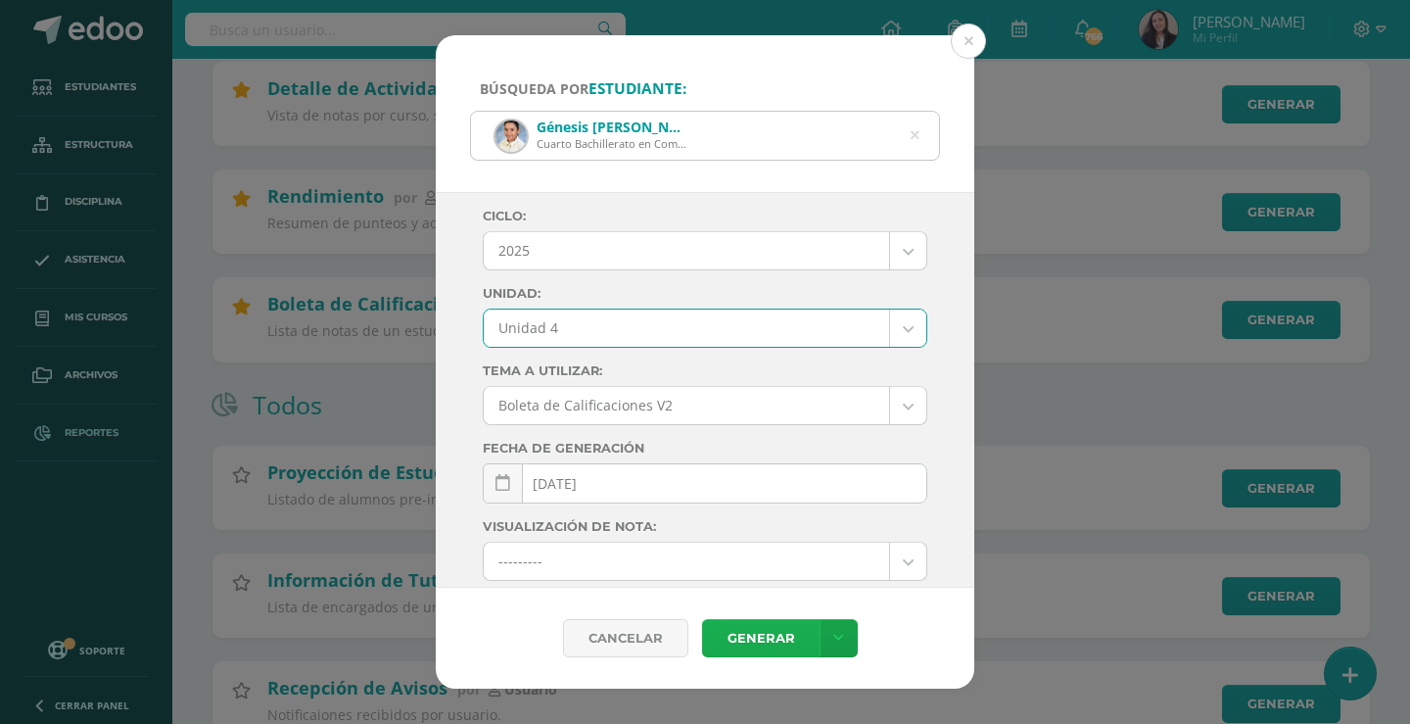
click at [755, 649] on link "Generar" at bounding box center [761, 638] width 118 height 38
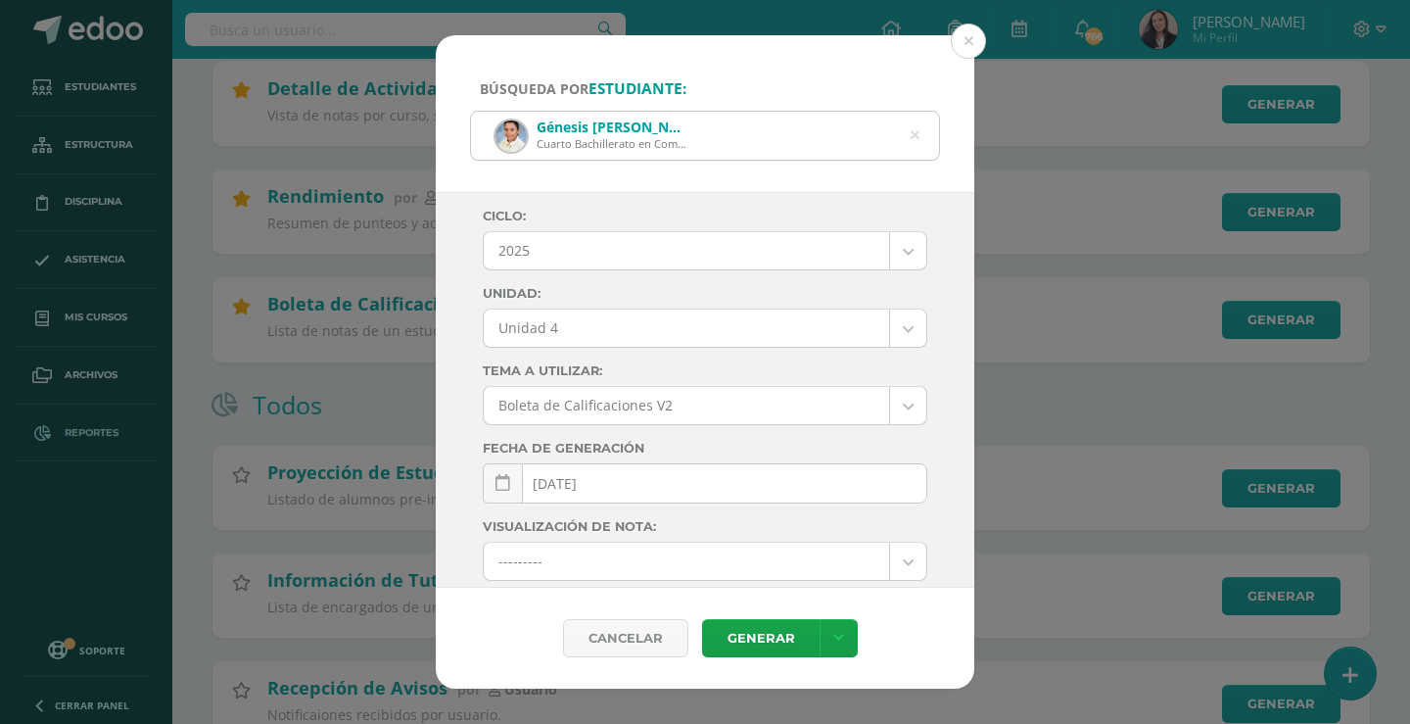
click at [913, 131] on icon at bounding box center [914, 136] width 41 height 41
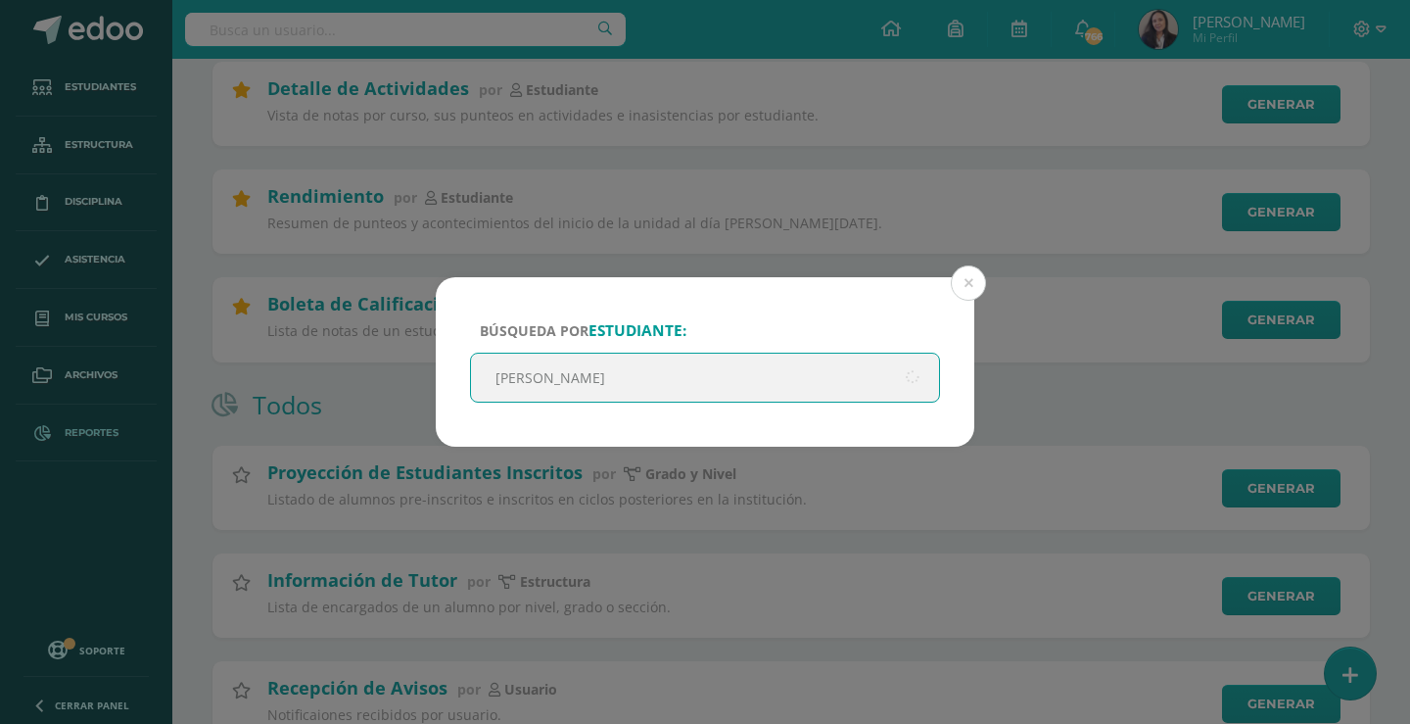
type input "valeria juarez"
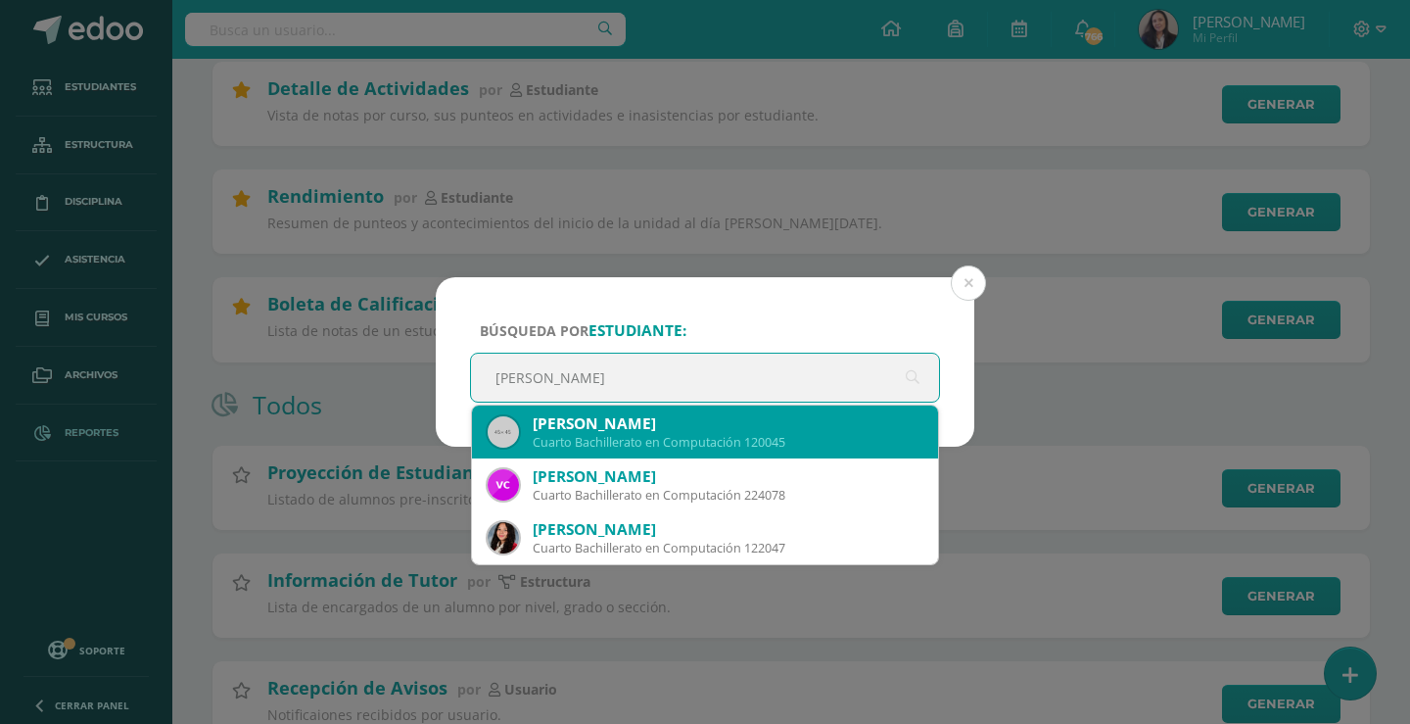
click at [587, 429] on div "Valeria Juarez Girón" at bounding box center [728, 423] width 390 height 21
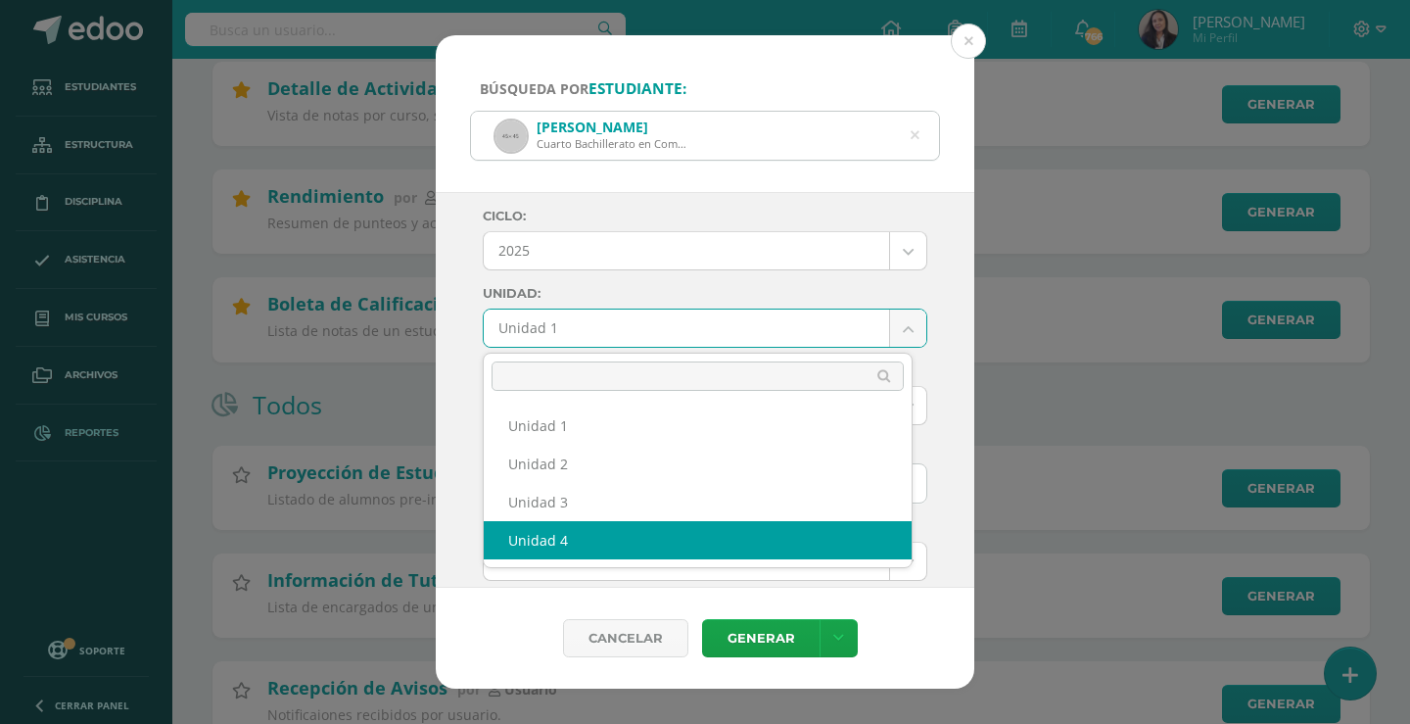
select select "Unidad 4"
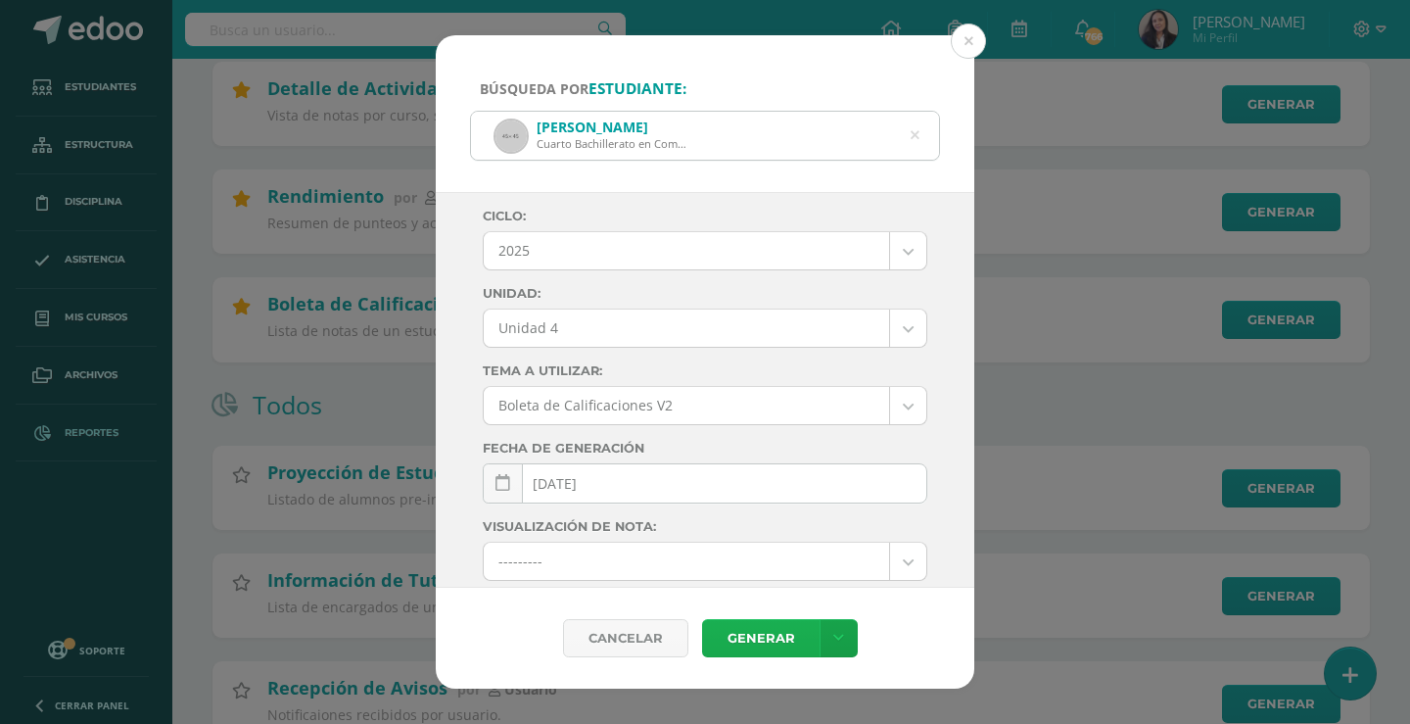
click at [727, 641] on link "Generar" at bounding box center [761, 638] width 118 height 38
click at [911, 140] on icon at bounding box center [914, 136] width 41 height 41
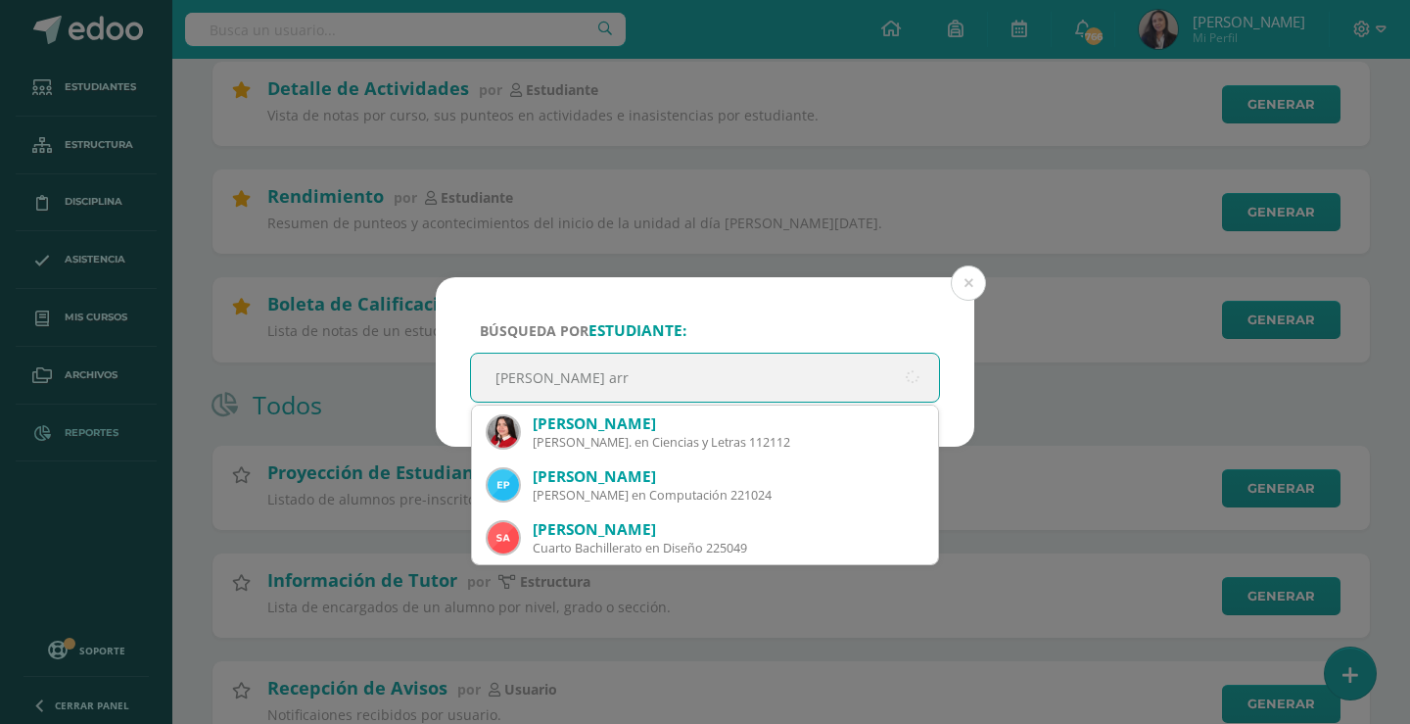
type input "estefania arre"
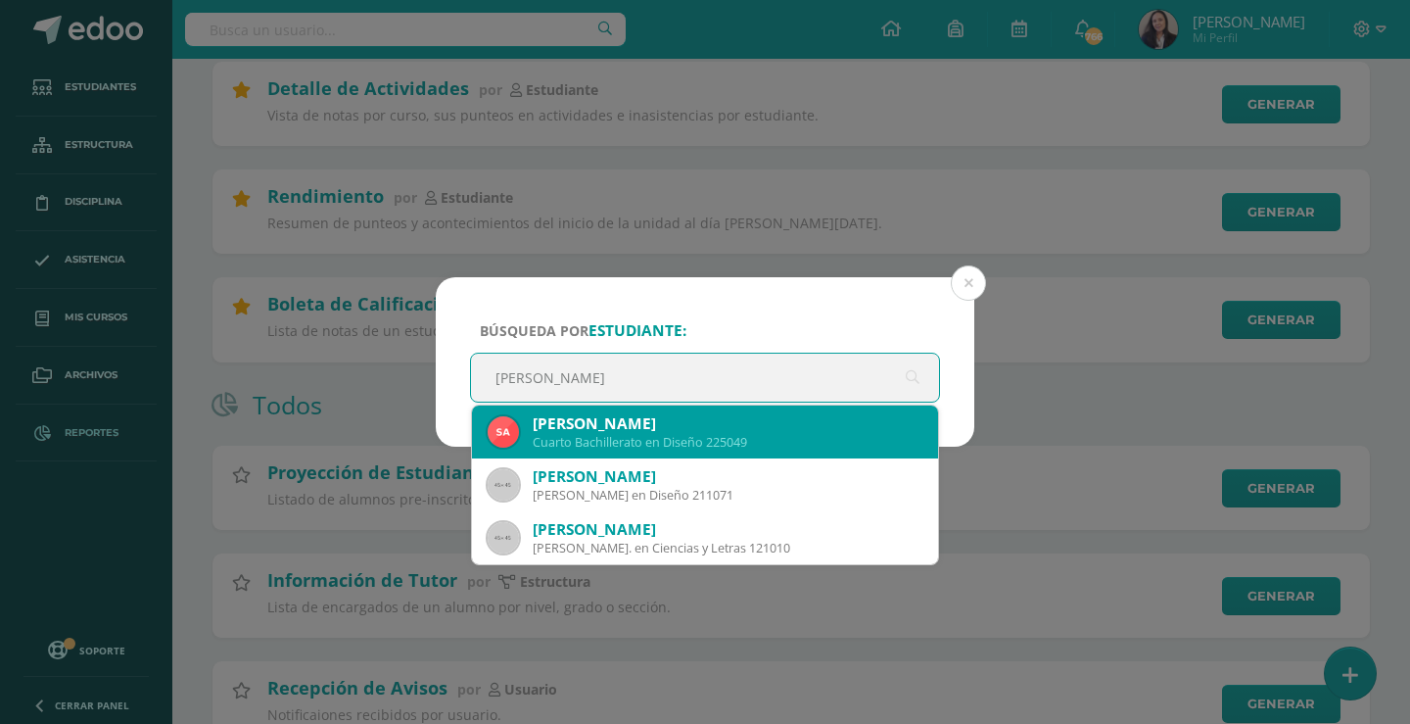
click at [613, 450] on div "Cuarto Bachillerato en Diseño 225049" at bounding box center [728, 442] width 390 height 17
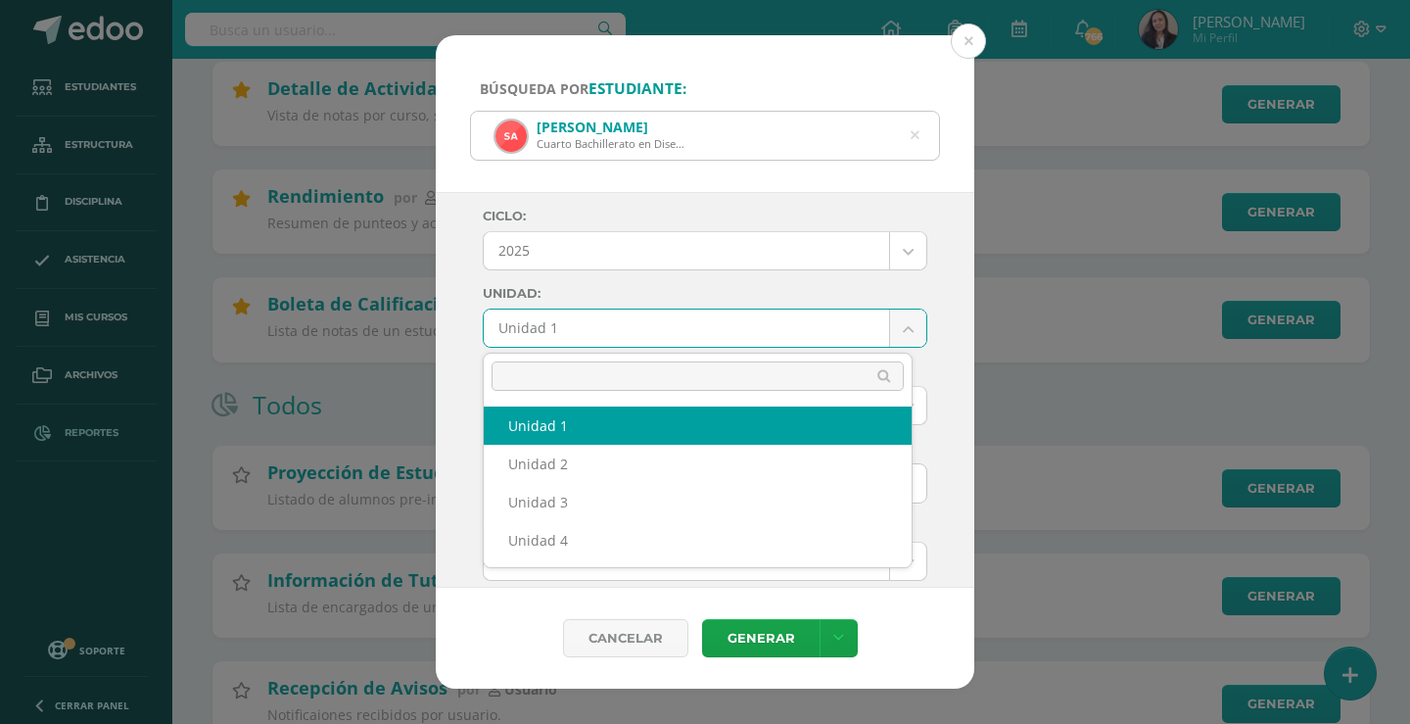
drag, startPoint x: 765, startPoint y: 330, endPoint x: 751, endPoint y: 371, distance: 43.4
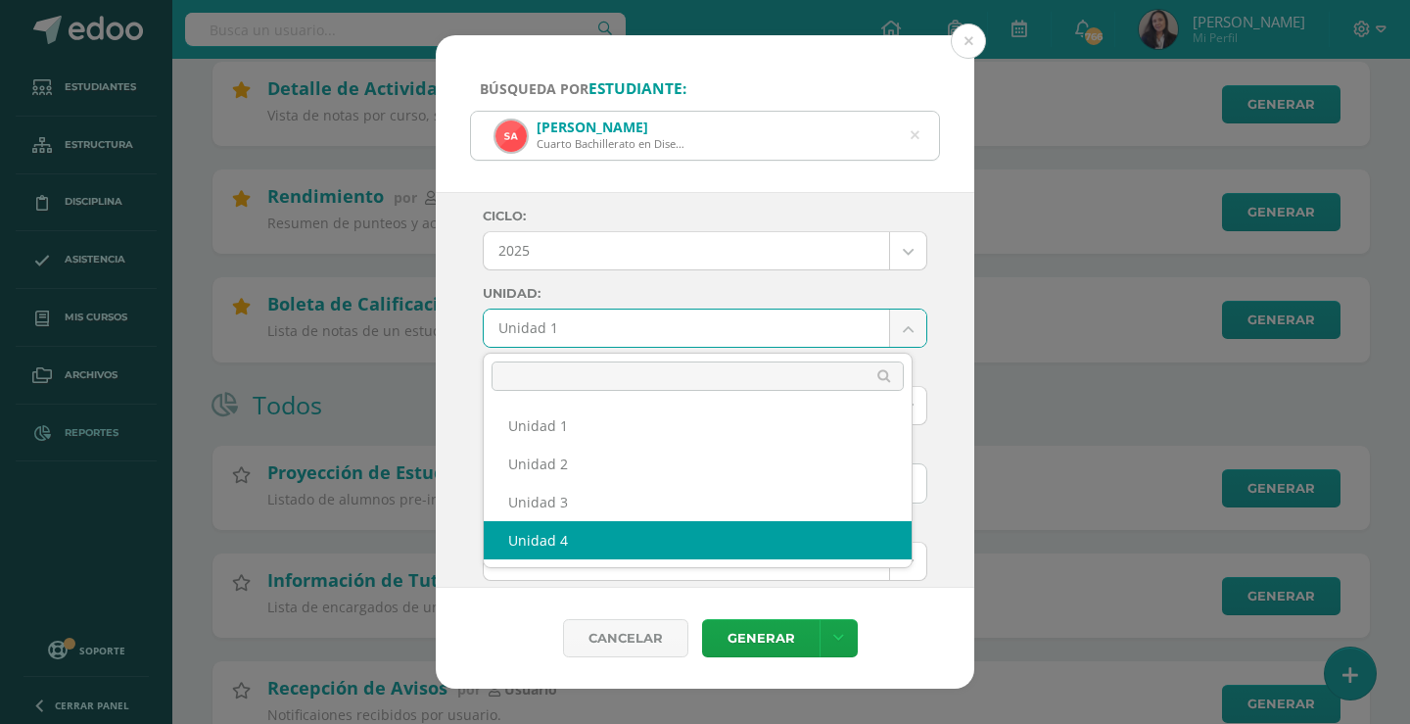
select select "Unidad 4"
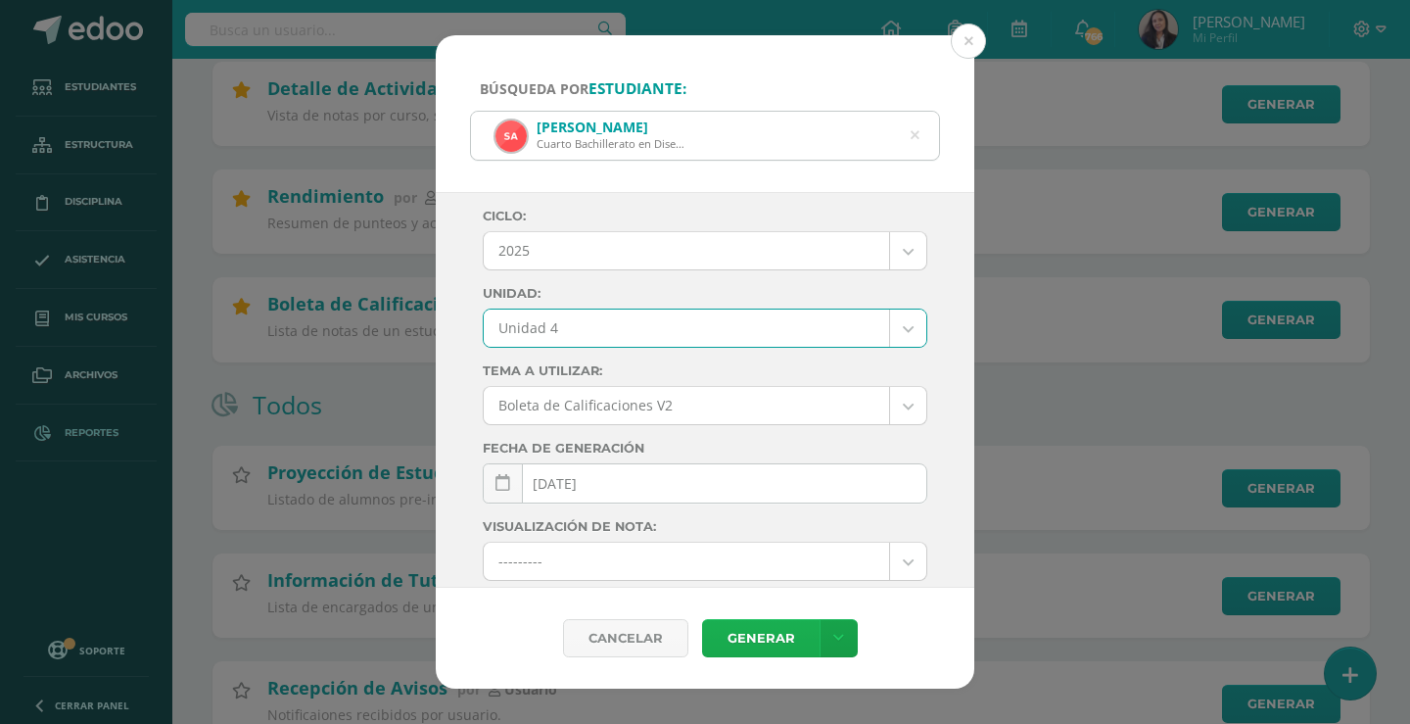
click at [785, 627] on link "Generar" at bounding box center [761, 638] width 118 height 38
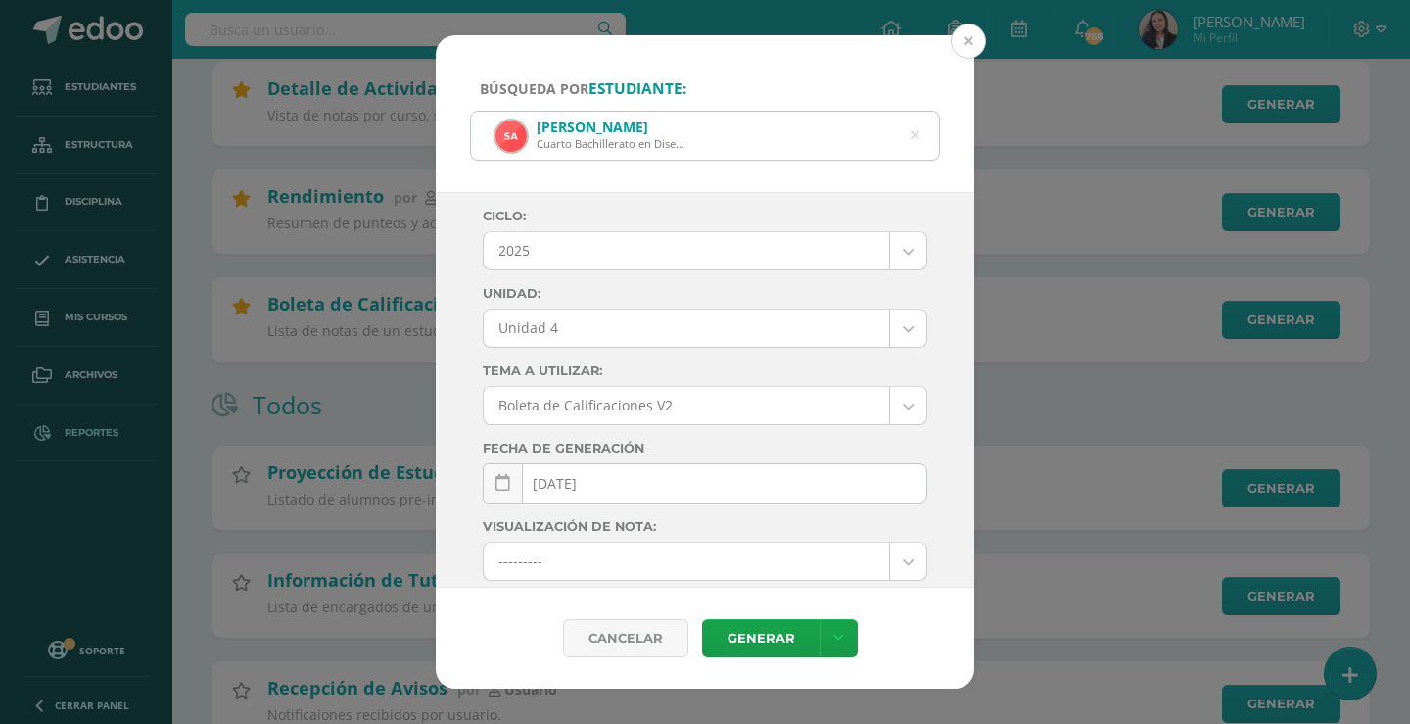
click at [977, 47] on button at bounding box center [968, 41] width 35 height 35
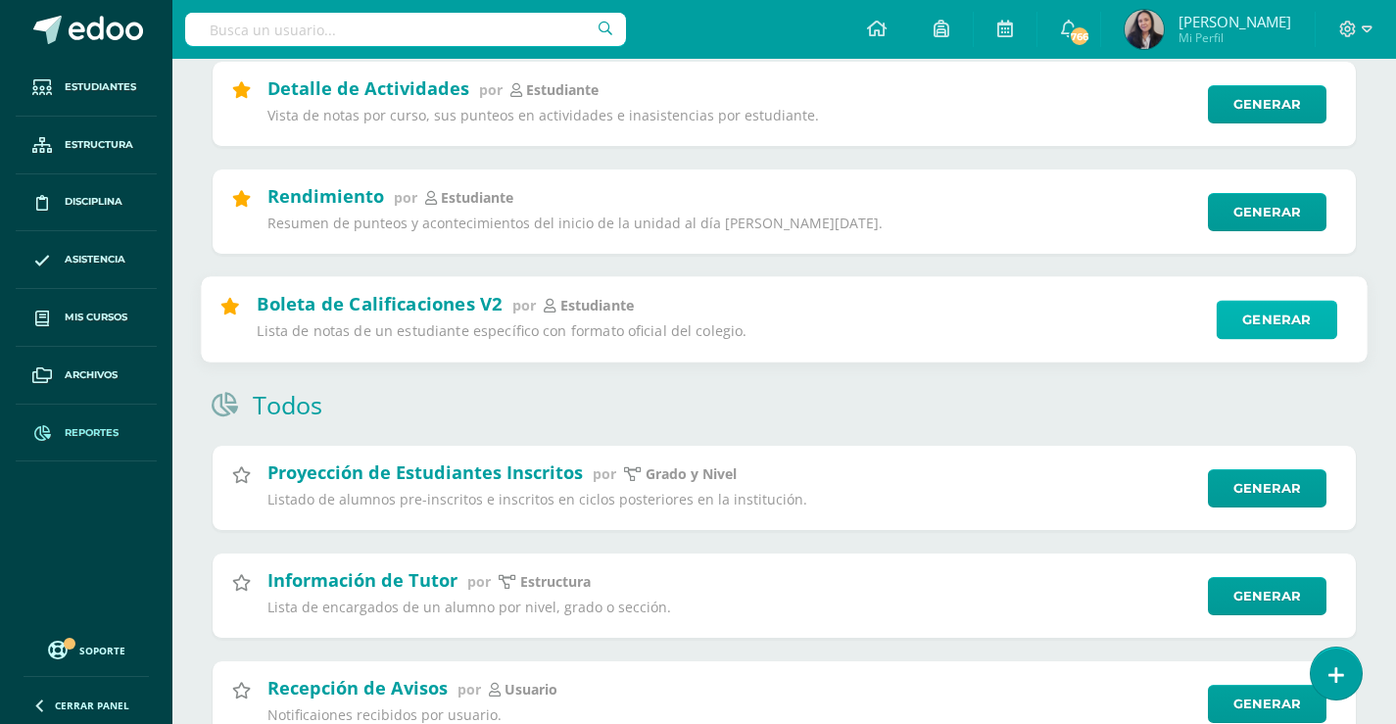
click at [1300, 328] on link "Generar" at bounding box center [1276, 320] width 120 height 39
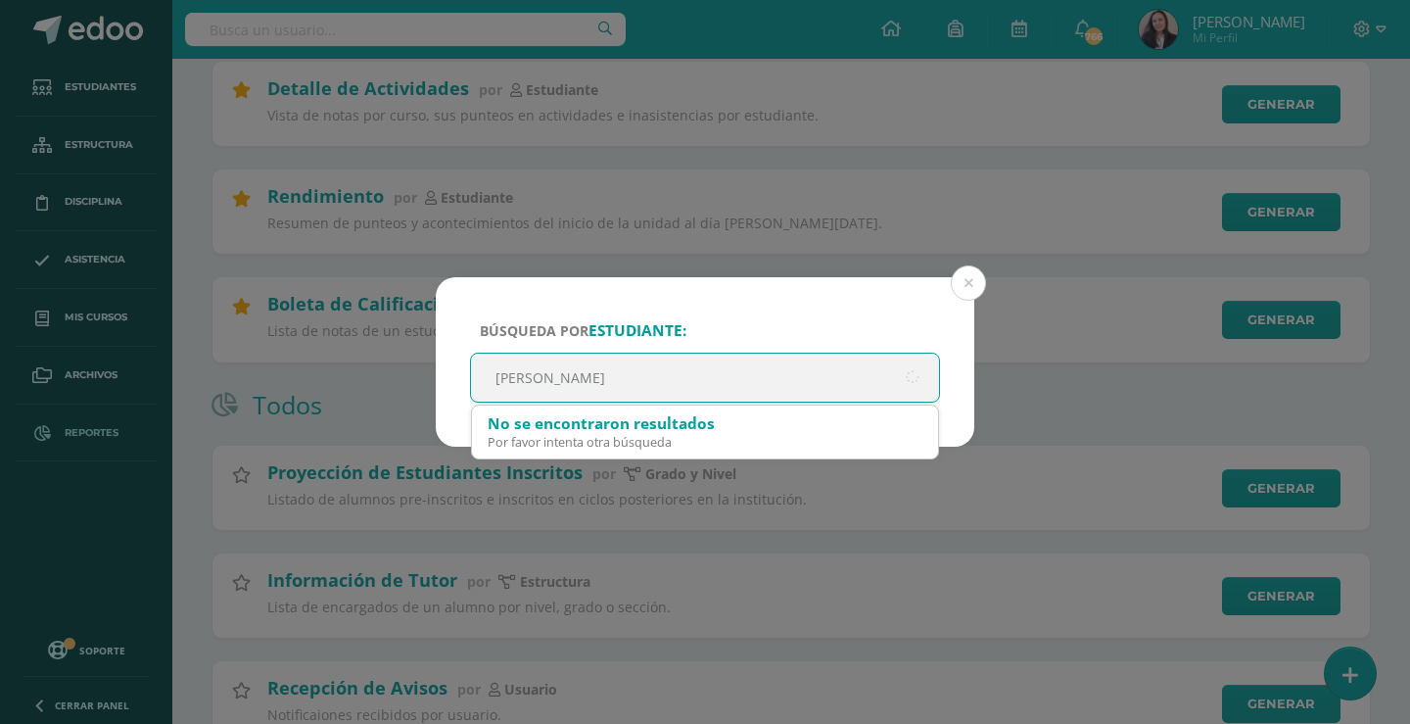
type input "lizbeth de leon"
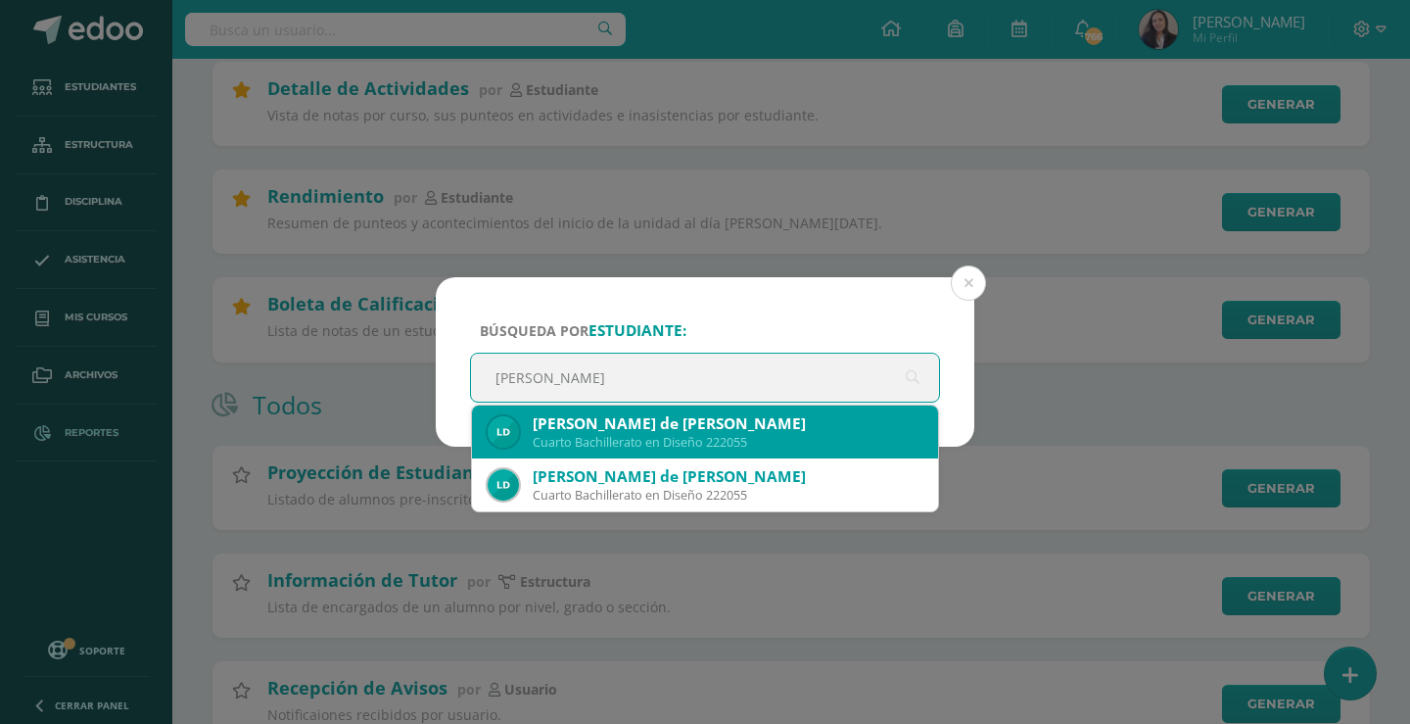
click at [678, 411] on div "Lisbeth del Rosario de León Davila Cuarto Bachillerato en Diseño 222055" at bounding box center [705, 431] width 435 height 53
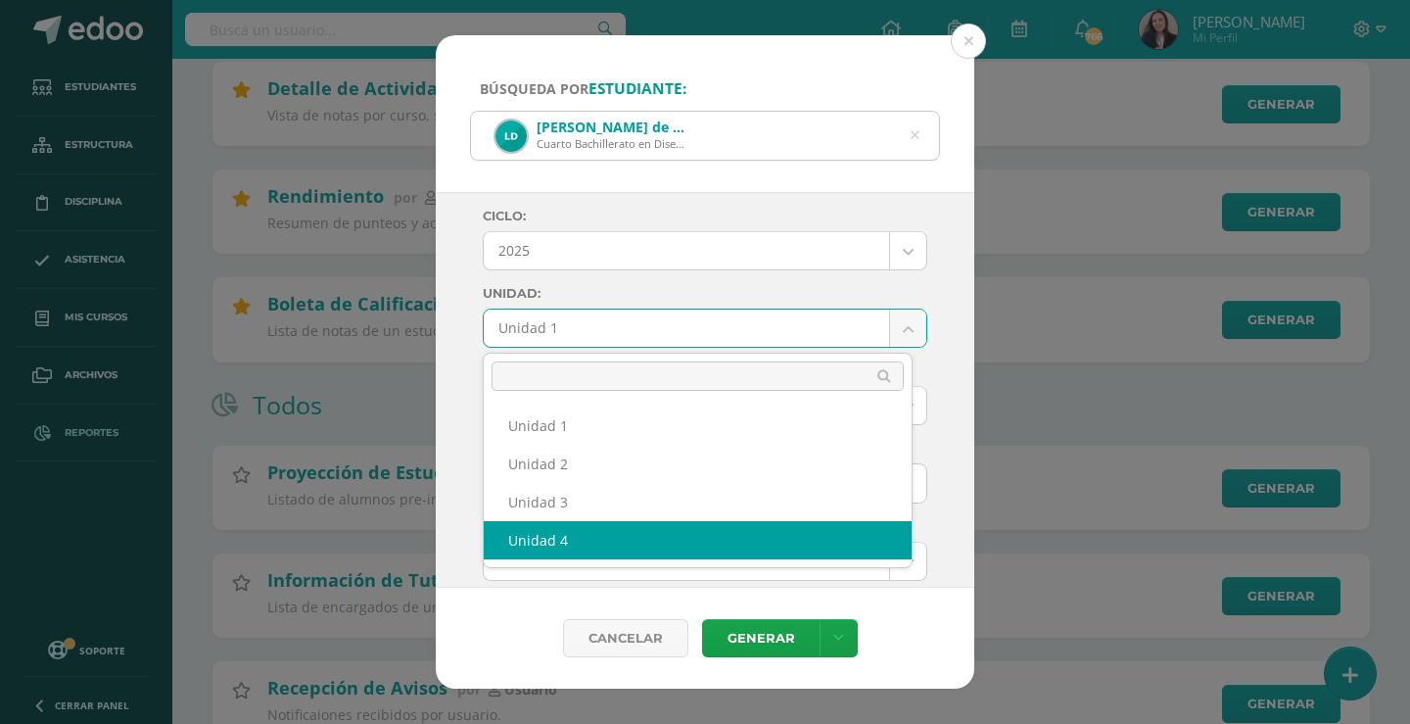
select select "Unidad 4"
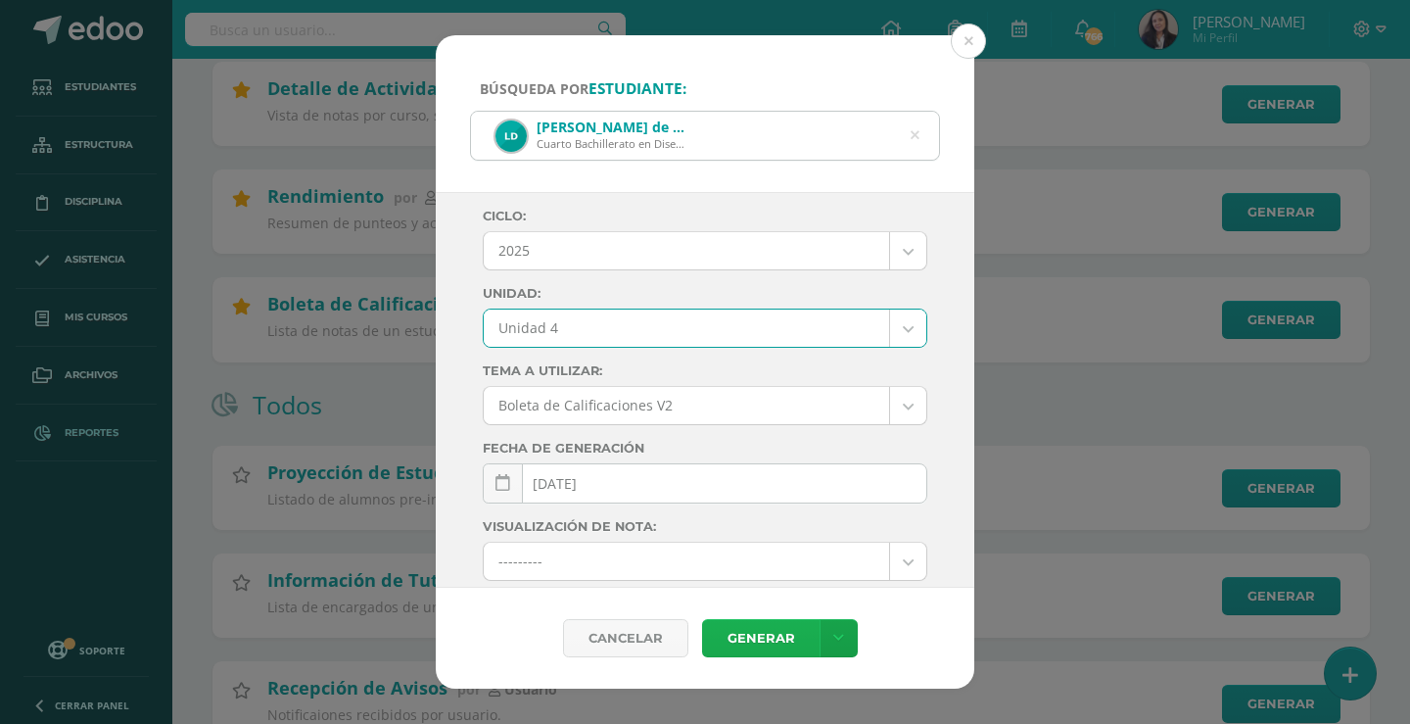
click at [765, 640] on link "Generar" at bounding box center [761, 638] width 118 height 38
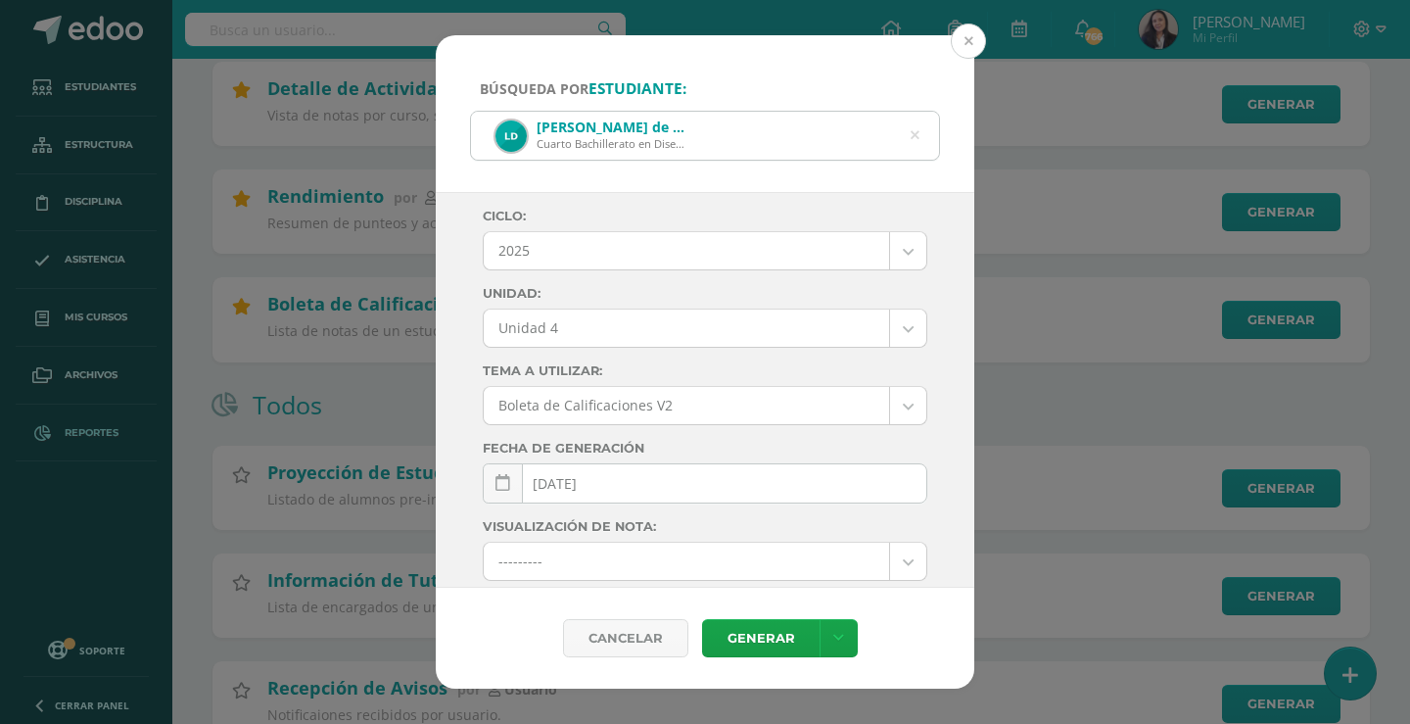
click at [958, 33] on button at bounding box center [968, 41] width 35 height 35
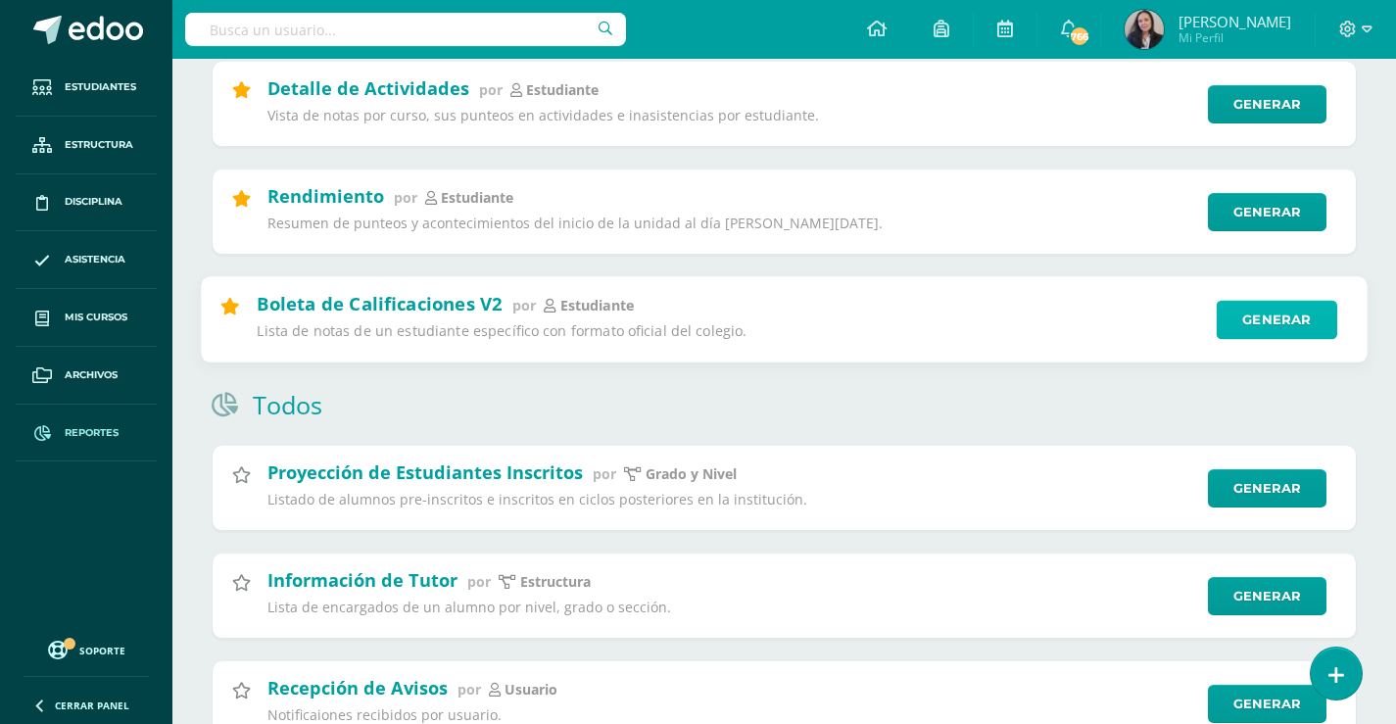
click at [1243, 325] on link "Generar" at bounding box center [1276, 320] width 120 height 39
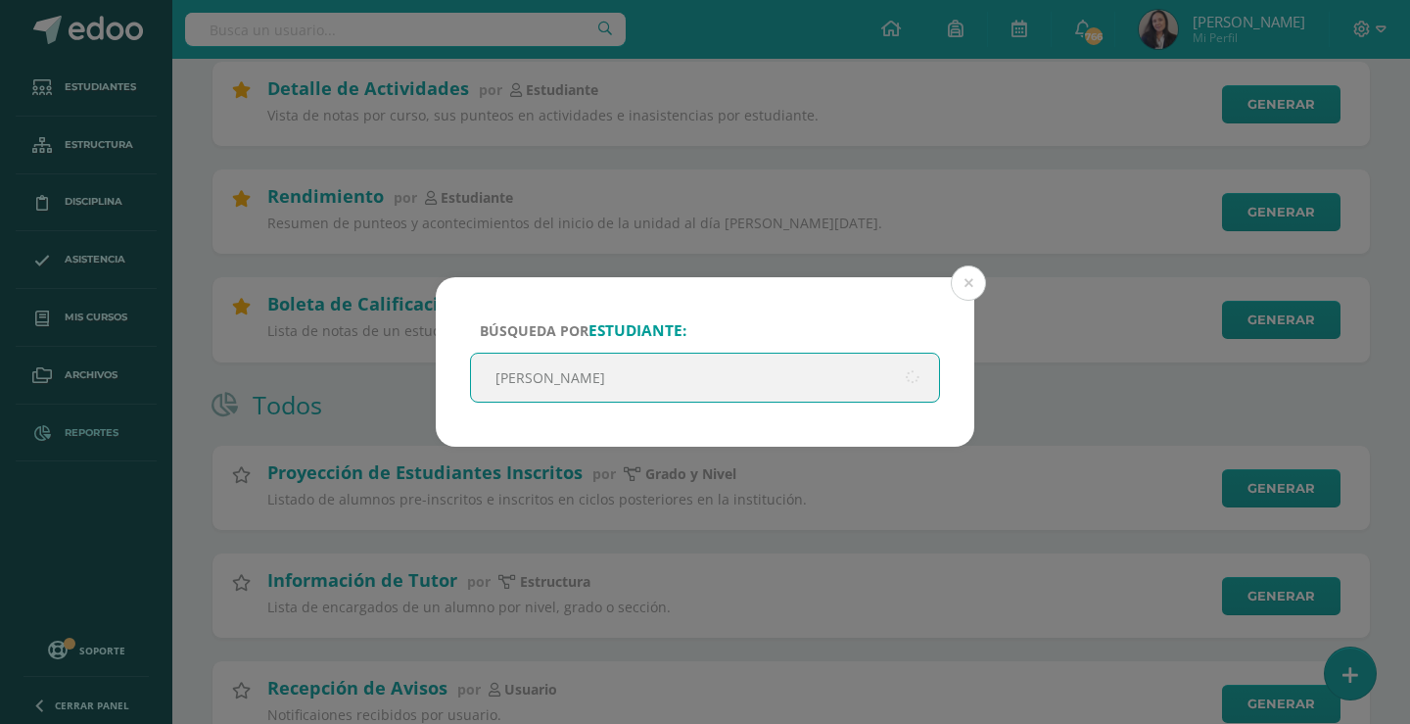
type input "Fernanda diaz"
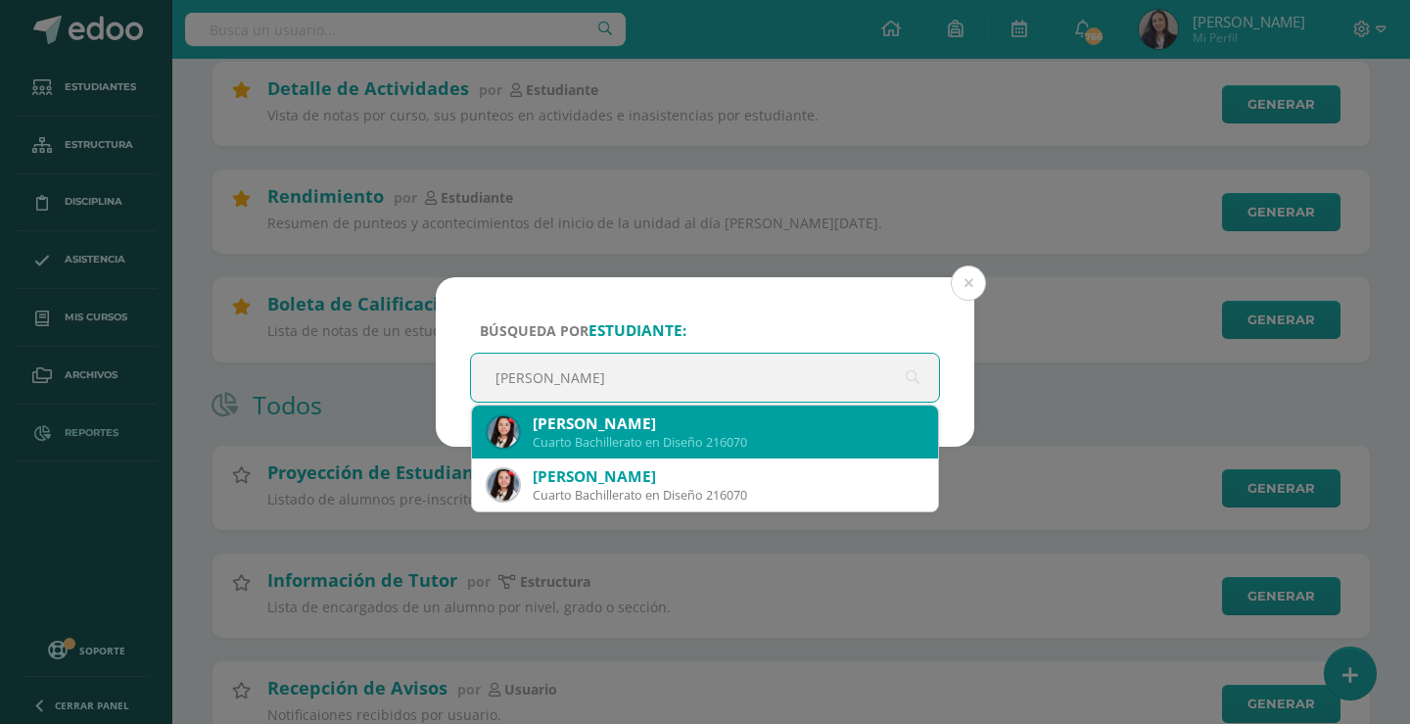
click at [678, 436] on div "Cuarto Bachillerato en Diseño 216070" at bounding box center [728, 442] width 390 height 17
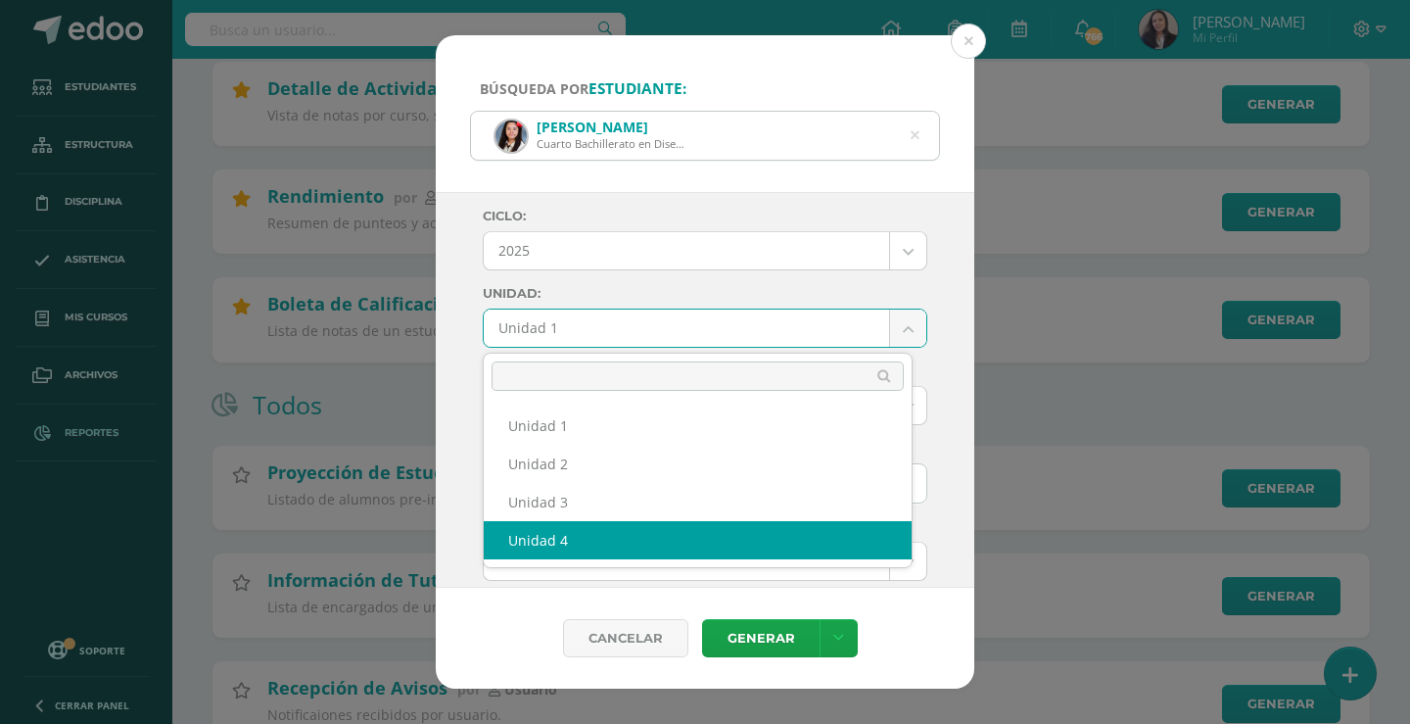
drag, startPoint x: 629, startPoint y: 541, endPoint x: 732, endPoint y: 599, distance: 118.4
select select "Unidad 4"
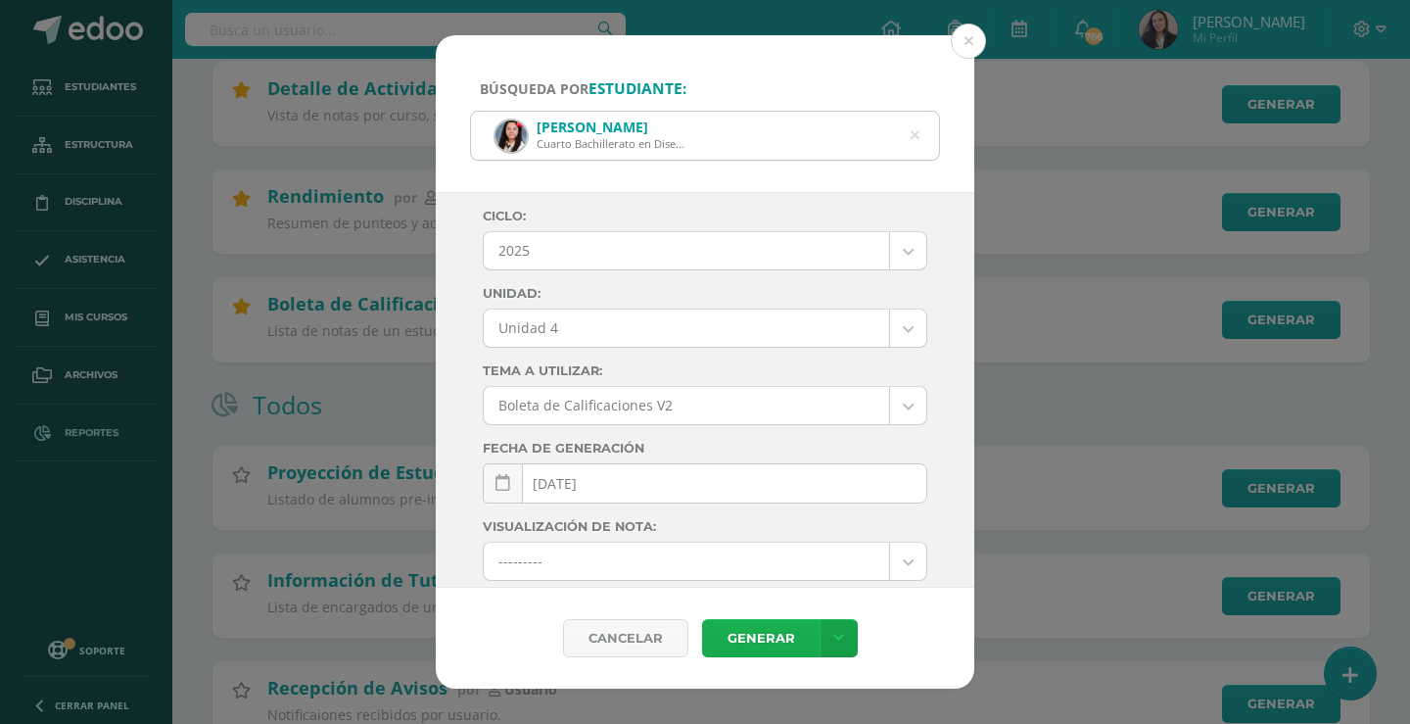
click at [769, 634] on link "Generar" at bounding box center [761, 638] width 118 height 38
click at [920, 139] on div "Fernanda Sofia Díaz Urrutia Cuarto Bachillerato en Diseño 216070" at bounding box center [705, 136] width 468 height 48
click at [919, 140] on icon at bounding box center [914, 136] width 41 height 41
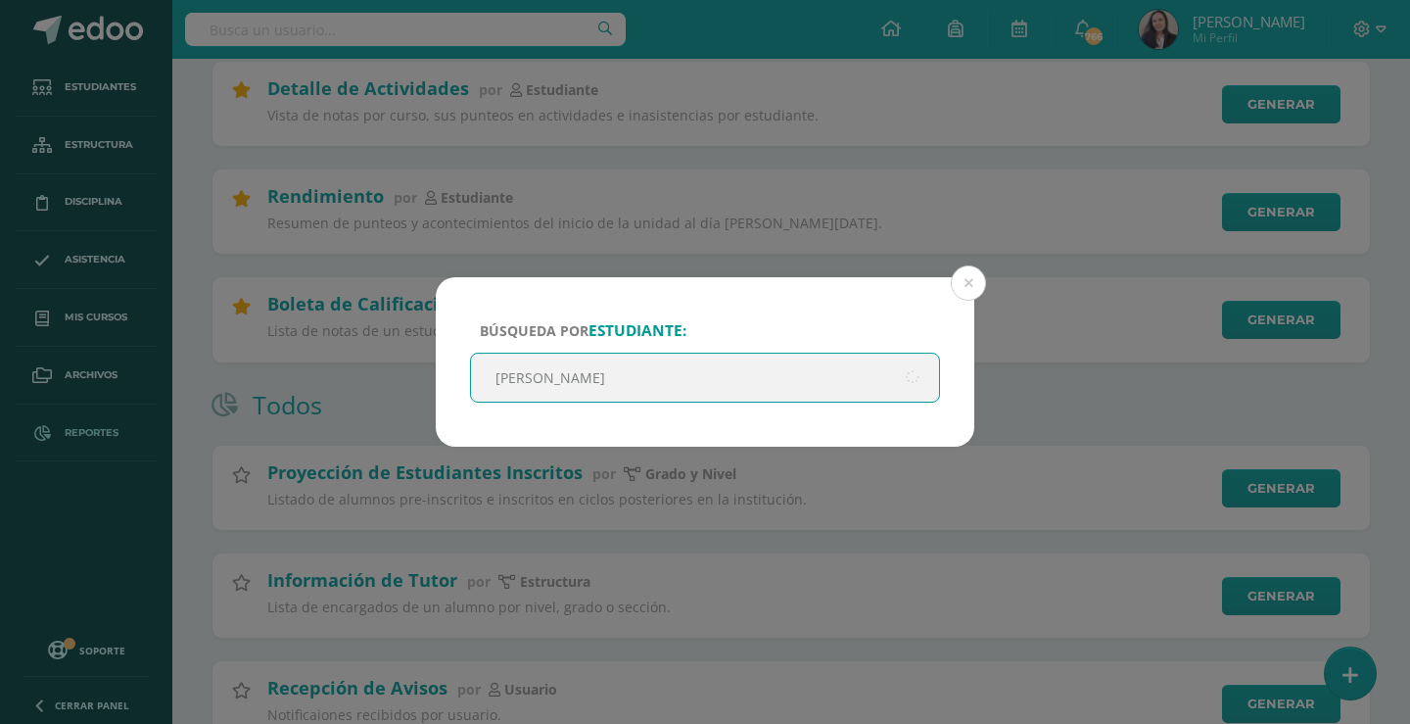
type input "georgina lopez"
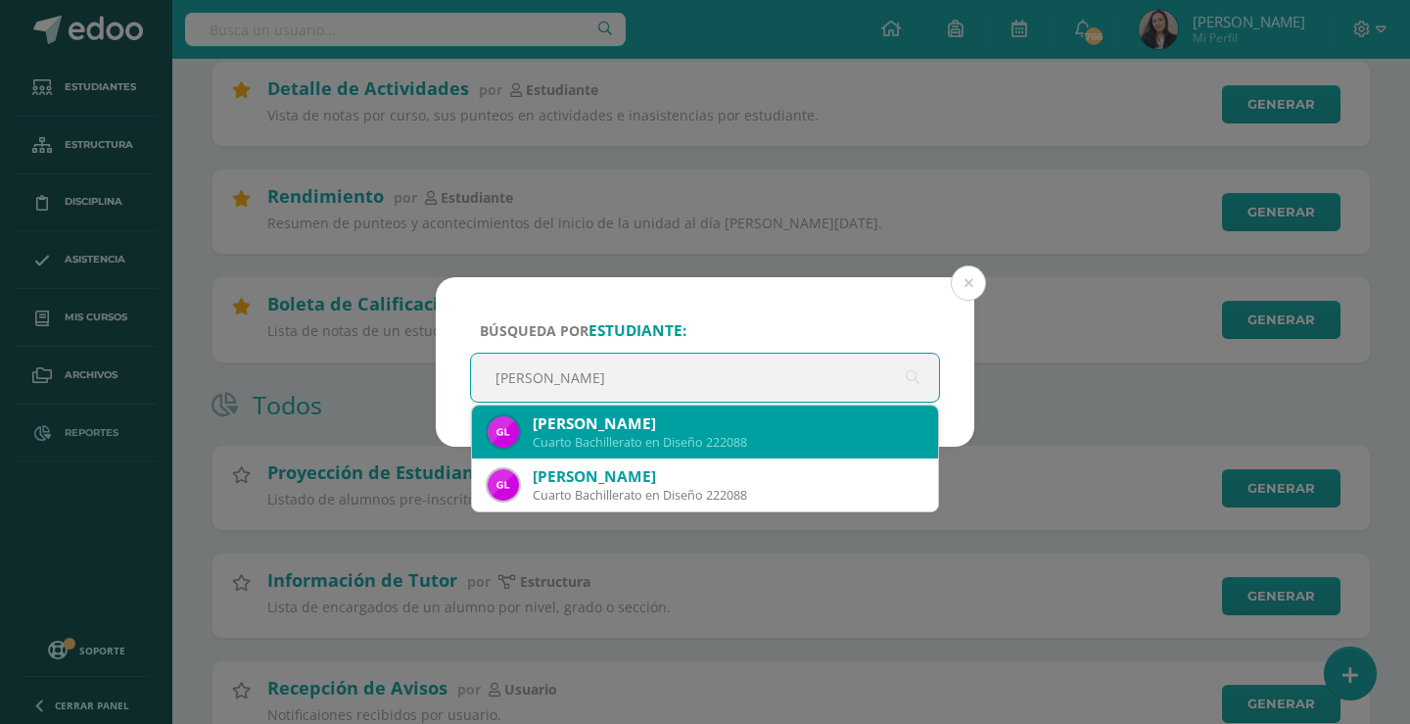
click at [686, 424] on div "Georgina Betsabé López Monterroso" at bounding box center [728, 423] width 390 height 21
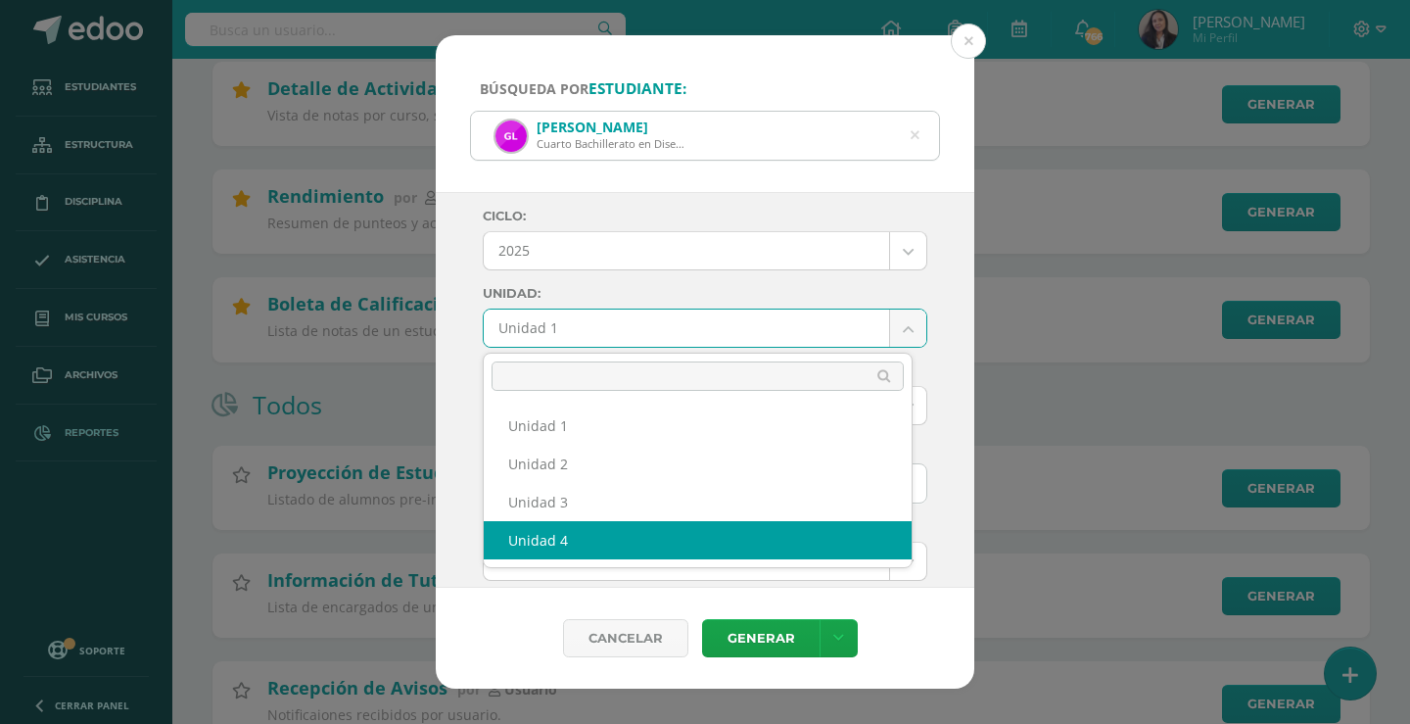
select select "Unidad 4"
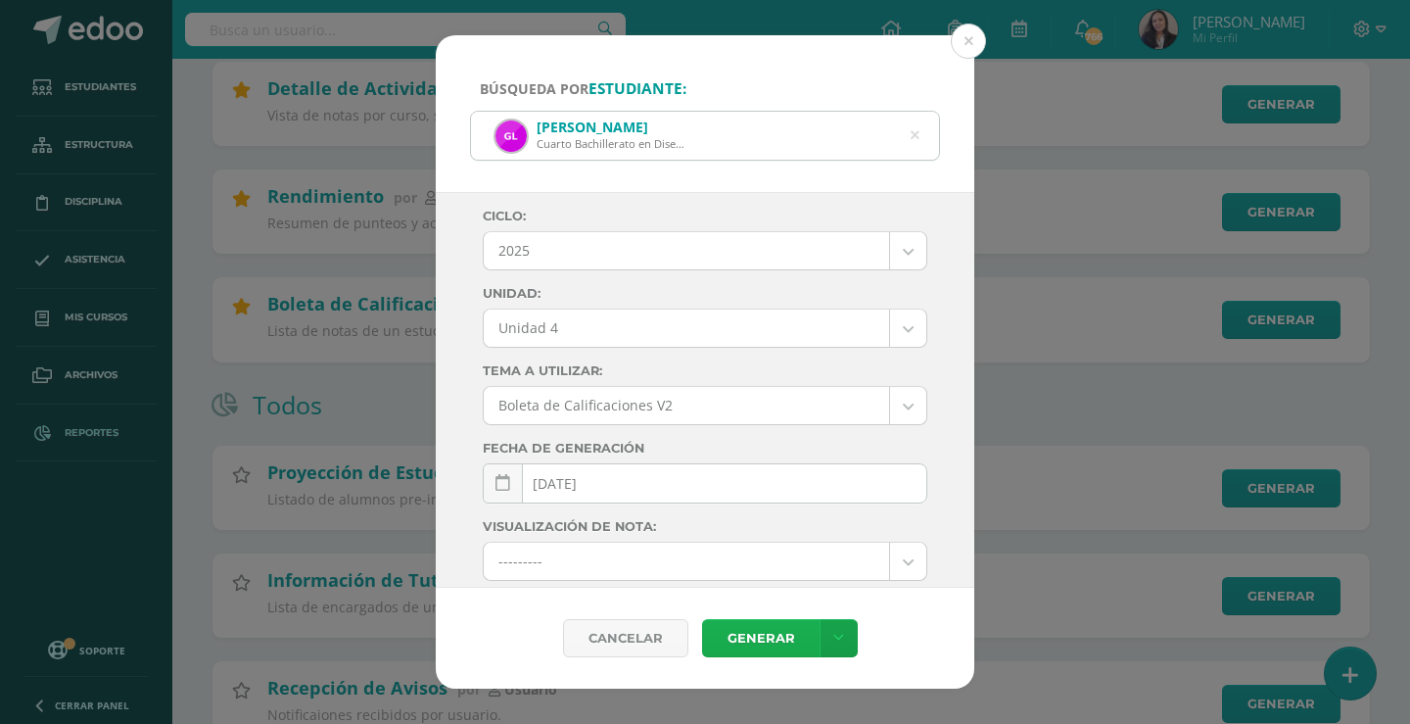
click at [771, 638] on link "Generar" at bounding box center [761, 638] width 118 height 38
click at [918, 139] on icon at bounding box center [914, 136] width 41 height 41
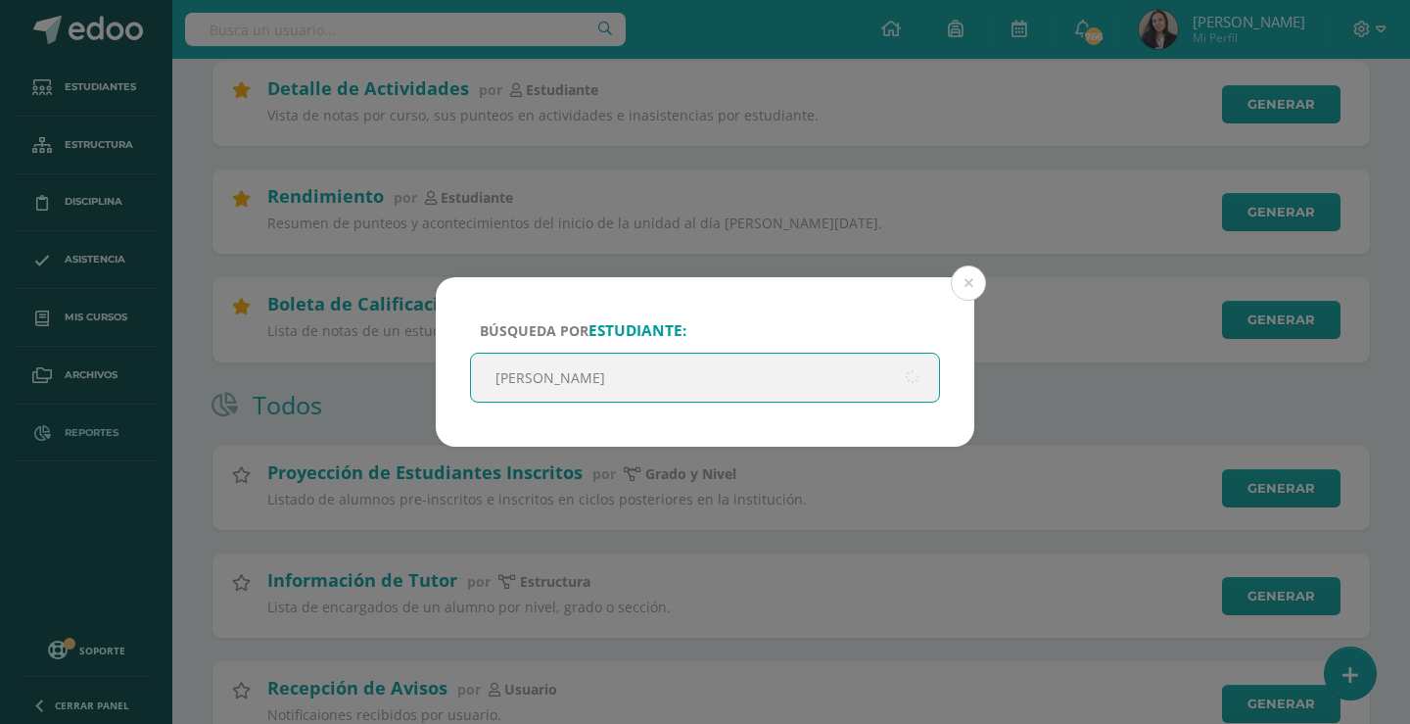
type input "adriana ortiz"
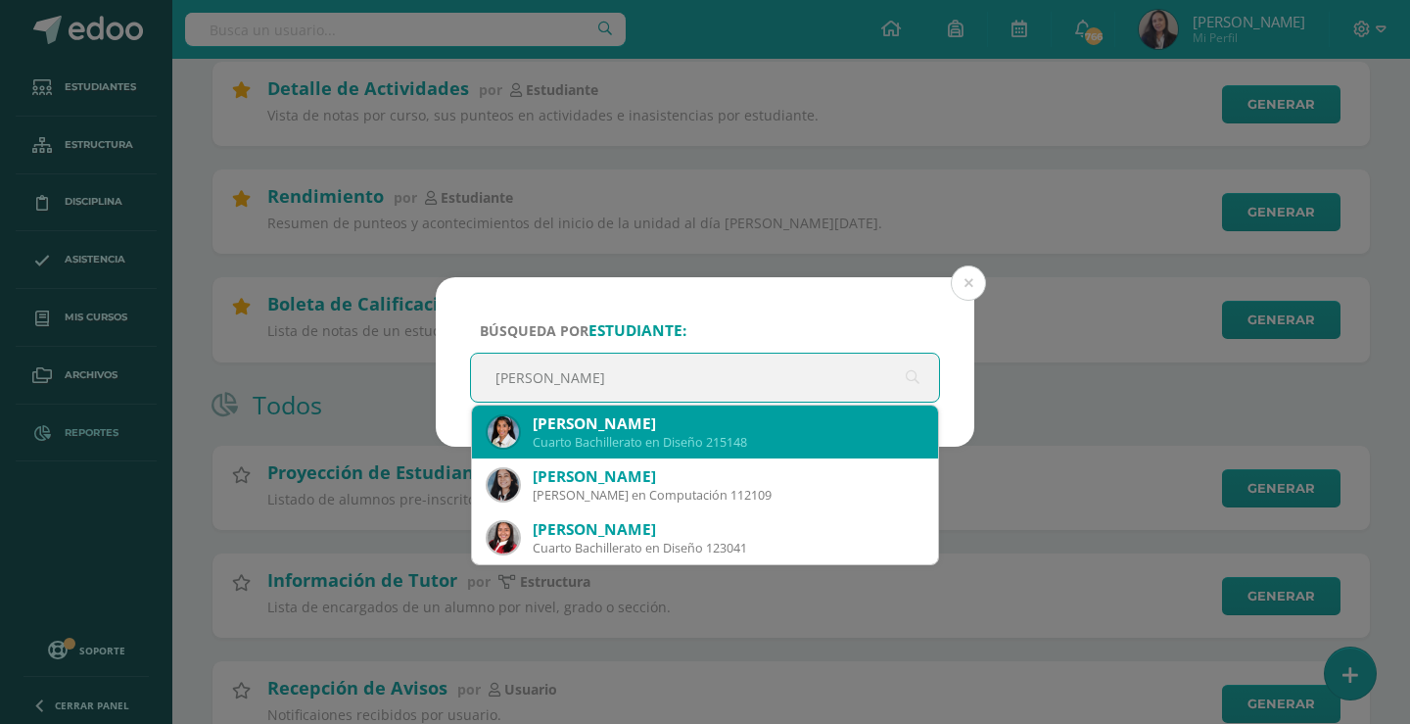
click at [618, 440] on div "Cuarto Bachillerato en Diseño 215148" at bounding box center [728, 442] width 390 height 17
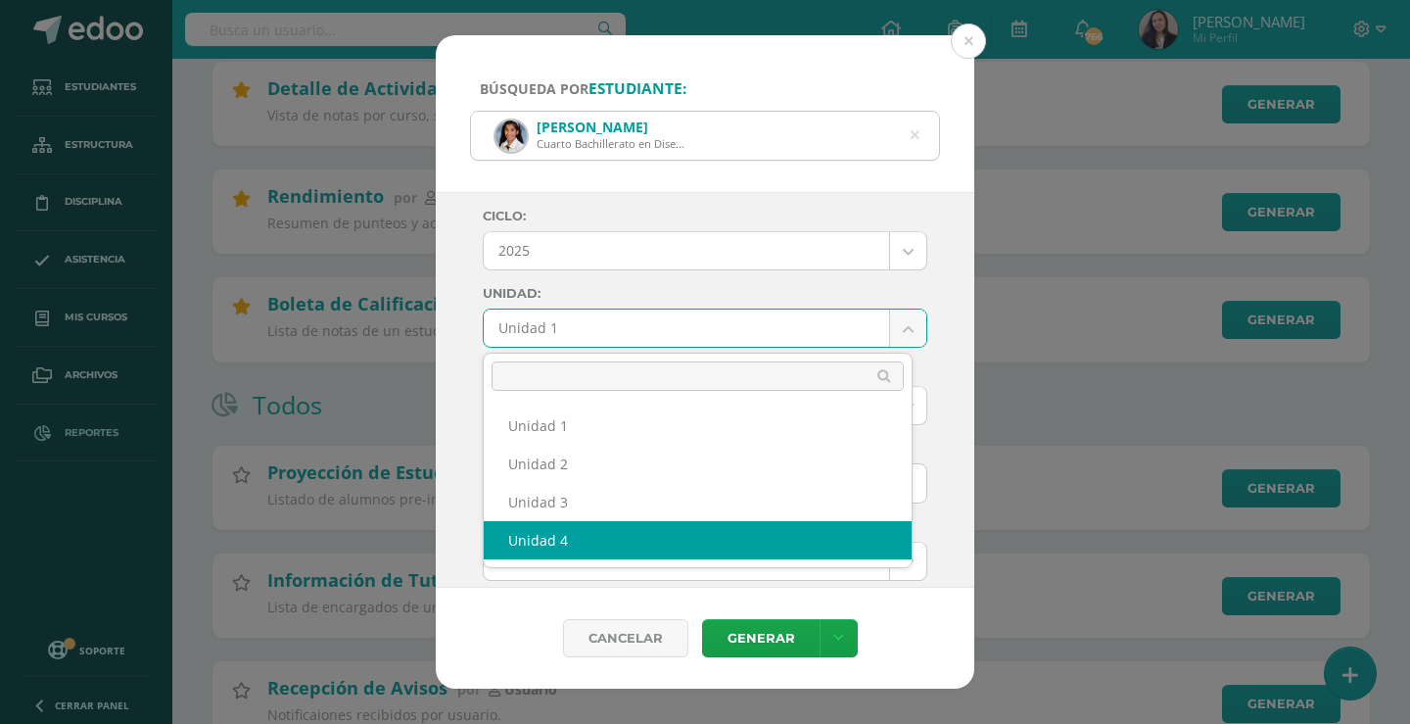
select select "Unidad 4"
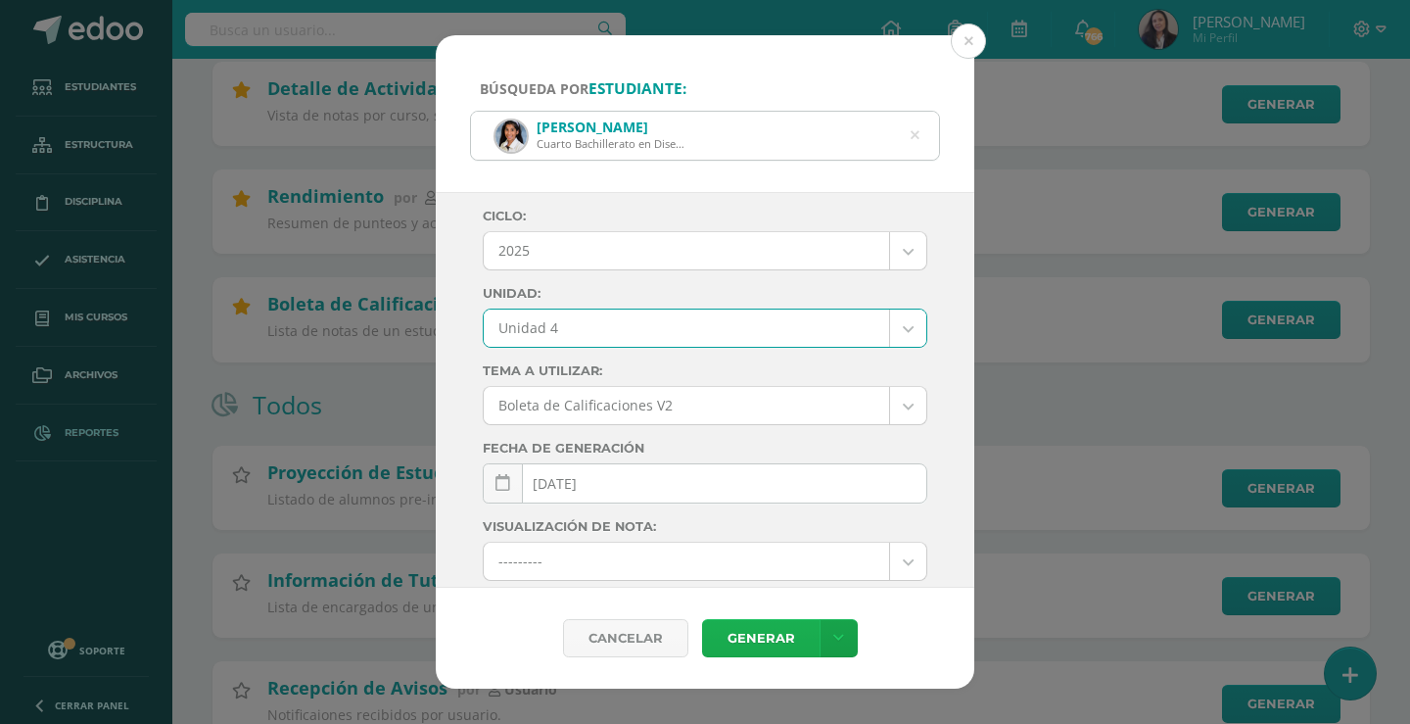
click at [791, 638] on link "Generar" at bounding box center [761, 638] width 118 height 38
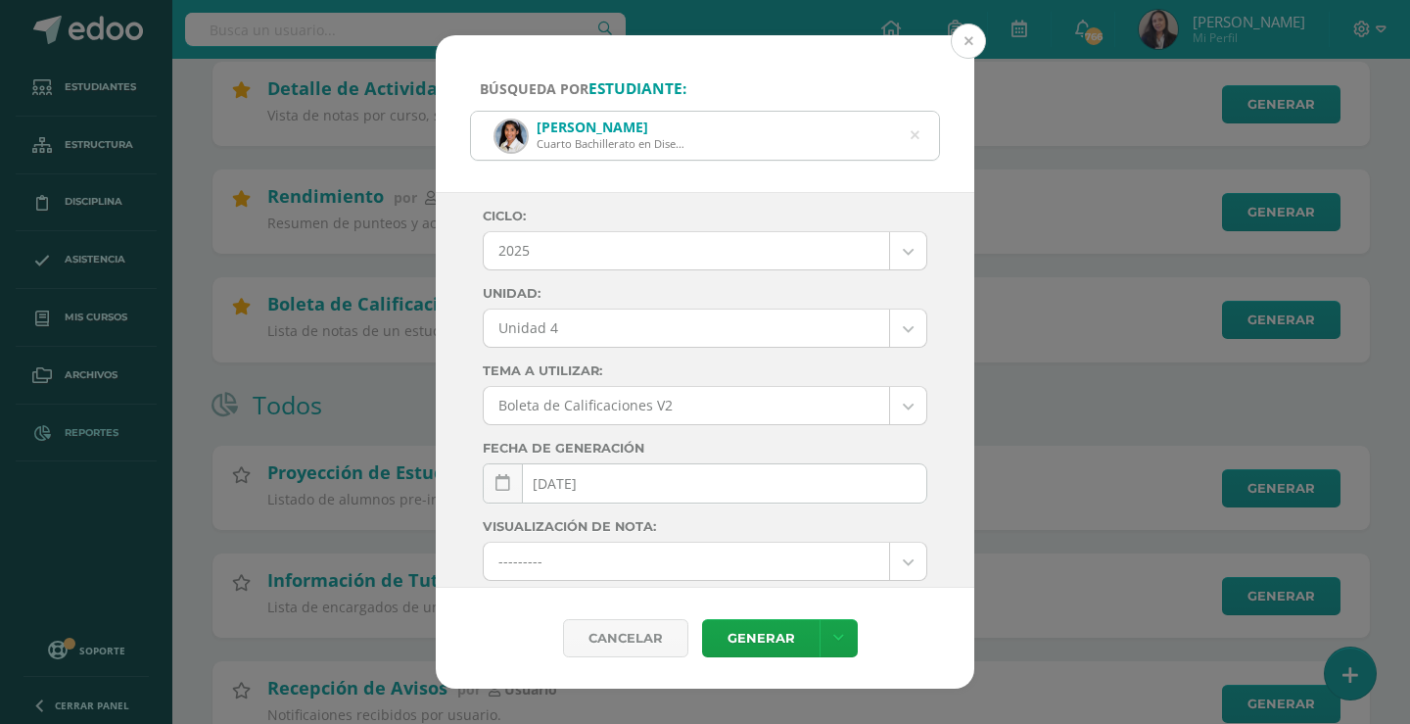
click at [966, 43] on button at bounding box center [968, 41] width 35 height 35
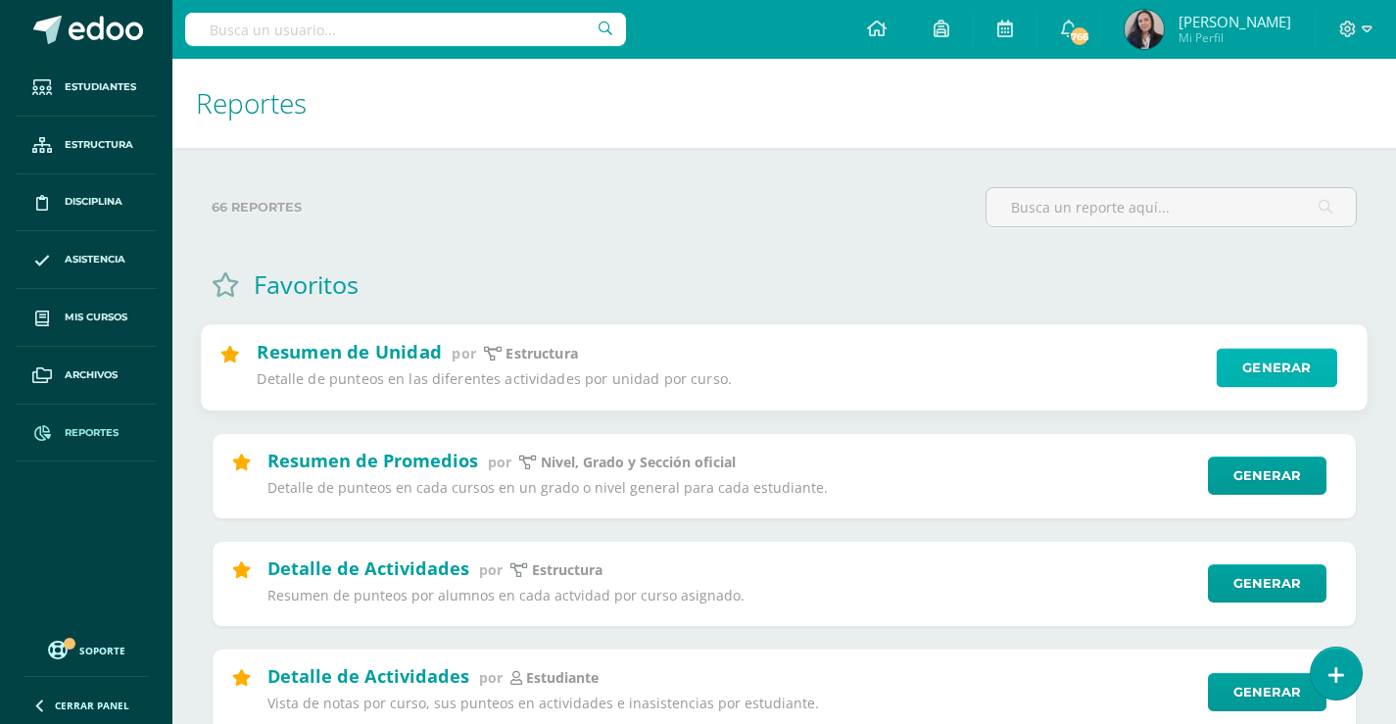
click at [1272, 367] on link "Generar" at bounding box center [1276, 368] width 120 height 39
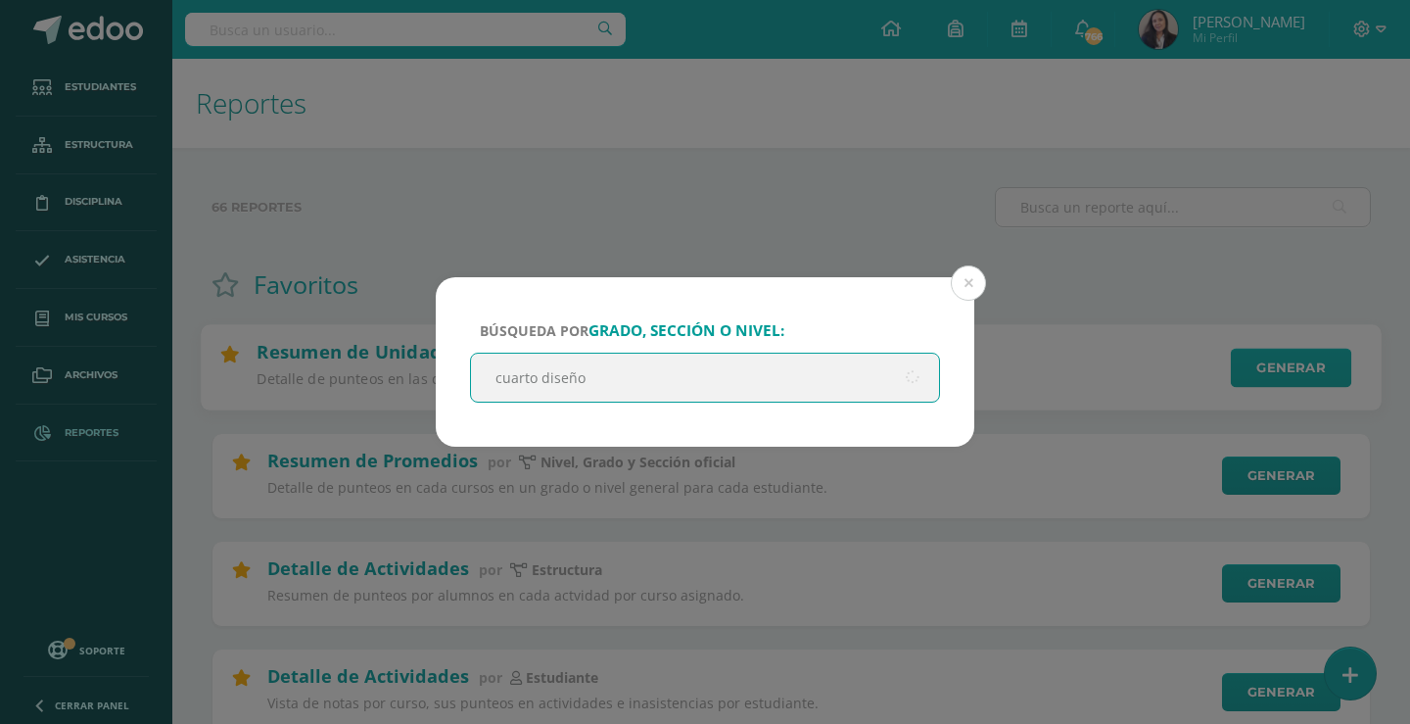
type input "cuarto diseño"
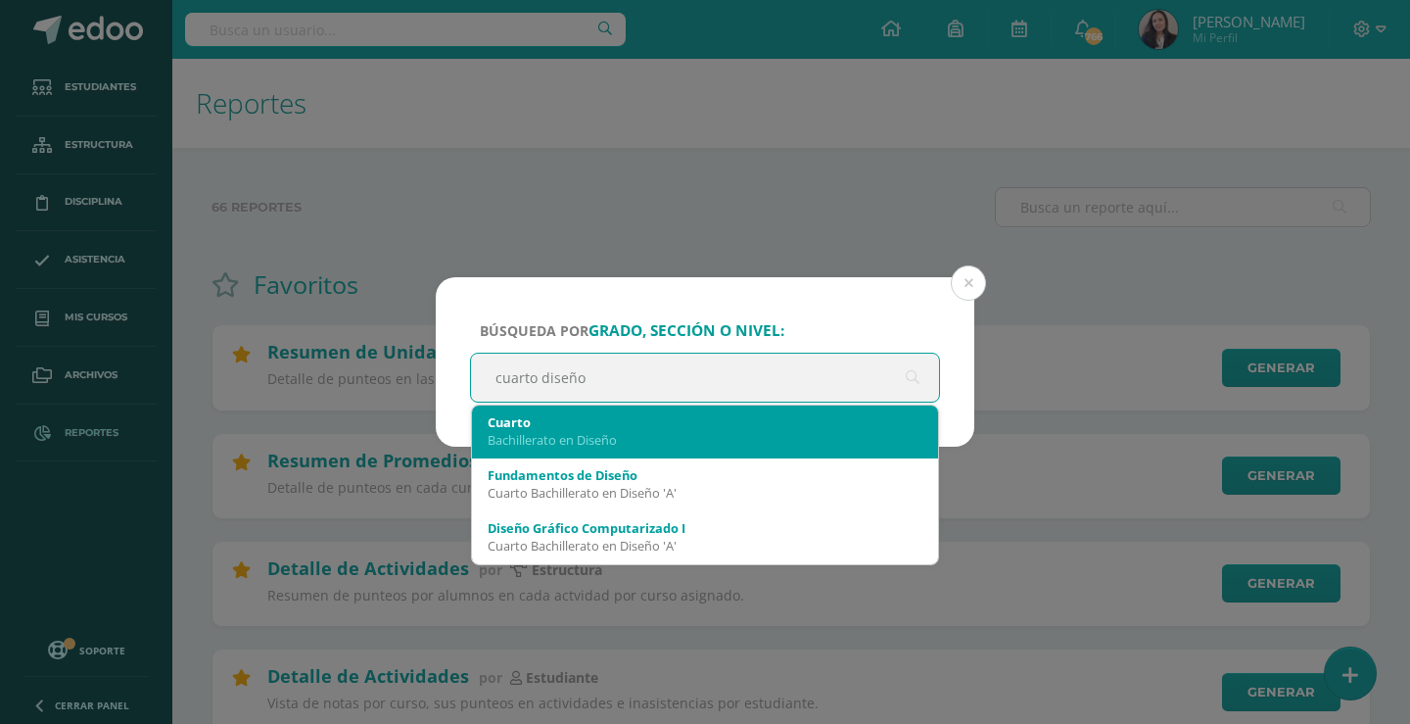
click at [542, 433] on div "Bachillerato en Diseño" at bounding box center [705, 440] width 435 height 18
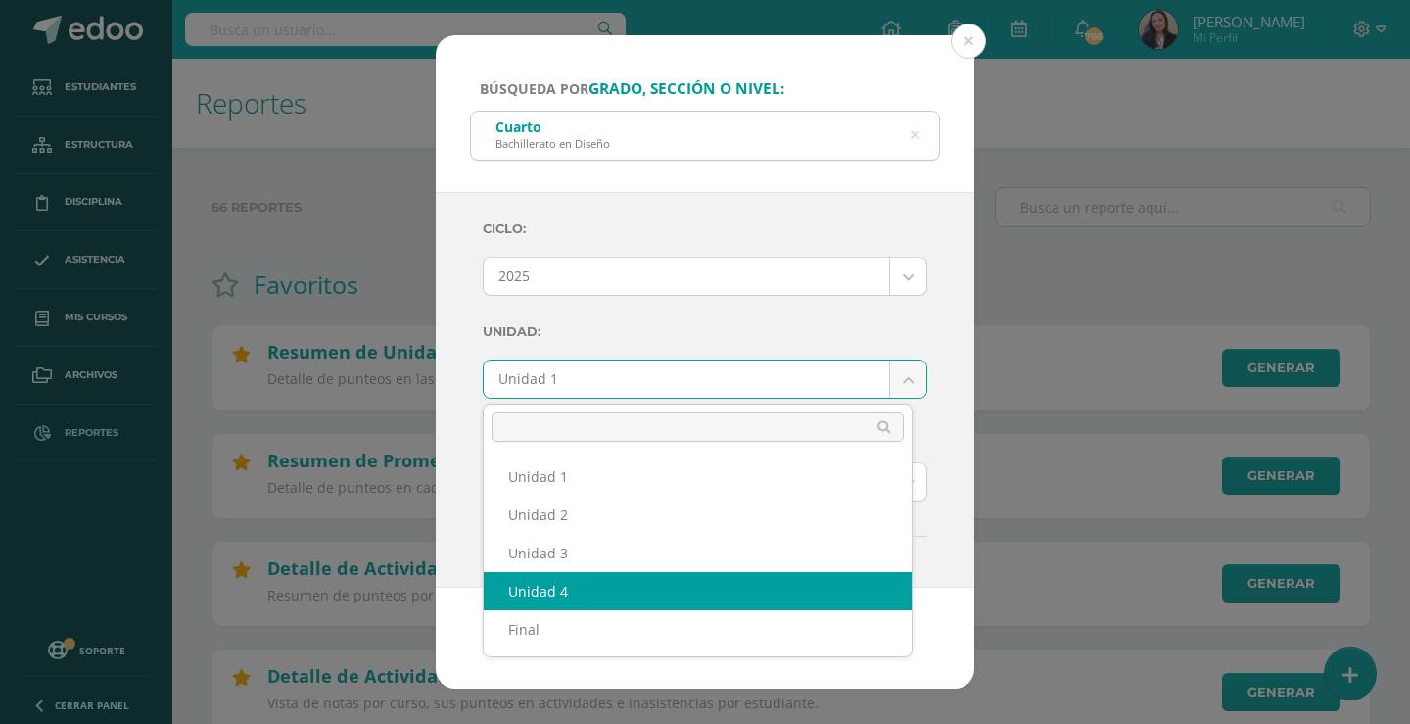
select select "Unidad 4"
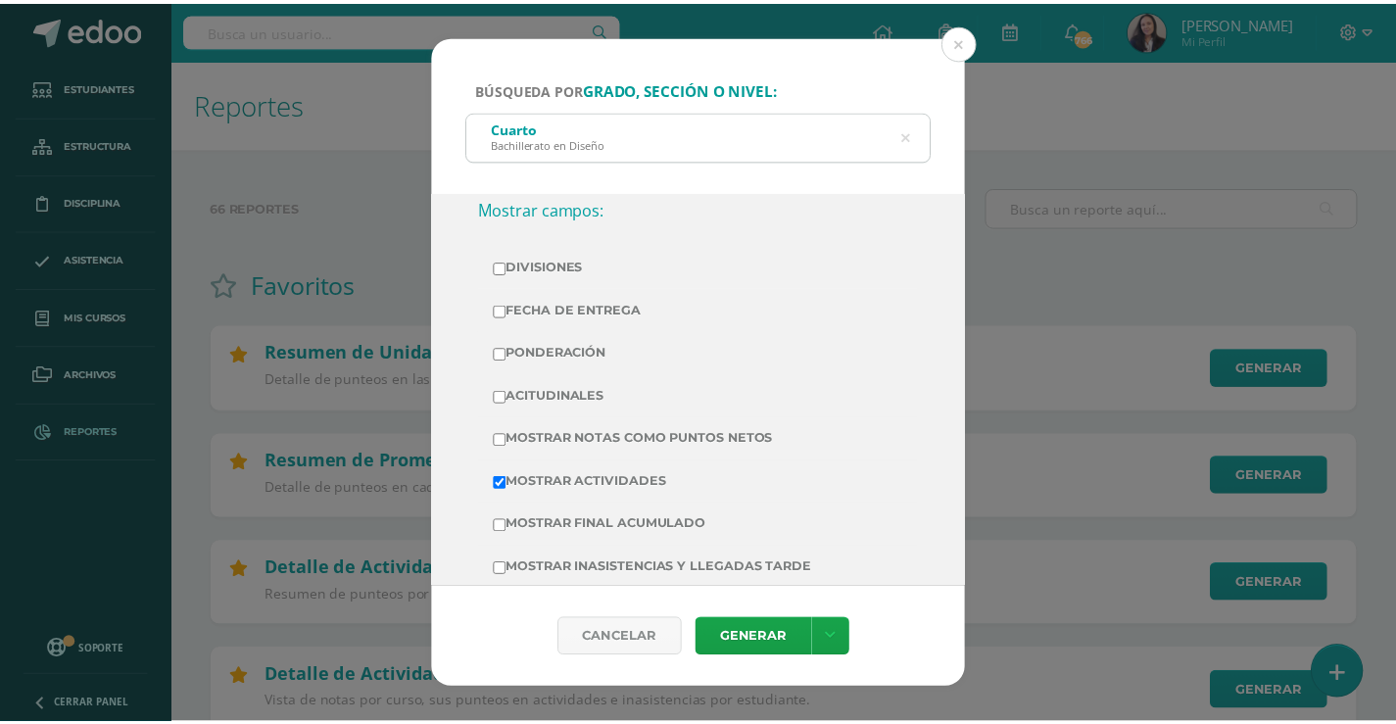
scroll to position [588, 0]
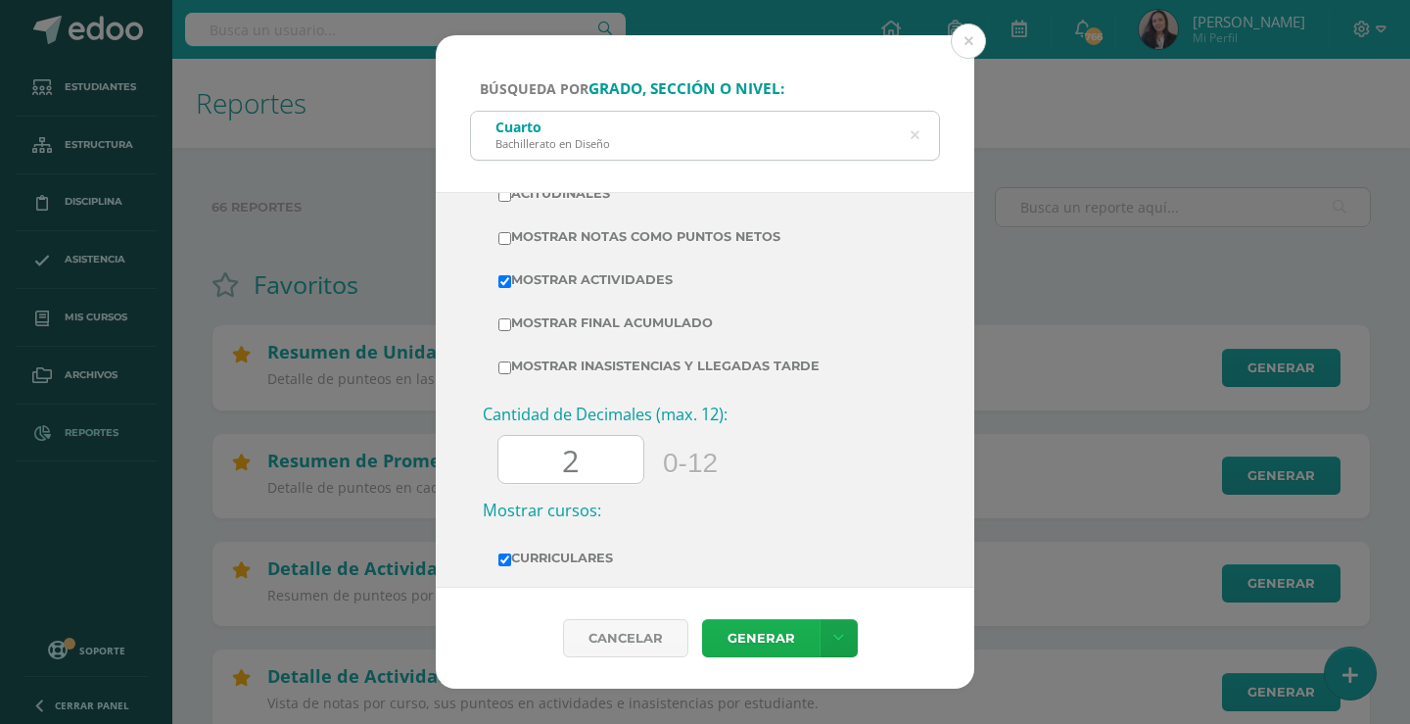
click at [784, 632] on link "Generar" at bounding box center [761, 638] width 118 height 38
click at [1041, 59] on div "Búsqueda por grado, sección o nivel: Cuarto Bachillerato en Diseño cuarto diseñ…" at bounding box center [705, 361] width 1395 height 653
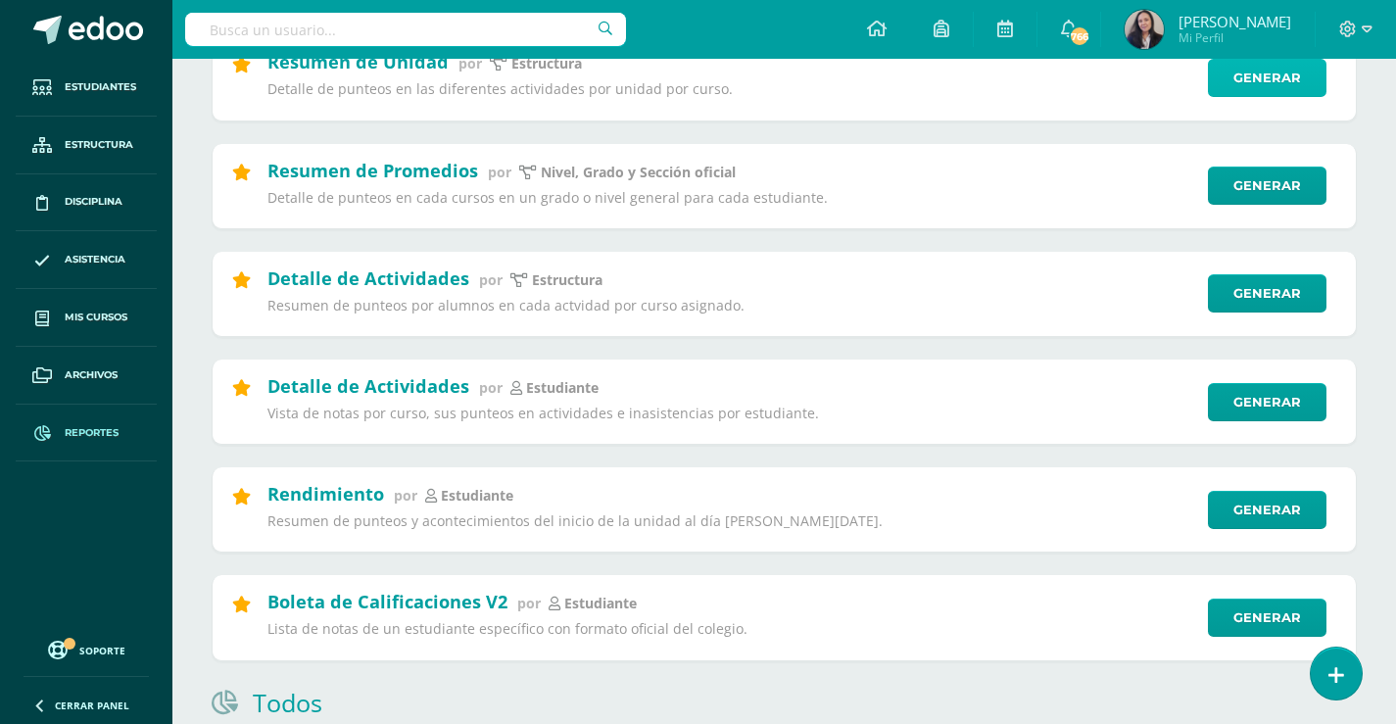
scroll to position [294, 0]
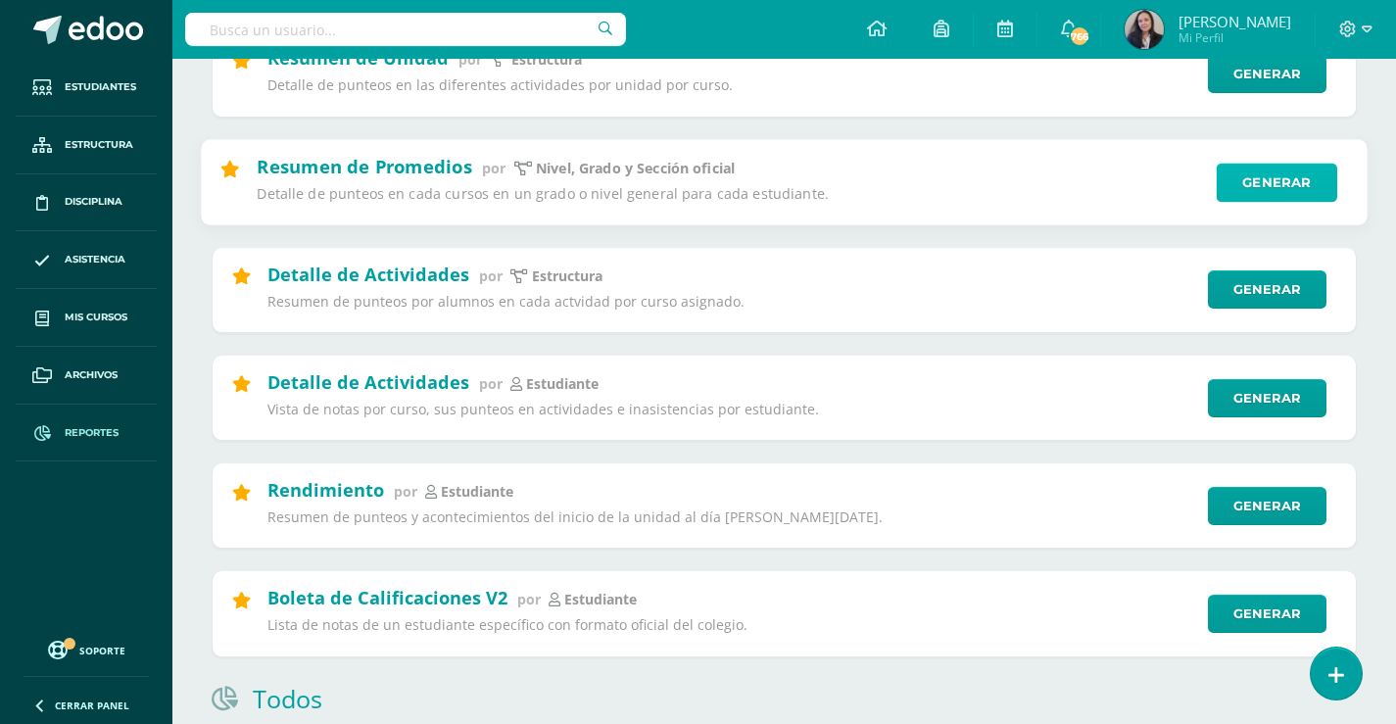
click at [1272, 170] on link "Generar" at bounding box center [1276, 182] width 120 height 39
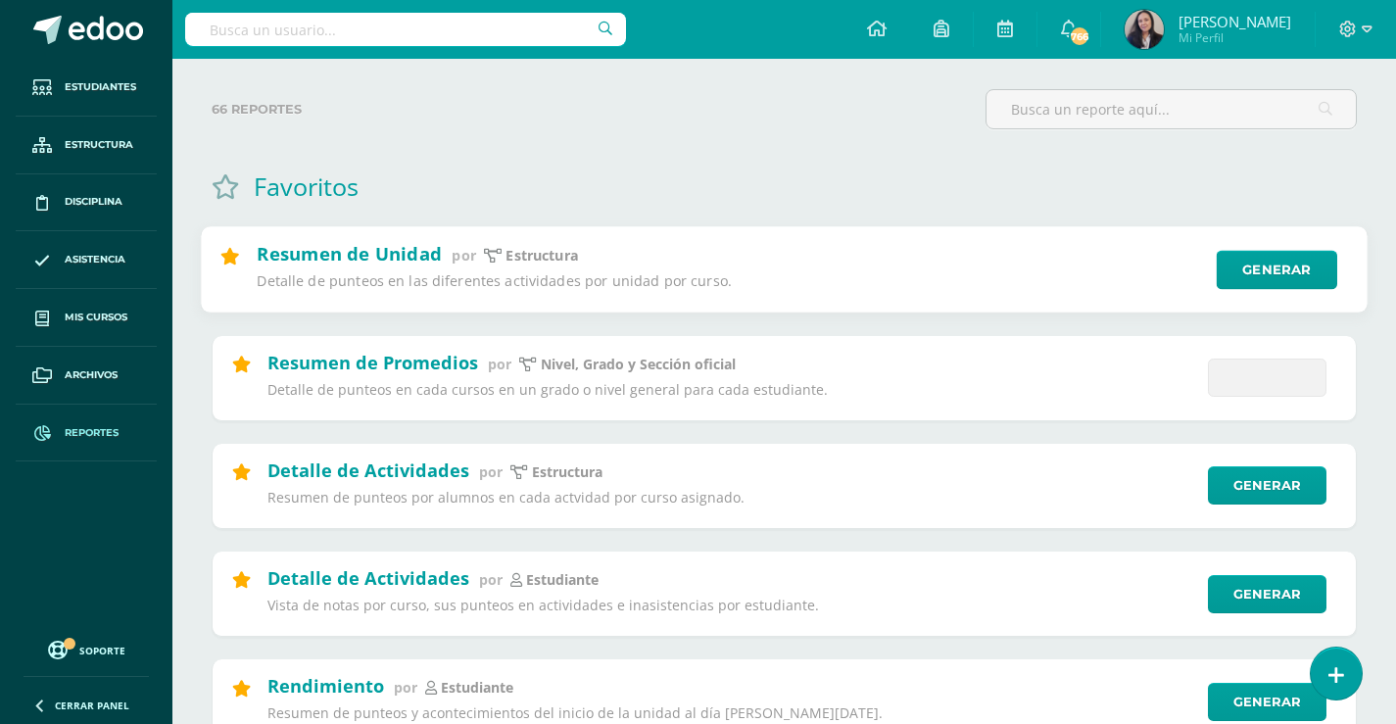
scroll to position [196, 0]
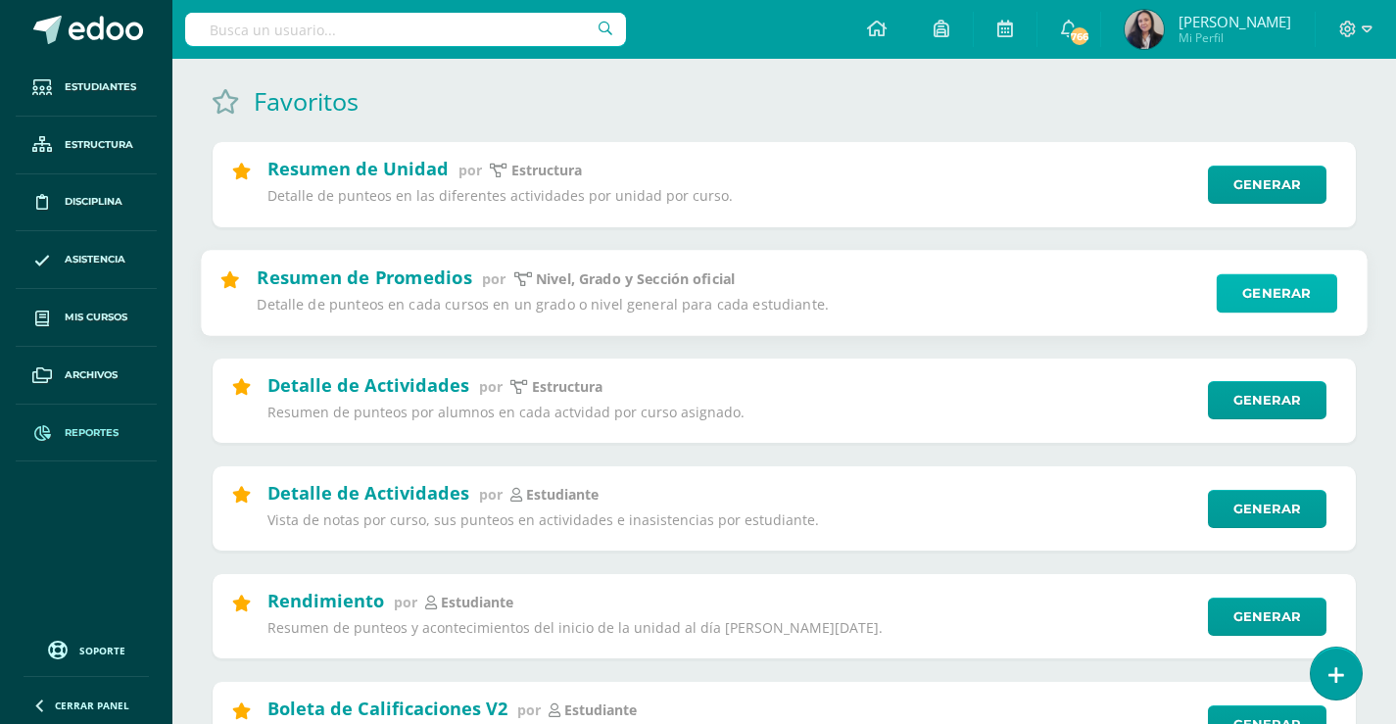
click at [1280, 299] on link "Generar" at bounding box center [1276, 292] width 120 height 39
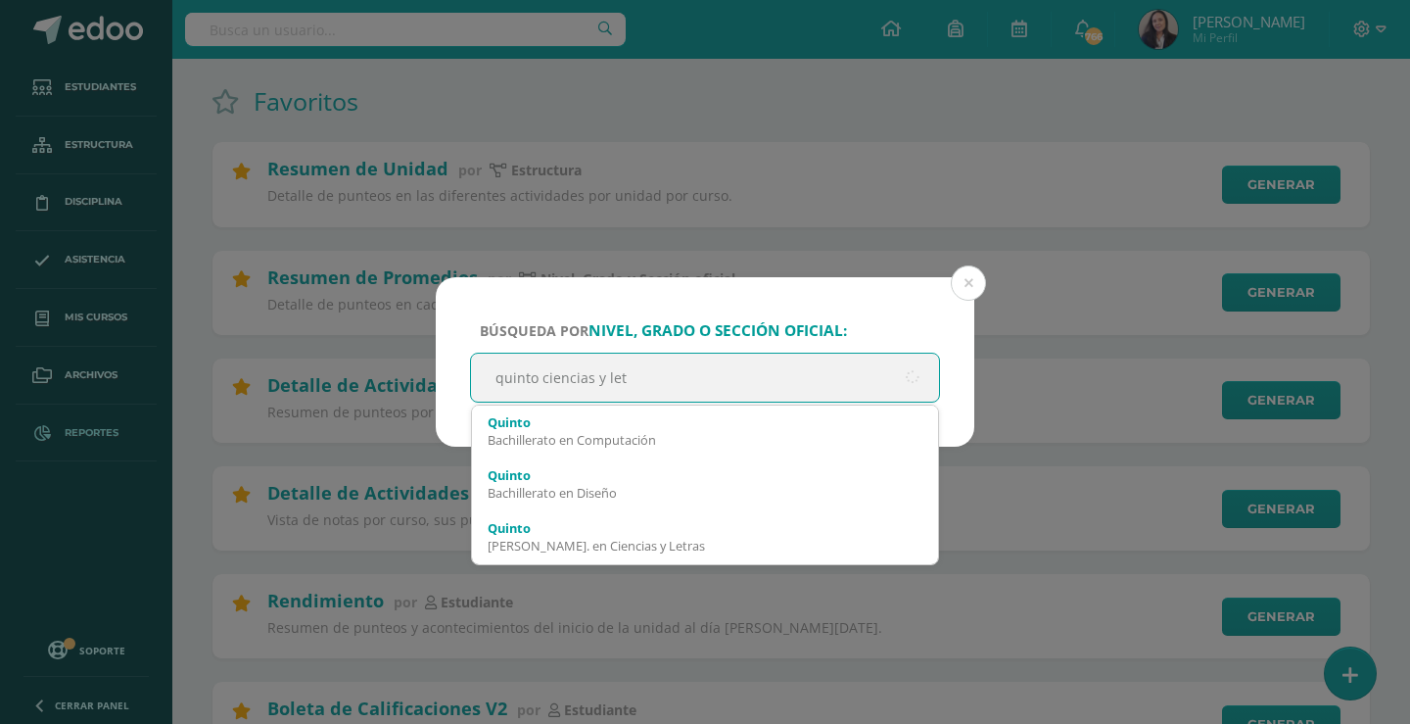
type input "quinto ciencias y letr"
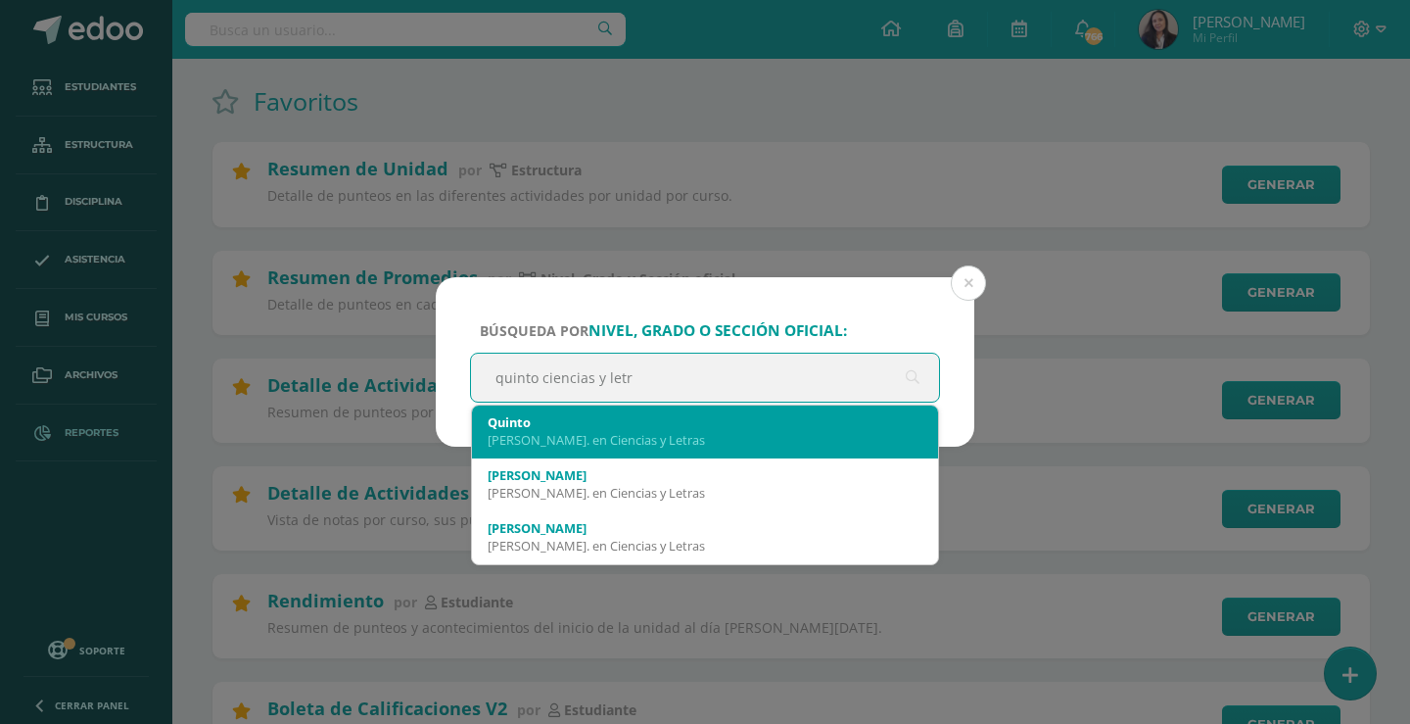
click at [619, 448] on div "[PERSON_NAME]. en Ciencias y Letras" at bounding box center [705, 430] width 435 height 51
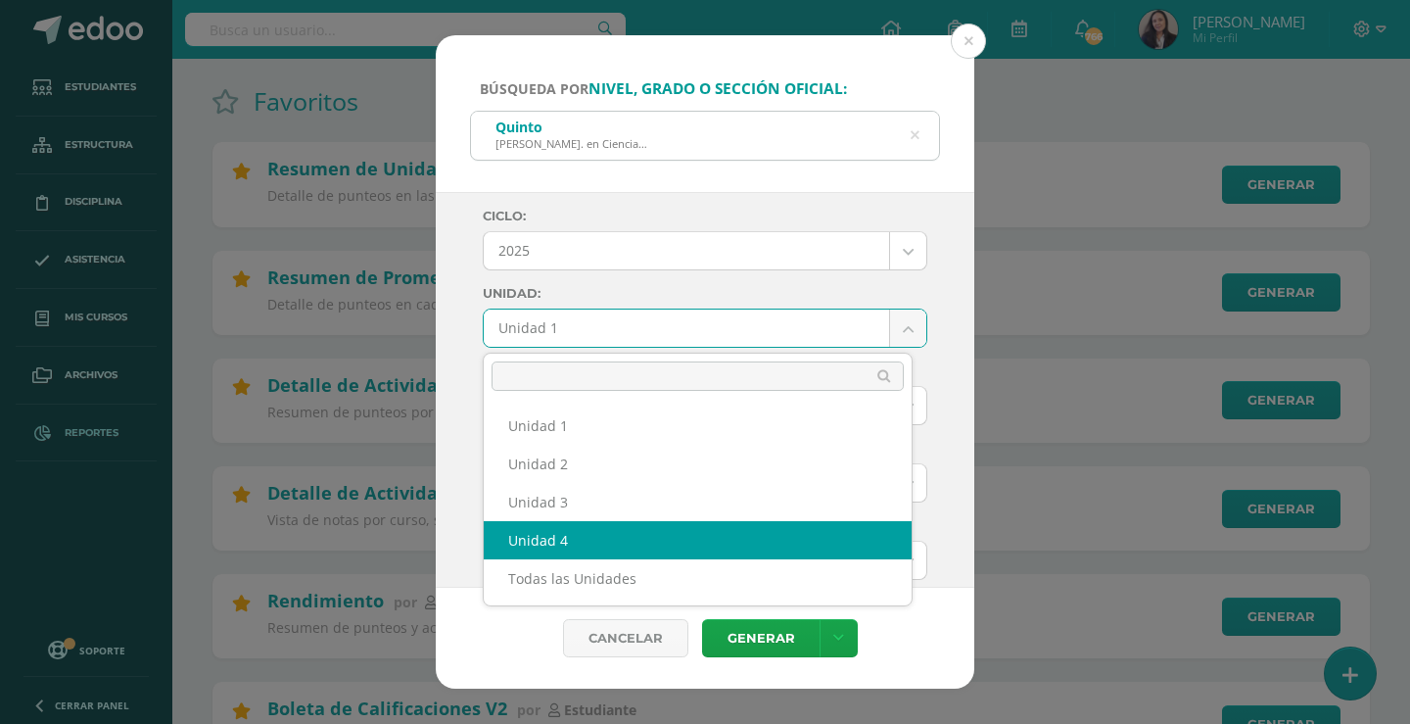
select select "Unidad 4"
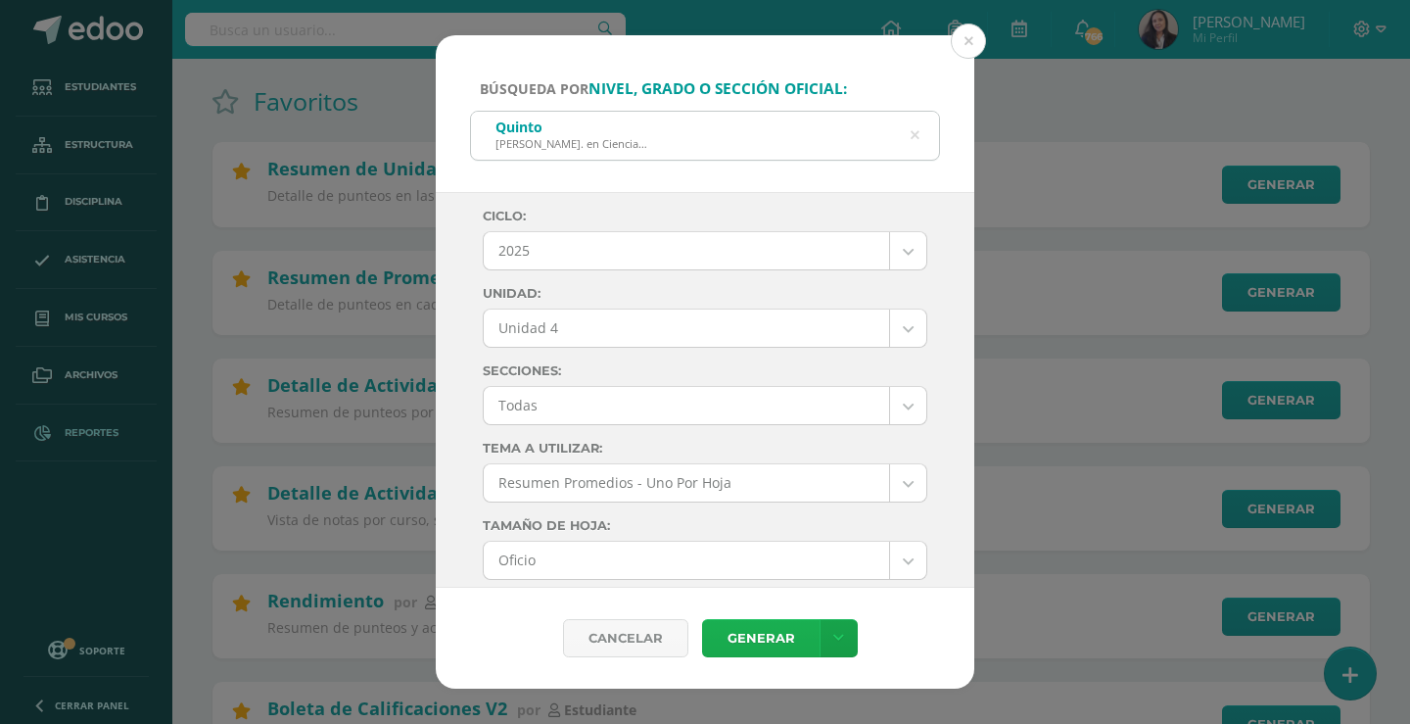
click at [737, 630] on link "Generar" at bounding box center [761, 638] width 118 height 38
click at [962, 35] on button at bounding box center [968, 41] width 35 height 35
